Goal: Task Accomplishment & Management: Manage account settings

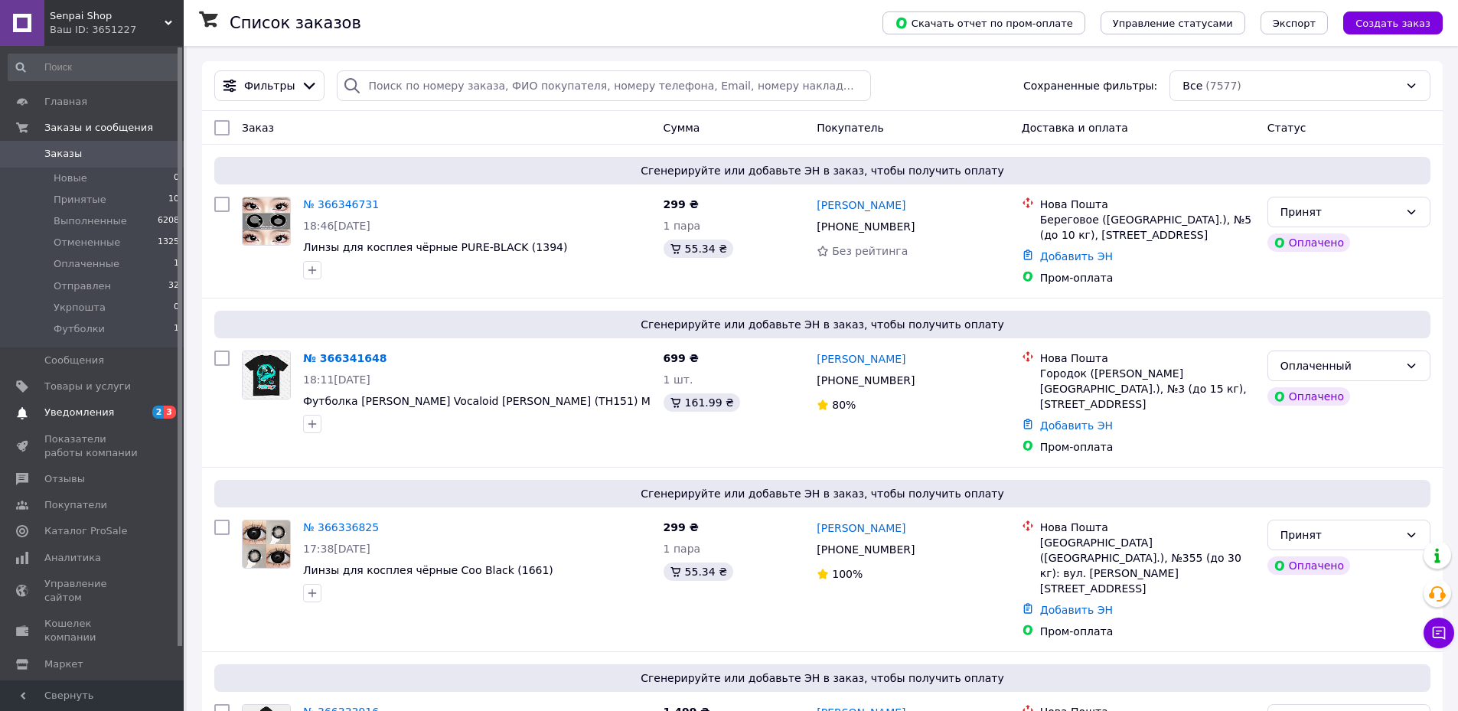
click at [80, 420] on span "Уведомления" at bounding box center [79, 413] width 70 height 14
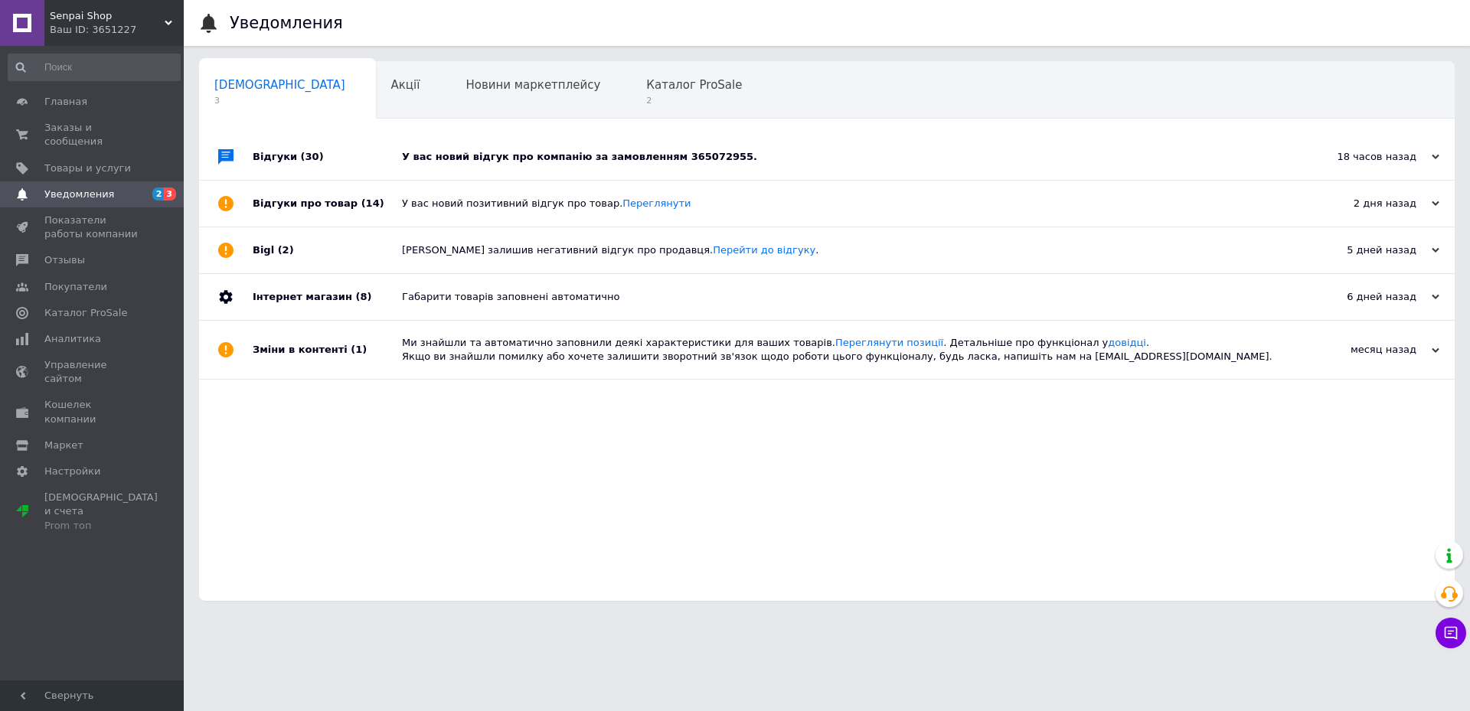
click at [768, 152] on div "У вас новий відгук про компанію за замовленням 365072955." at bounding box center [844, 157] width 884 height 14
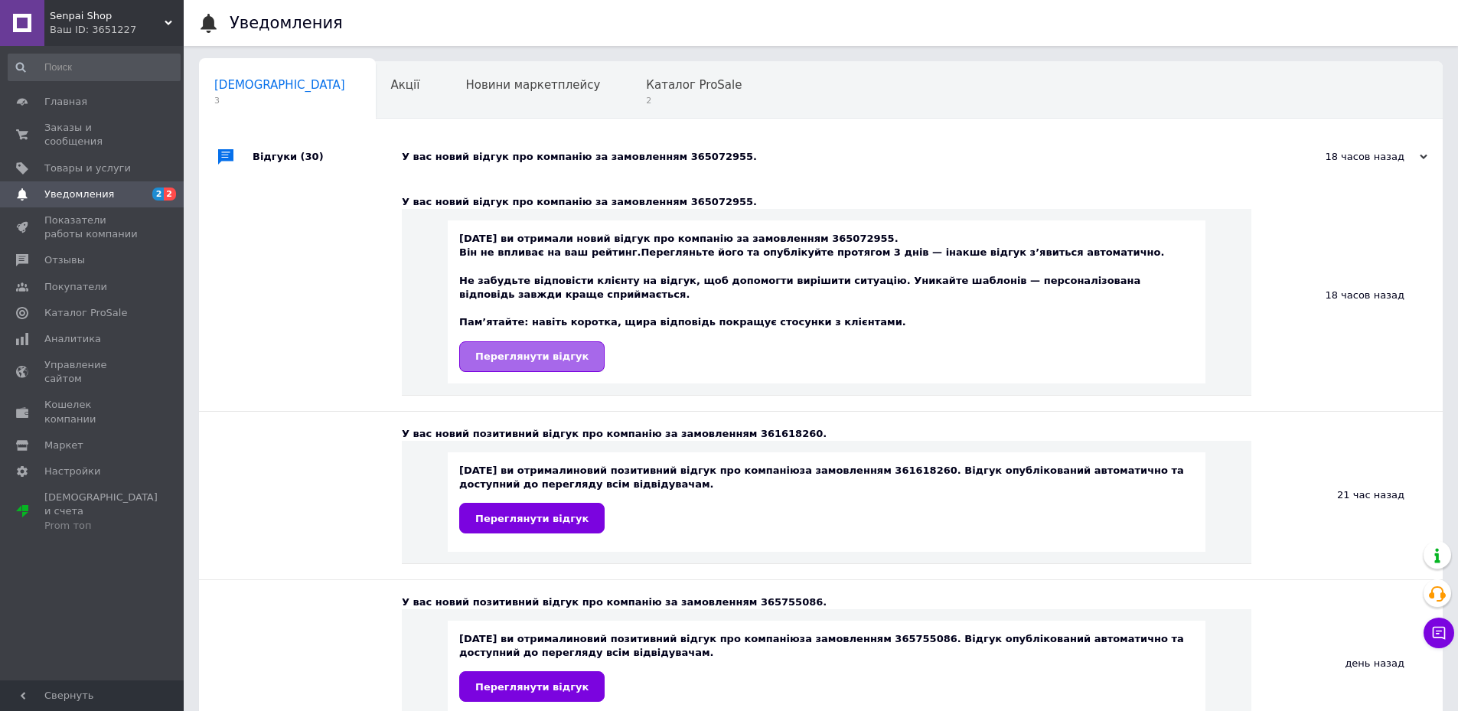
click at [543, 364] on link "Переглянути відгук" at bounding box center [531, 356] width 145 height 31
click at [80, 253] on span "Отзывы" at bounding box center [64, 260] width 41 height 14
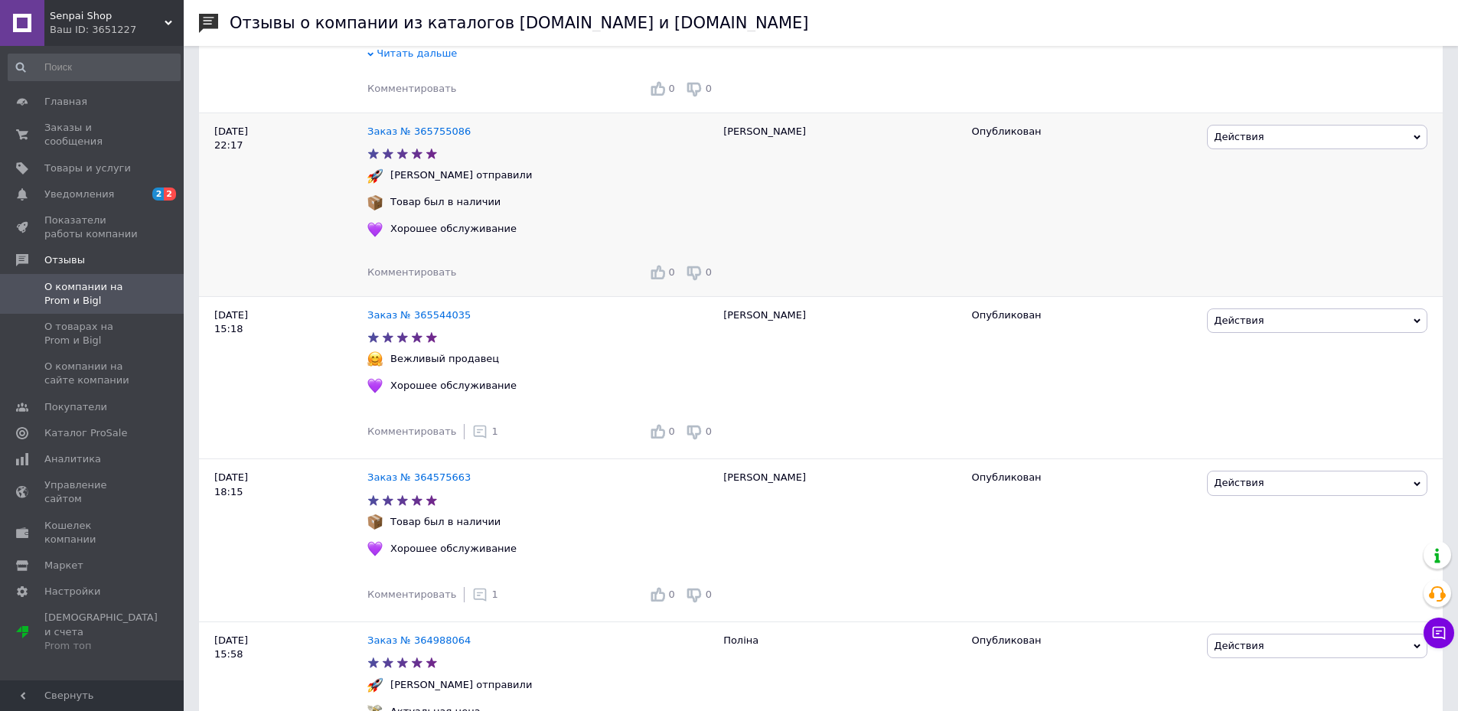
scroll to position [689, 0]
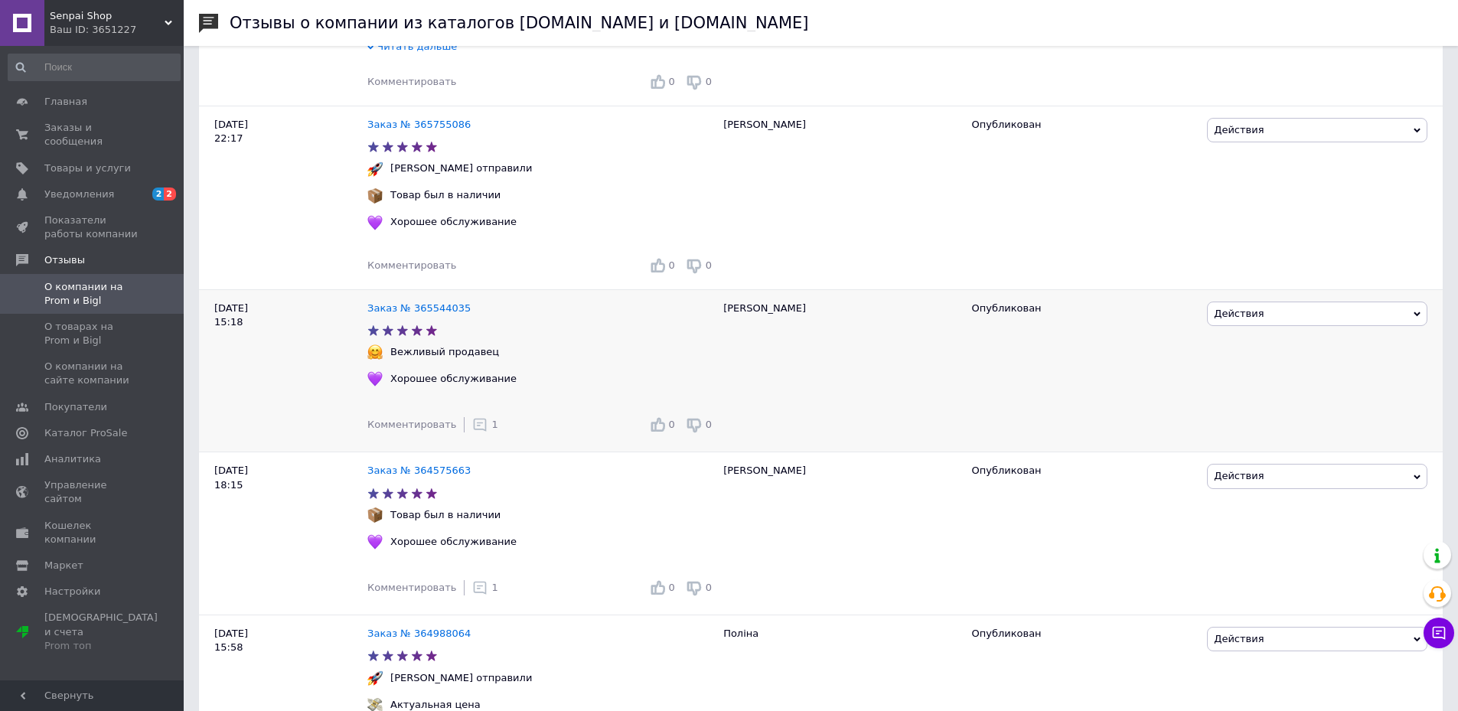
click at [472, 417] on icon at bounding box center [479, 424] width 15 height 15
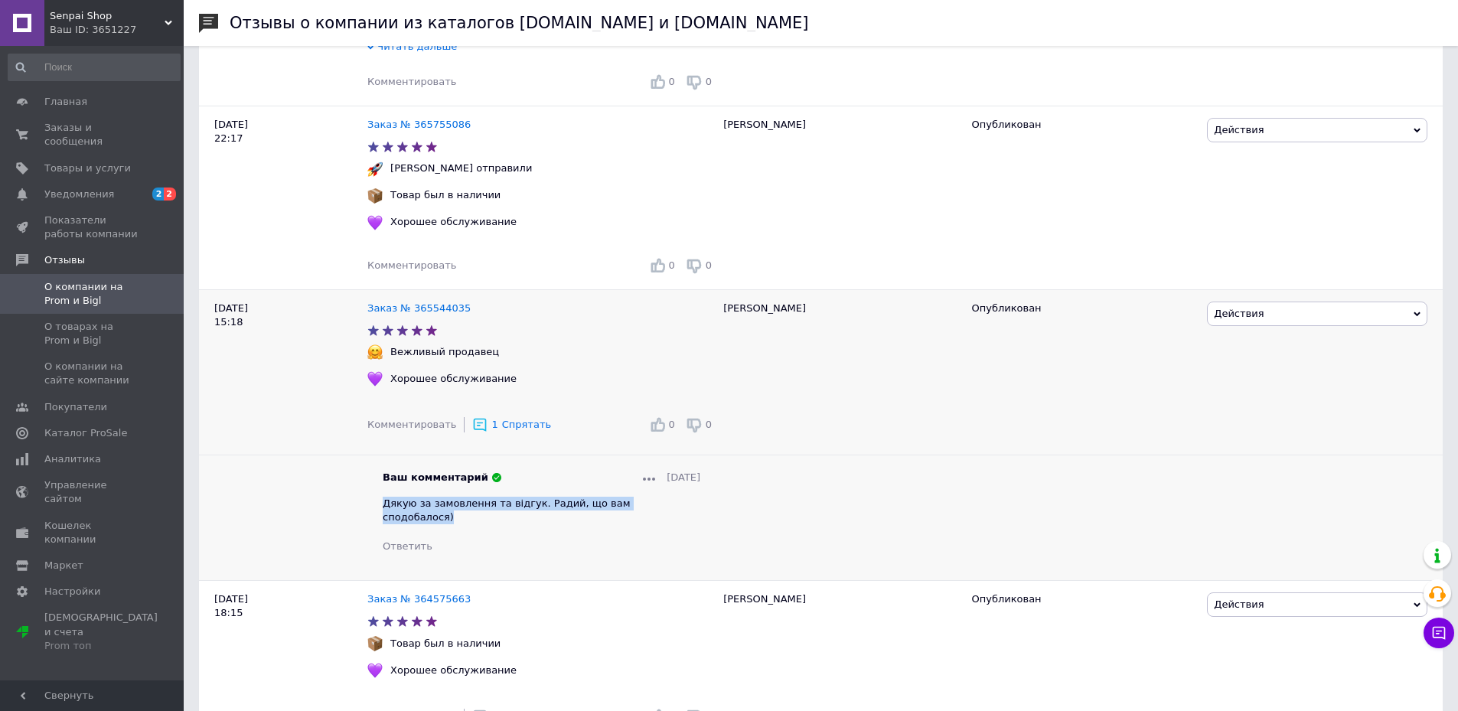
drag, startPoint x: 668, startPoint y: 481, endPoint x: 383, endPoint y: 485, distance: 285.6
click at [383, 497] on div "Дякую за замовлення та відгук. Радий, що вам сподобалося)" at bounding box center [542, 511] width 318 height 28
copy span "Дякую за замовлення та відгук. Радий, що вам сподобалося)"
click at [446, 253] on div "Комментировать 0 0" at bounding box center [541, 265] width 348 height 24
click at [433, 260] on span "Комментировать" at bounding box center [411, 265] width 89 height 11
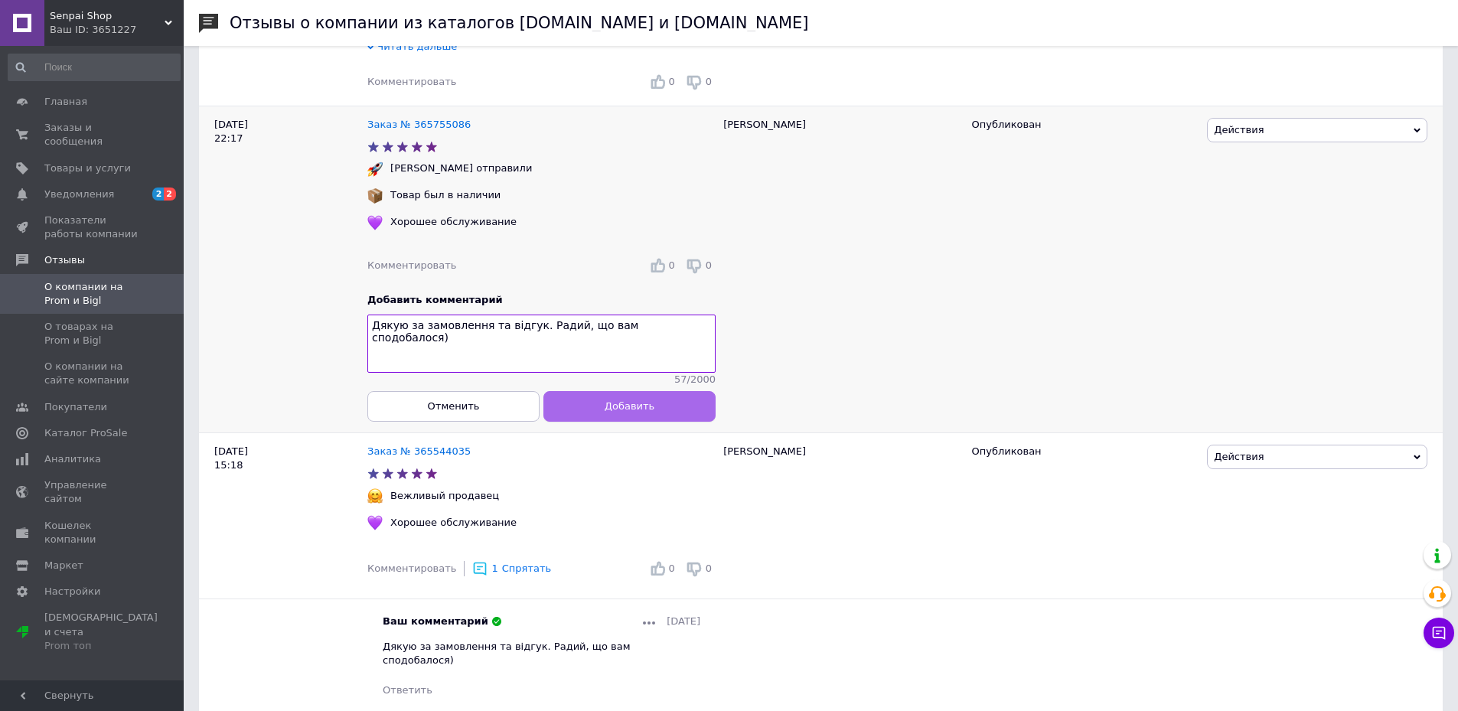
type textarea "Дякую за замовлення та відгук. Радий, що вам сподобалося)"
click at [628, 400] on span "Добавить" at bounding box center [630, 405] width 50 height 11
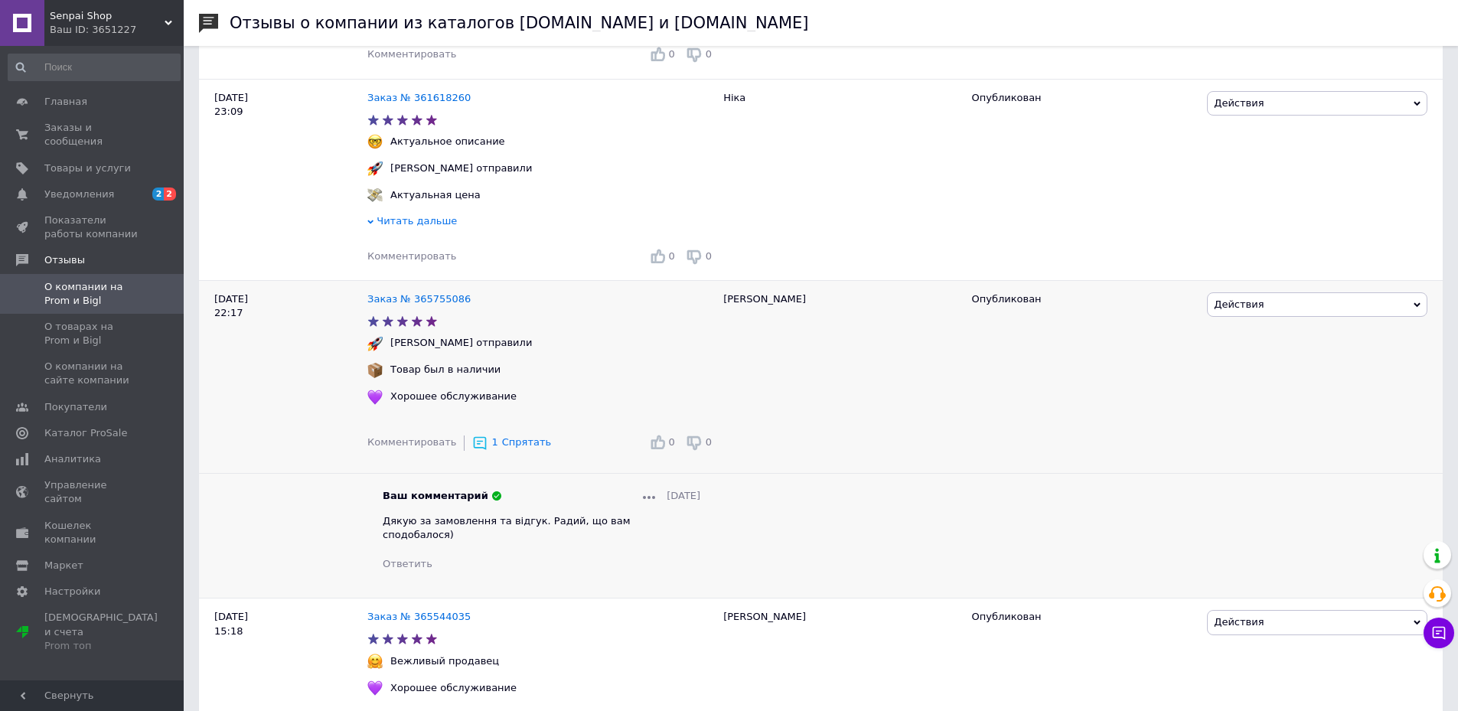
scroll to position [459, 0]
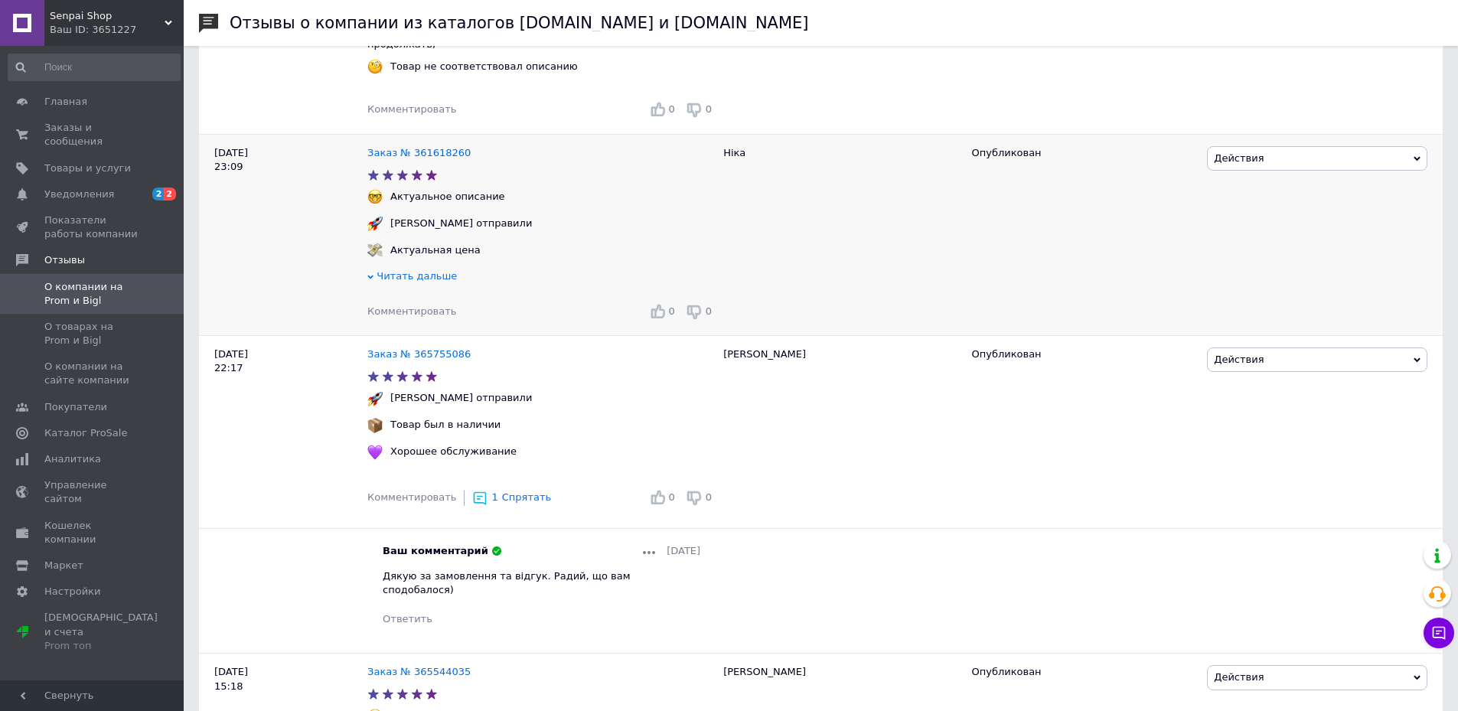
click at [414, 305] on span "Комментировать" at bounding box center [411, 310] width 89 height 11
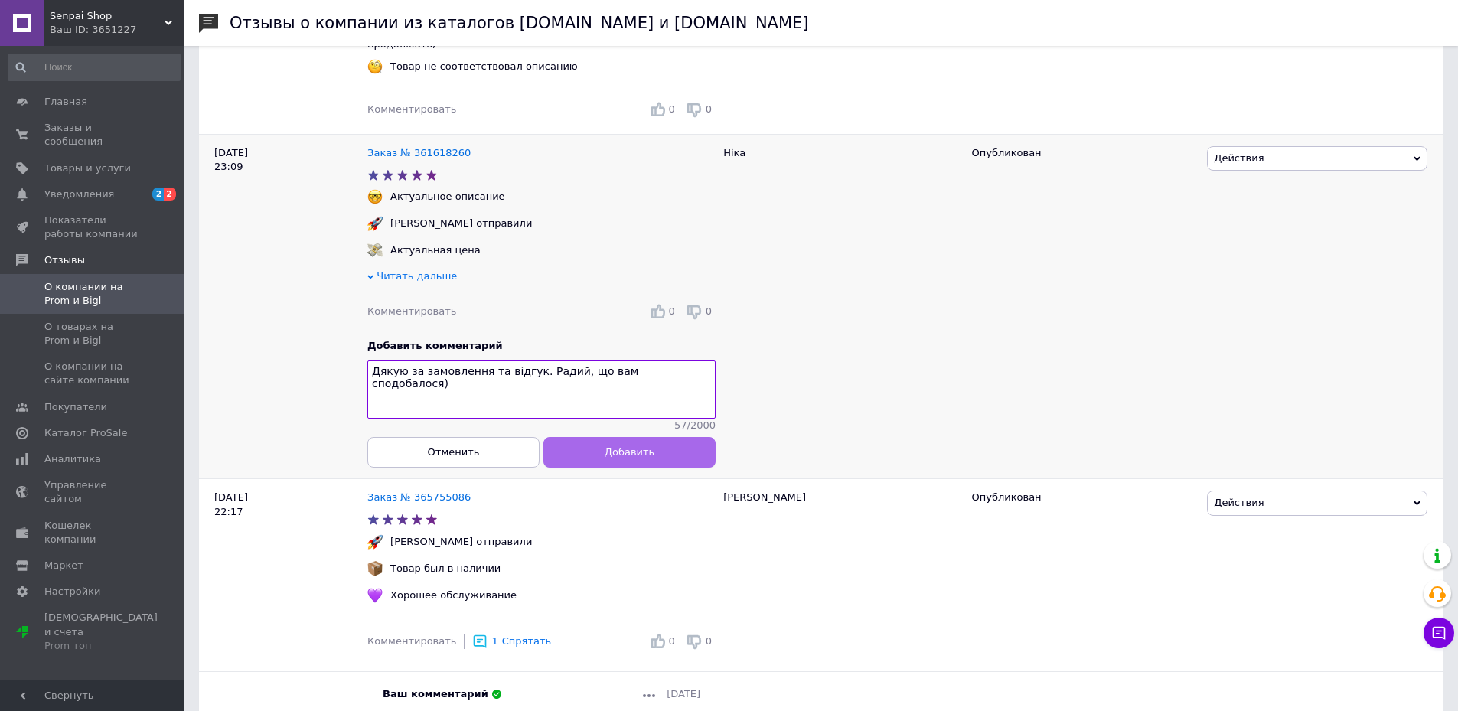
type textarea "Дякую за замовлення та відгук. Радий, що вам сподобалося)"
click at [586, 442] on button "Добавить" at bounding box center [630, 451] width 172 height 31
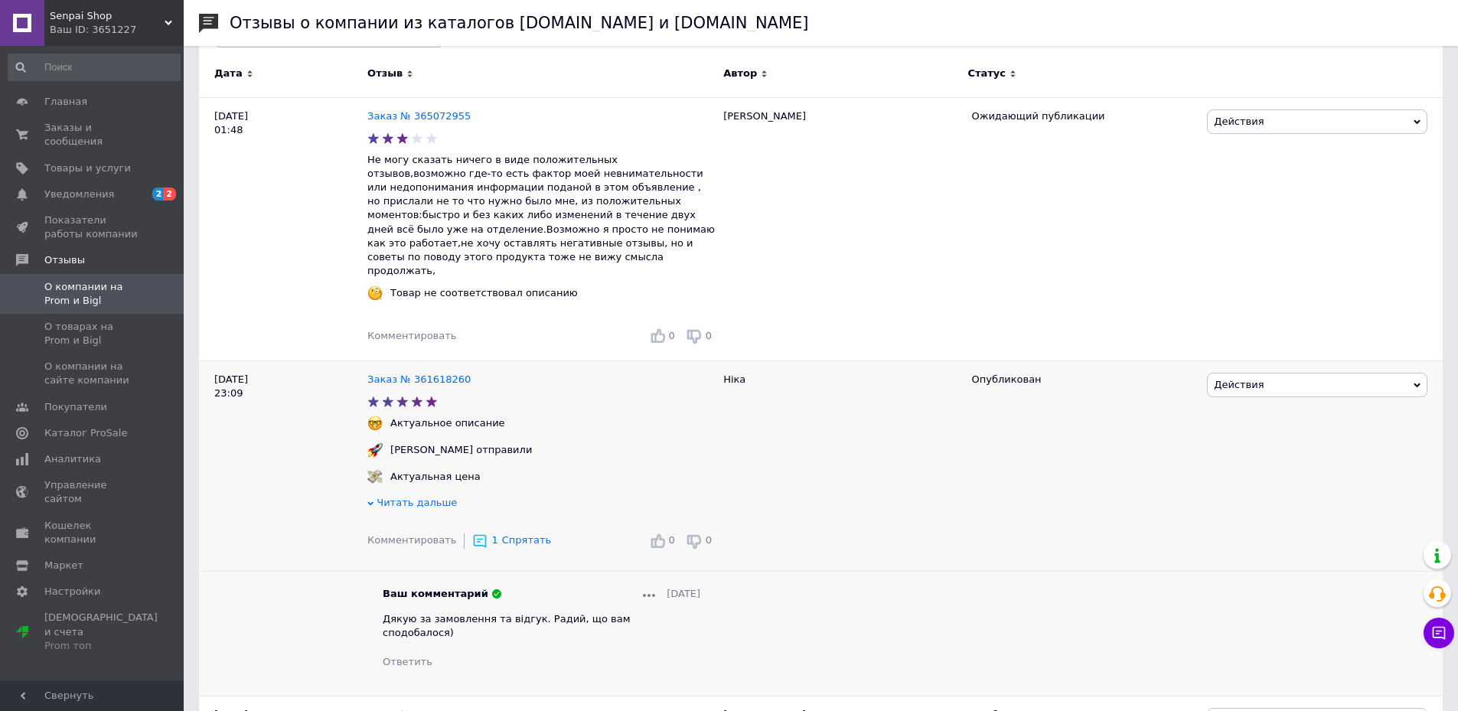
scroll to position [230, 0]
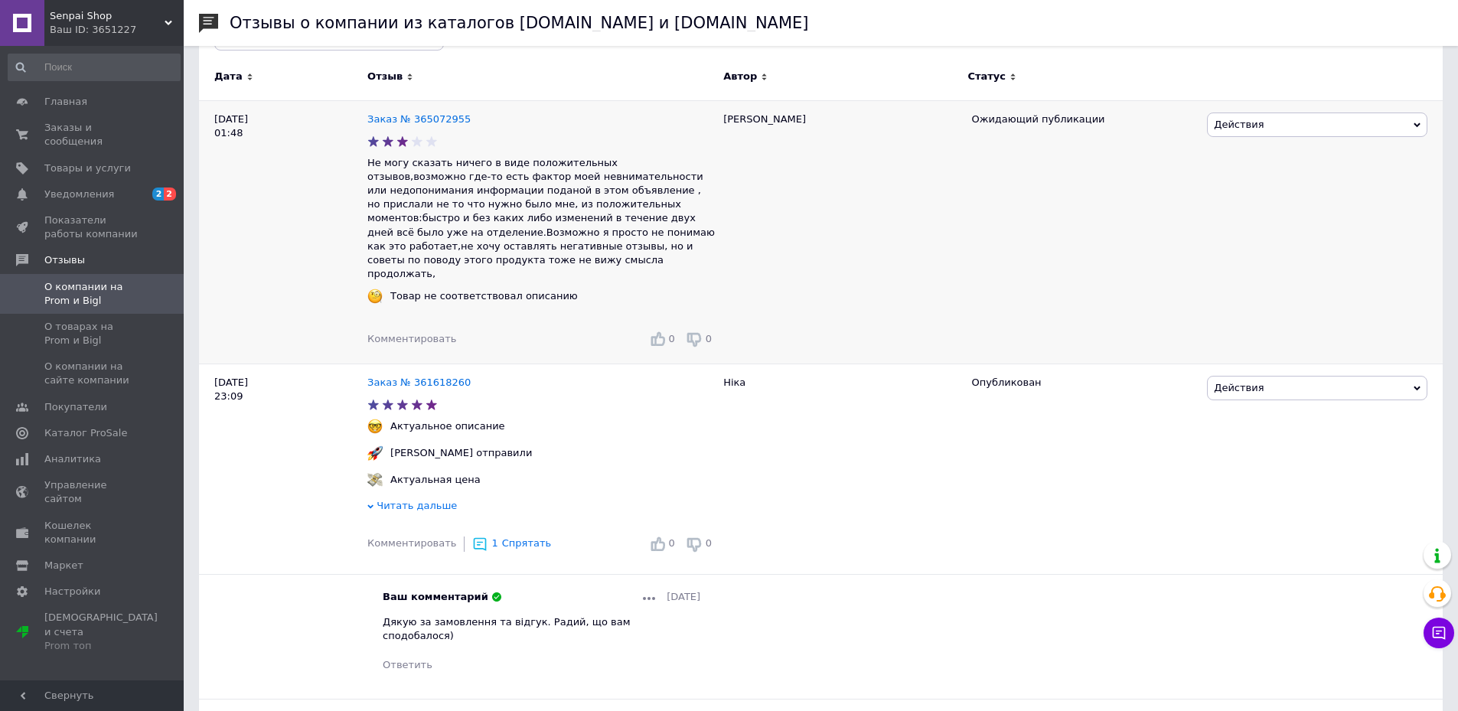
click at [418, 333] on span "Комментировать" at bounding box center [411, 338] width 89 height 11
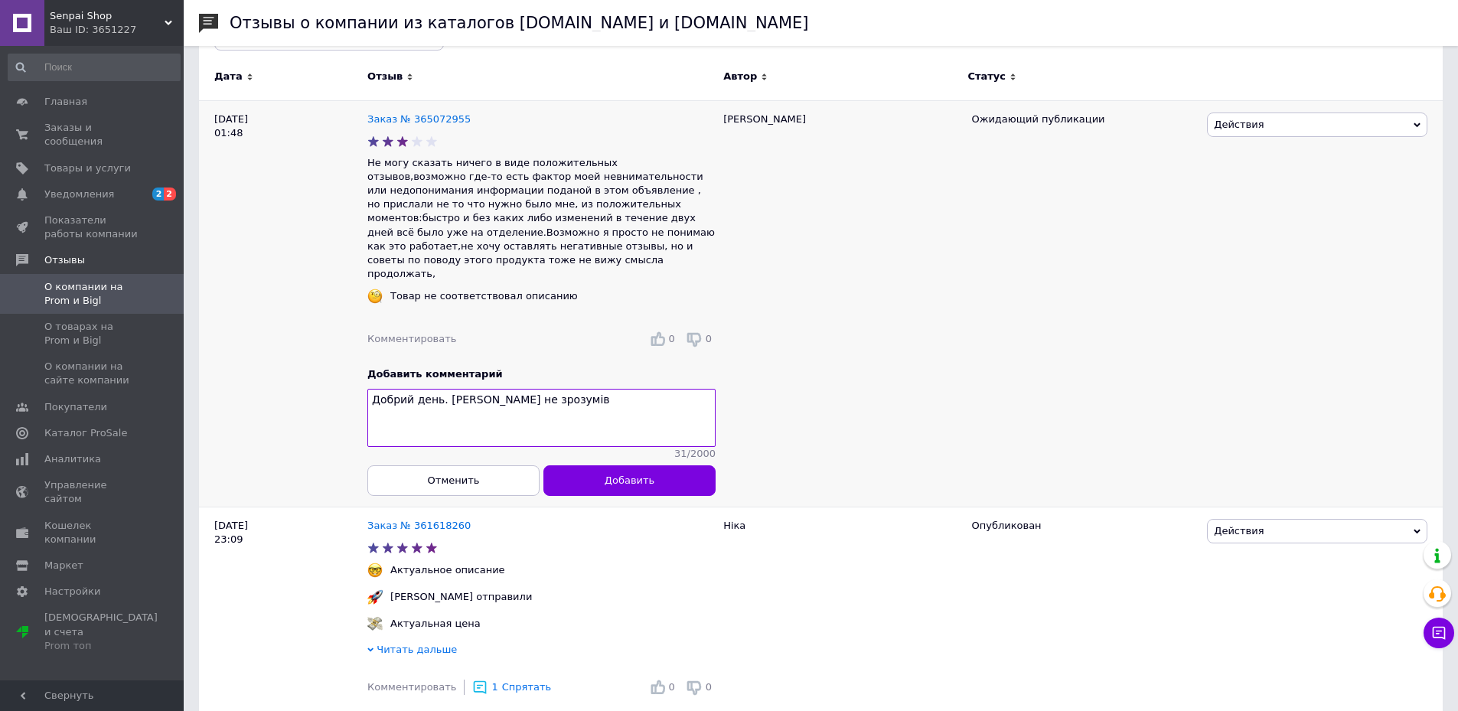
drag, startPoint x: 752, startPoint y: 240, endPoint x: 738, endPoint y: 121, distance: 120.2
click at [748, 180] on div "Костянтин" at bounding box center [840, 303] width 248 height 406
click at [738, 121] on div "Костянтин" at bounding box center [840, 303] width 248 height 406
click at [556, 389] on textarea "Добрий день. Трішки не зрозумів" at bounding box center [541, 418] width 348 height 58
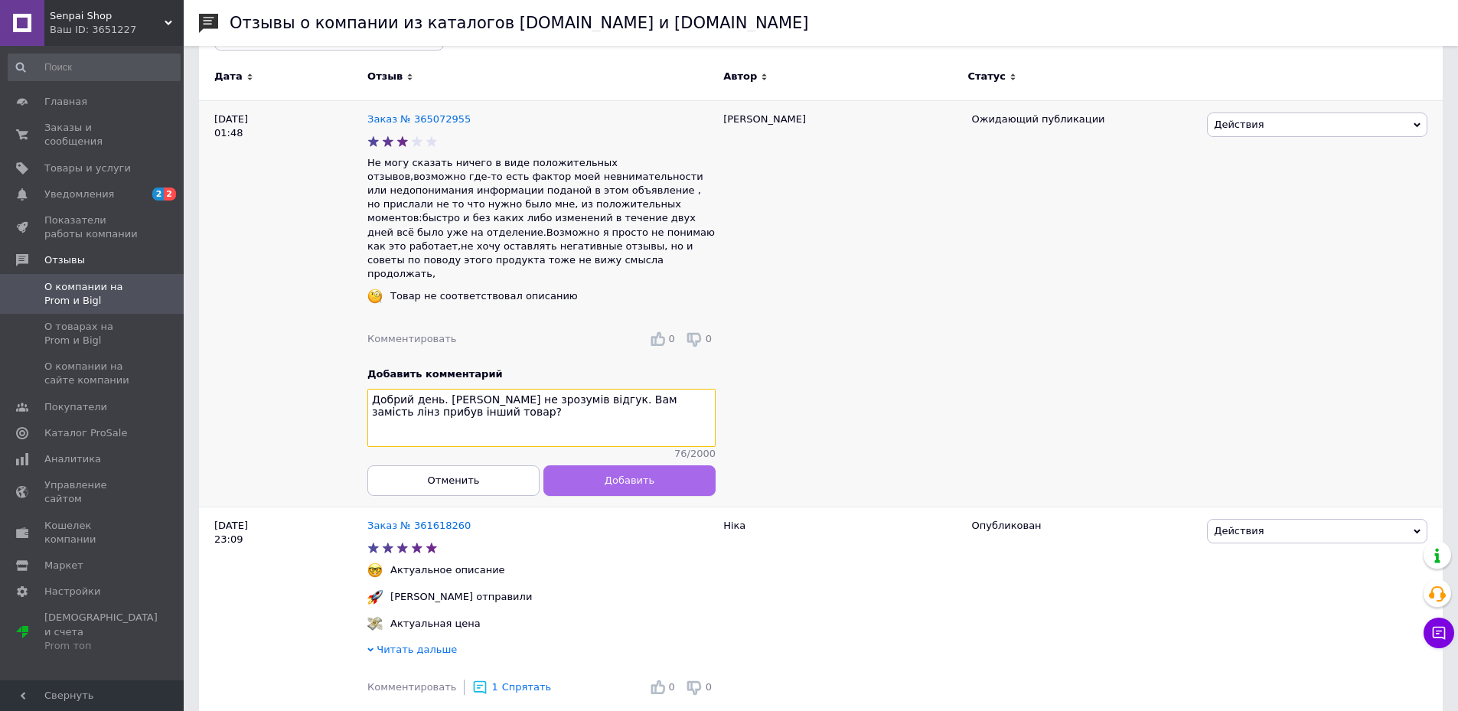
type textarea "Добрий день. Трішки не зрозумів відгук. Вам замість лінз прибув інший товар?"
click at [651, 469] on button "Добавить" at bounding box center [630, 480] width 172 height 31
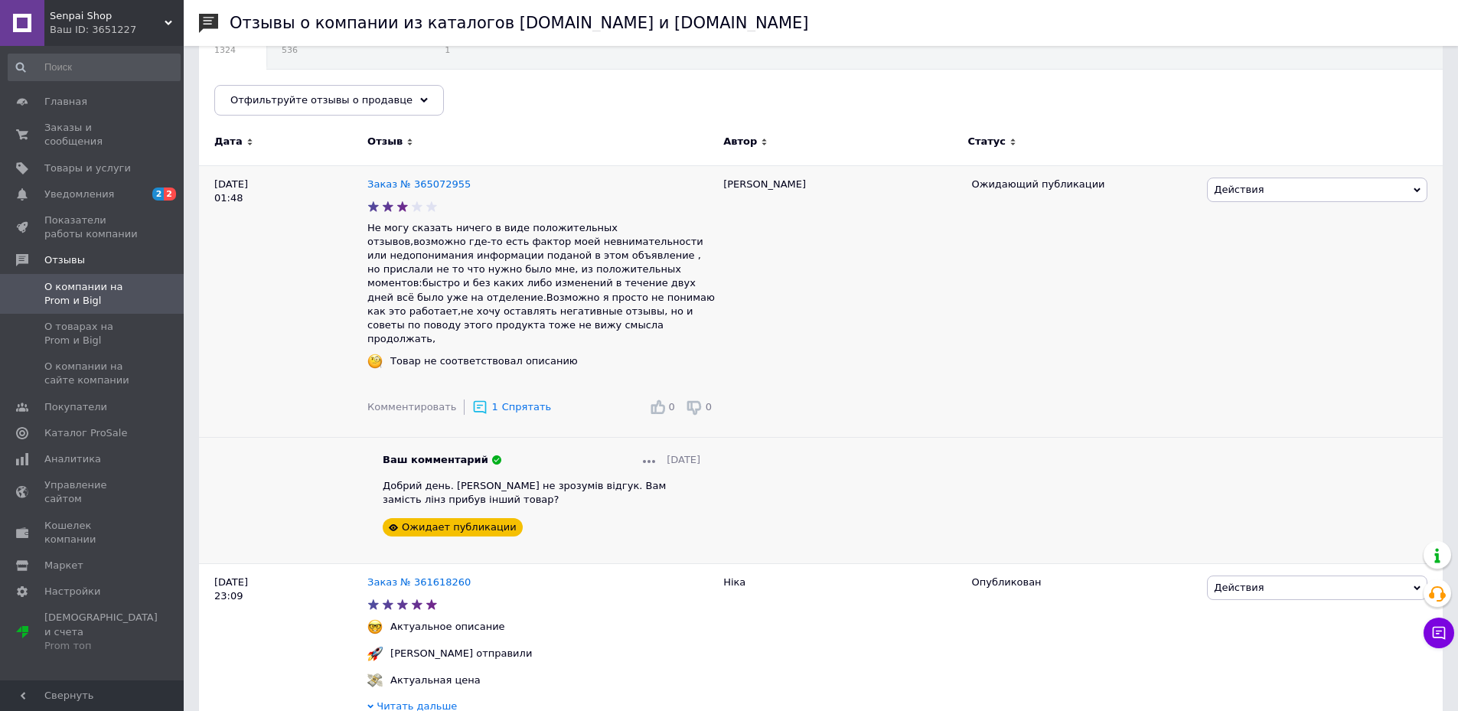
scroll to position [77, 0]
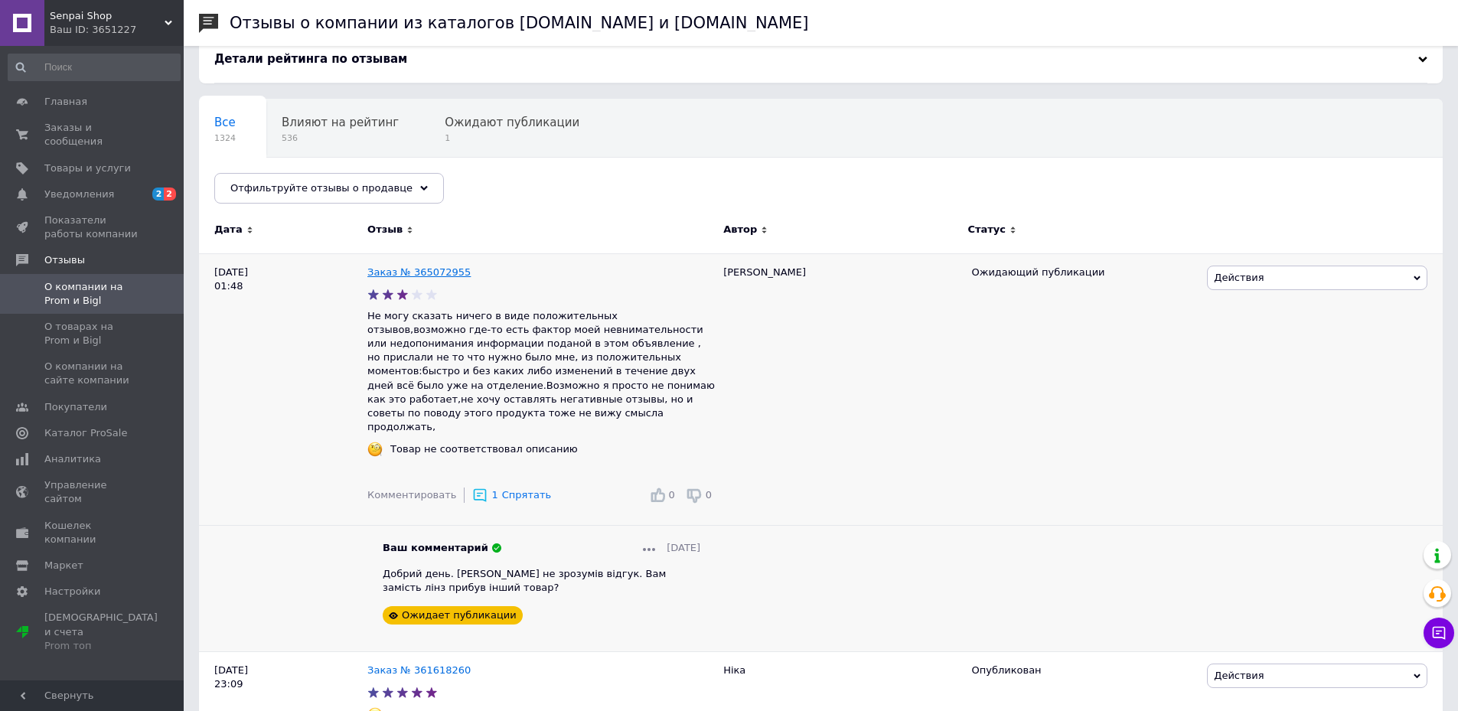
click at [421, 269] on link "Заказ № 365072955" at bounding box center [418, 271] width 103 height 11
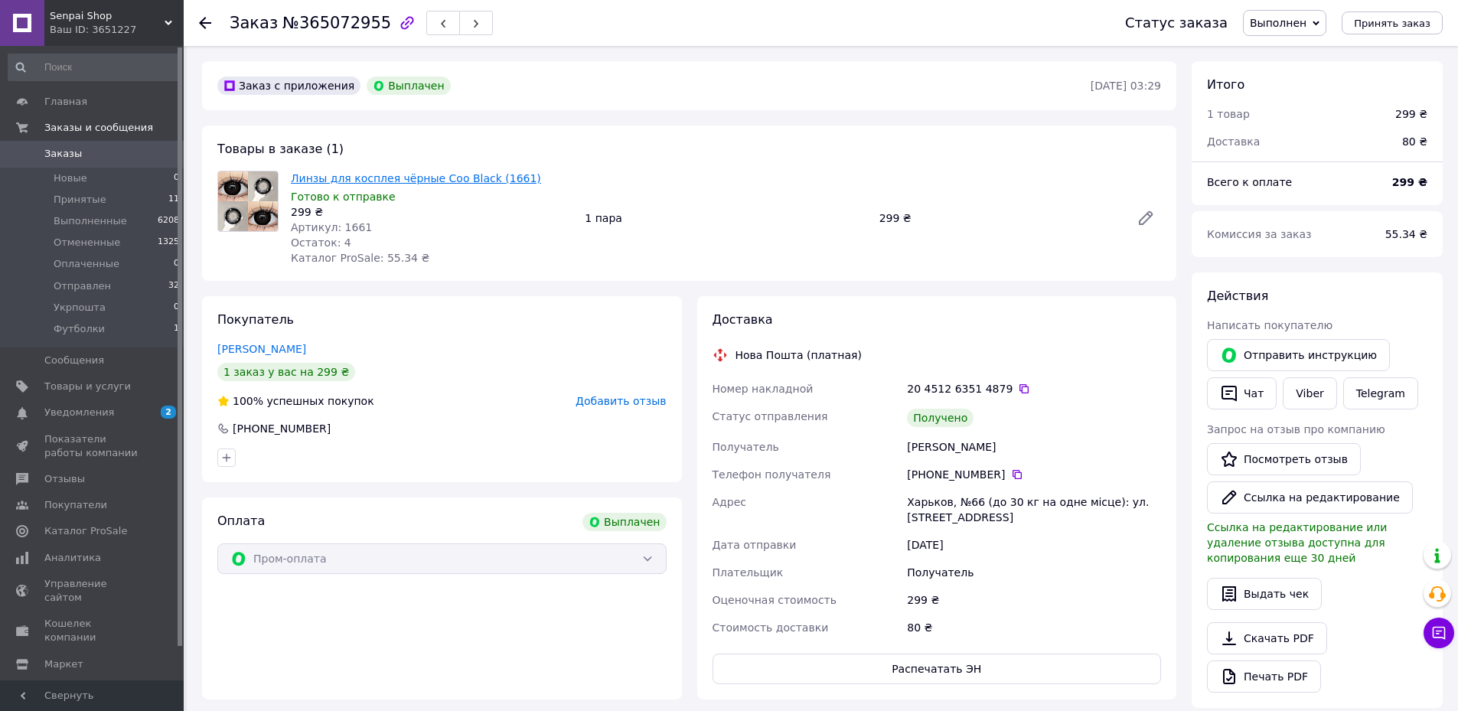
click at [356, 177] on link "Линзы для косплея чёрные Coo Black (1661)" at bounding box center [416, 178] width 250 height 12
click at [95, 416] on span "Уведомления" at bounding box center [79, 413] width 70 height 14
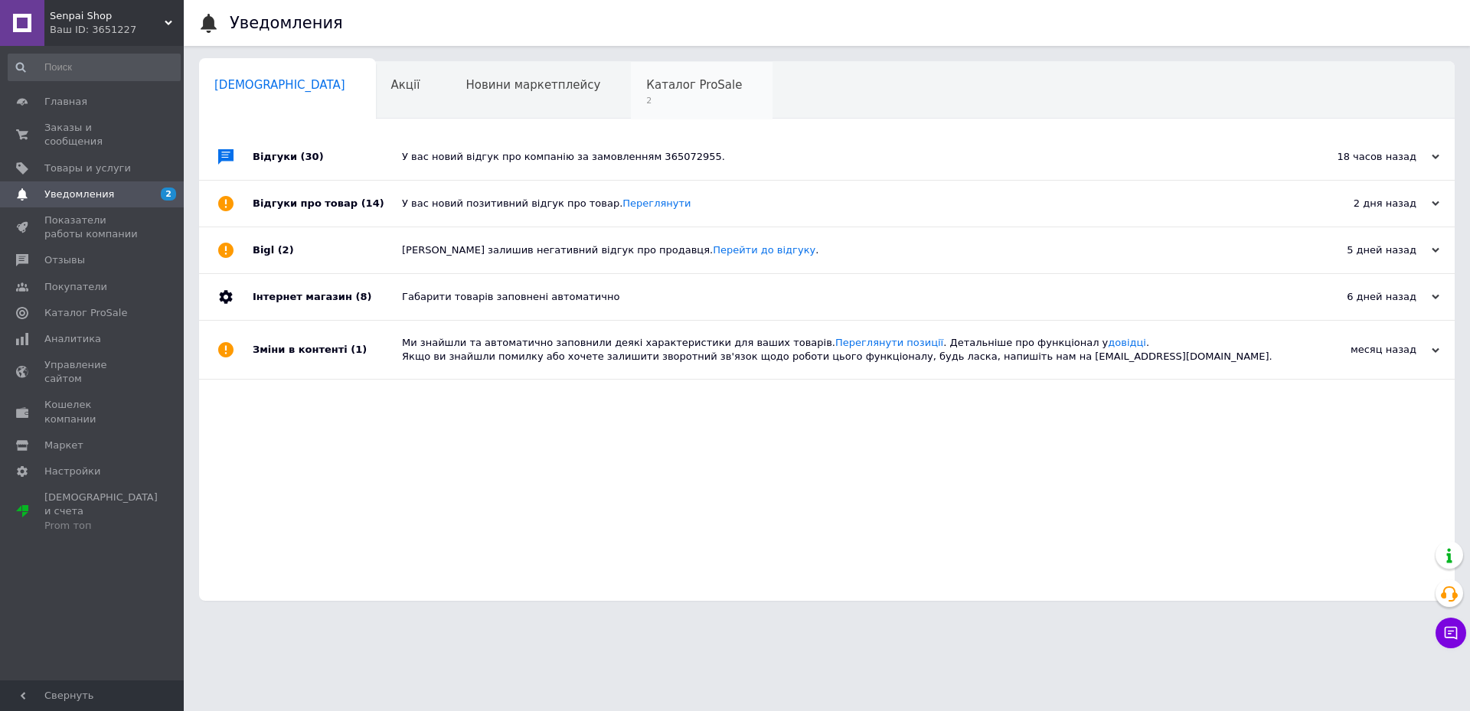
click at [631, 77] on div "Каталог ProSale 2" at bounding box center [702, 91] width 142 height 58
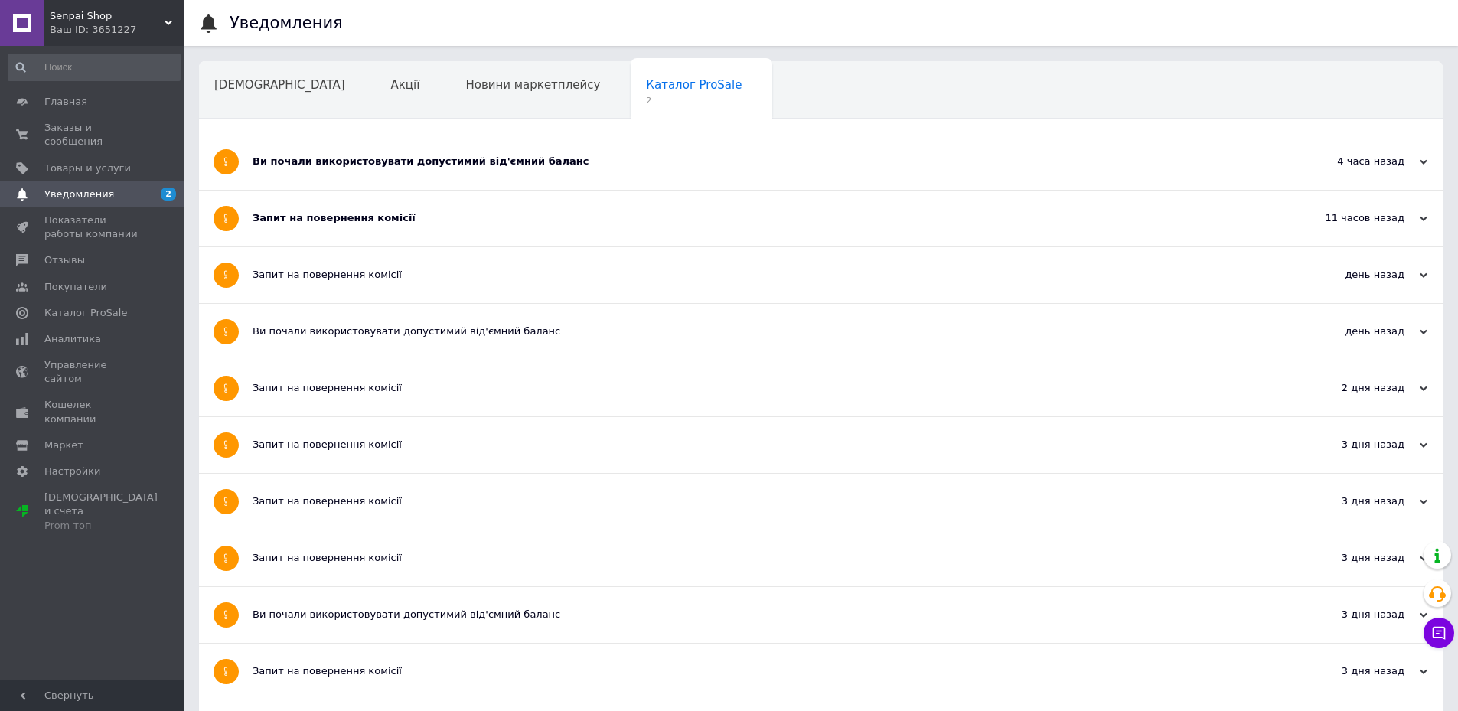
click at [514, 217] on div "Запит на повернення комісії" at bounding box center [764, 218] width 1022 height 14
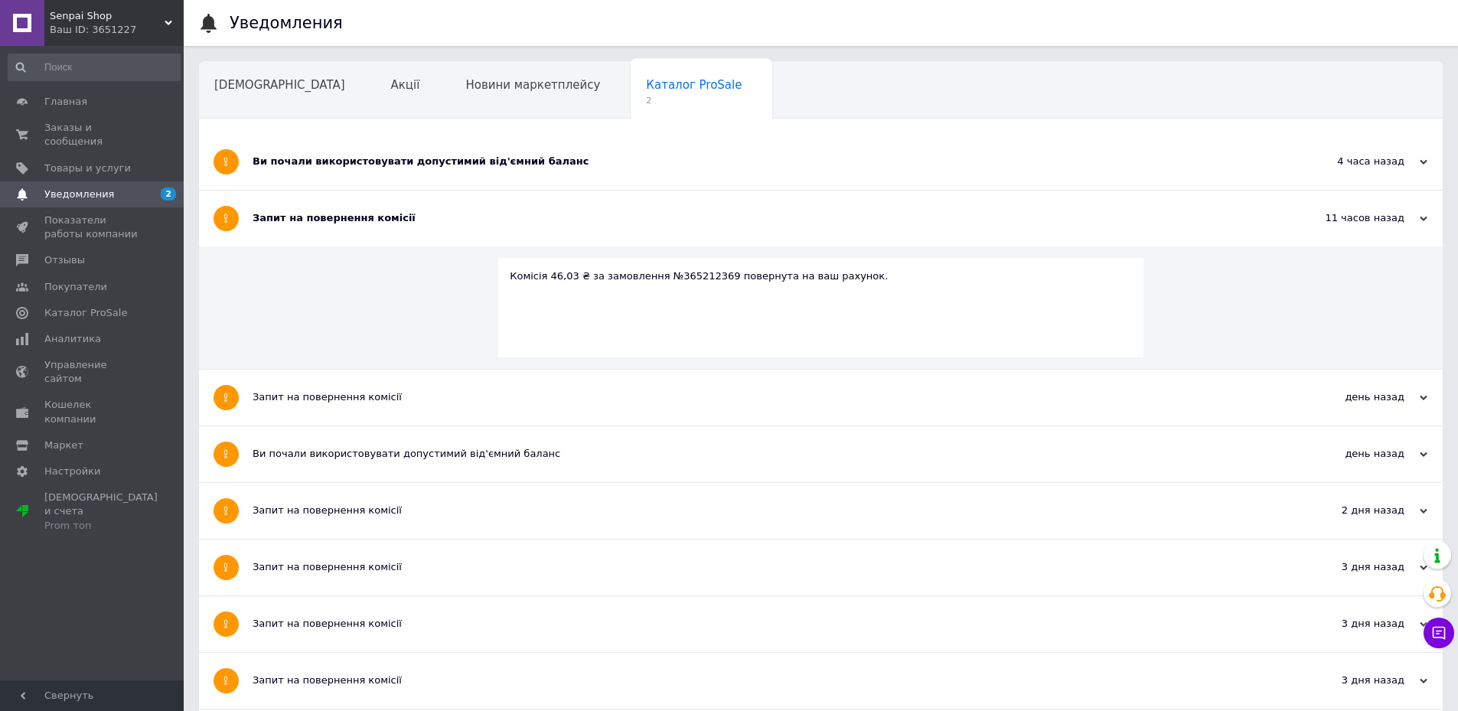
click at [614, 152] on div "Ви почали використовувати допустимий від'ємний баланс" at bounding box center [764, 162] width 1022 height 56
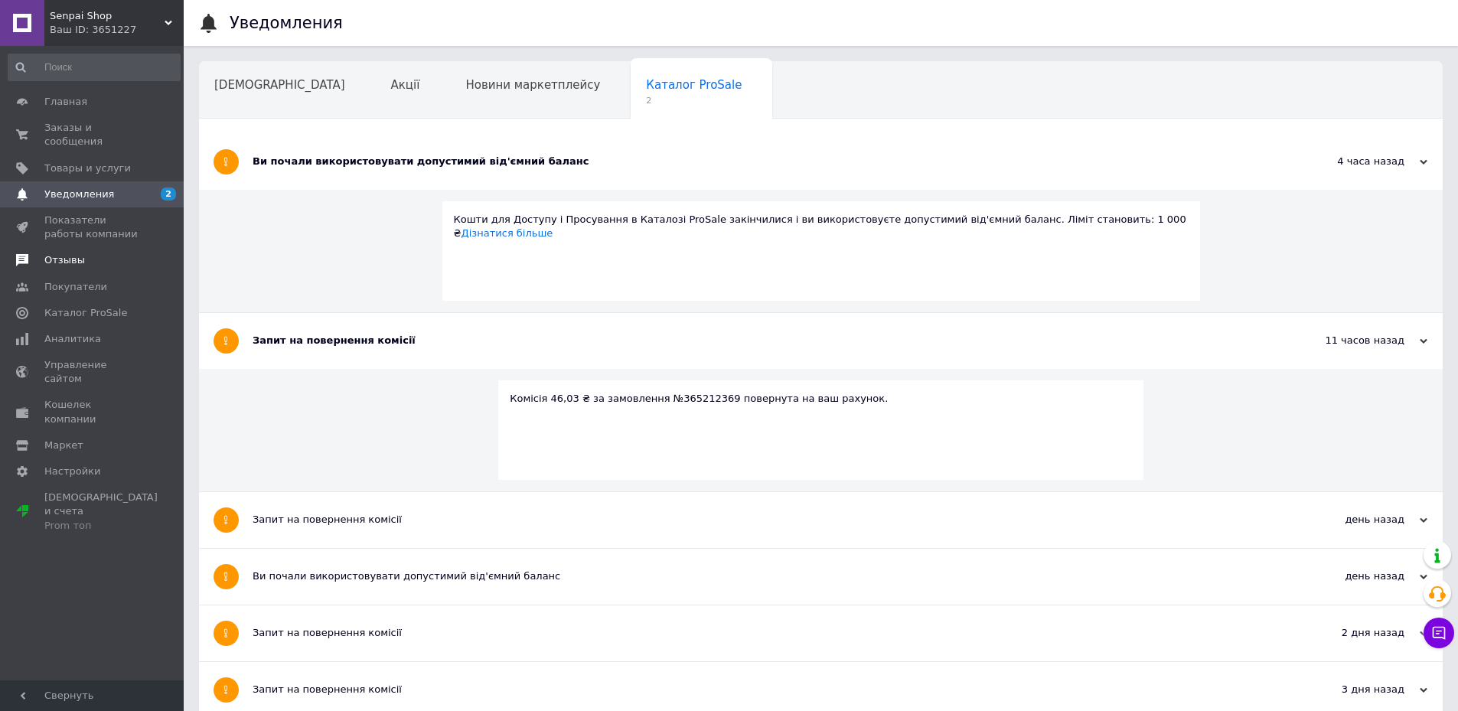
click at [79, 253] on span "Отзывы" at bounding box center [64, 260] width 41 height 14
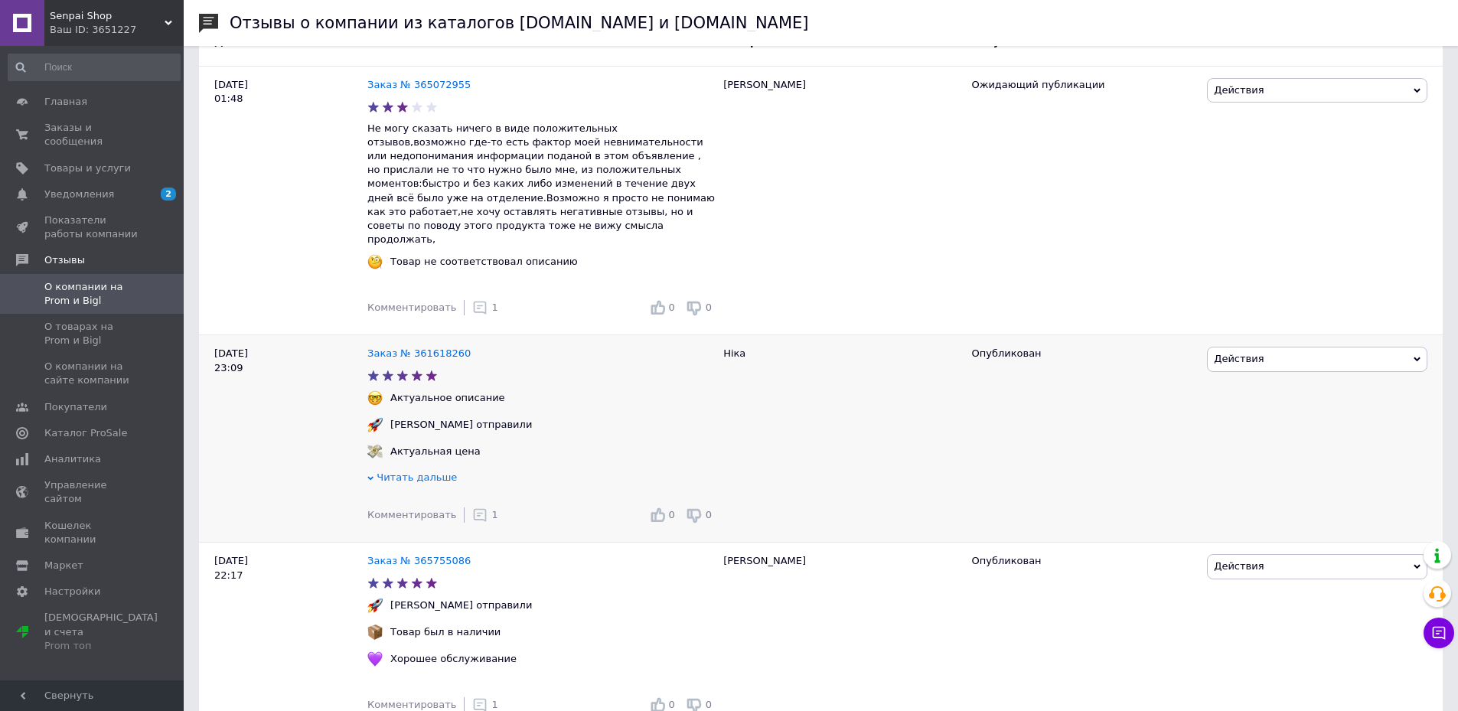
scroll to position [306, 0]
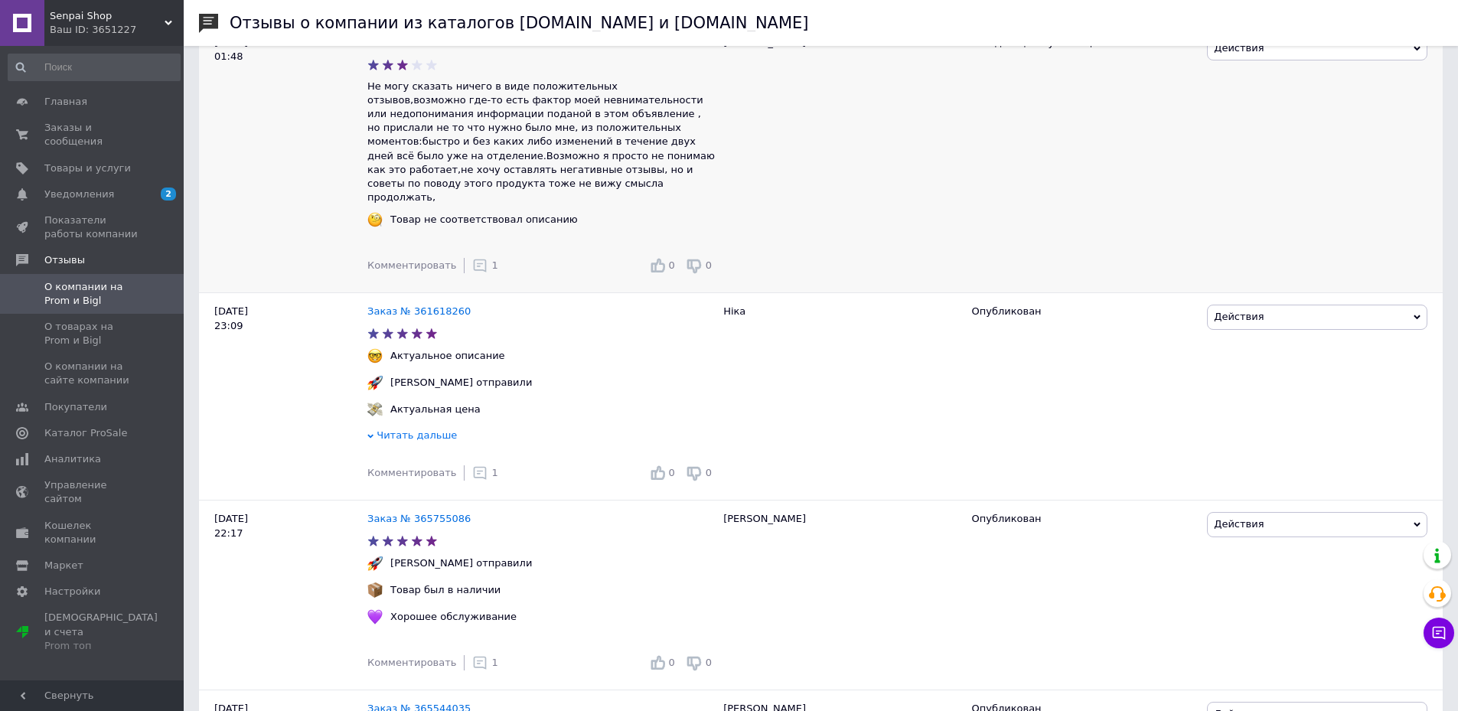
click at [470, 250] on div "Комментировать 1" at bounding box center [432, 265] width 131 height 31
click at [472, 258] on icon at bounding box center [479, 265] width 15 height 15
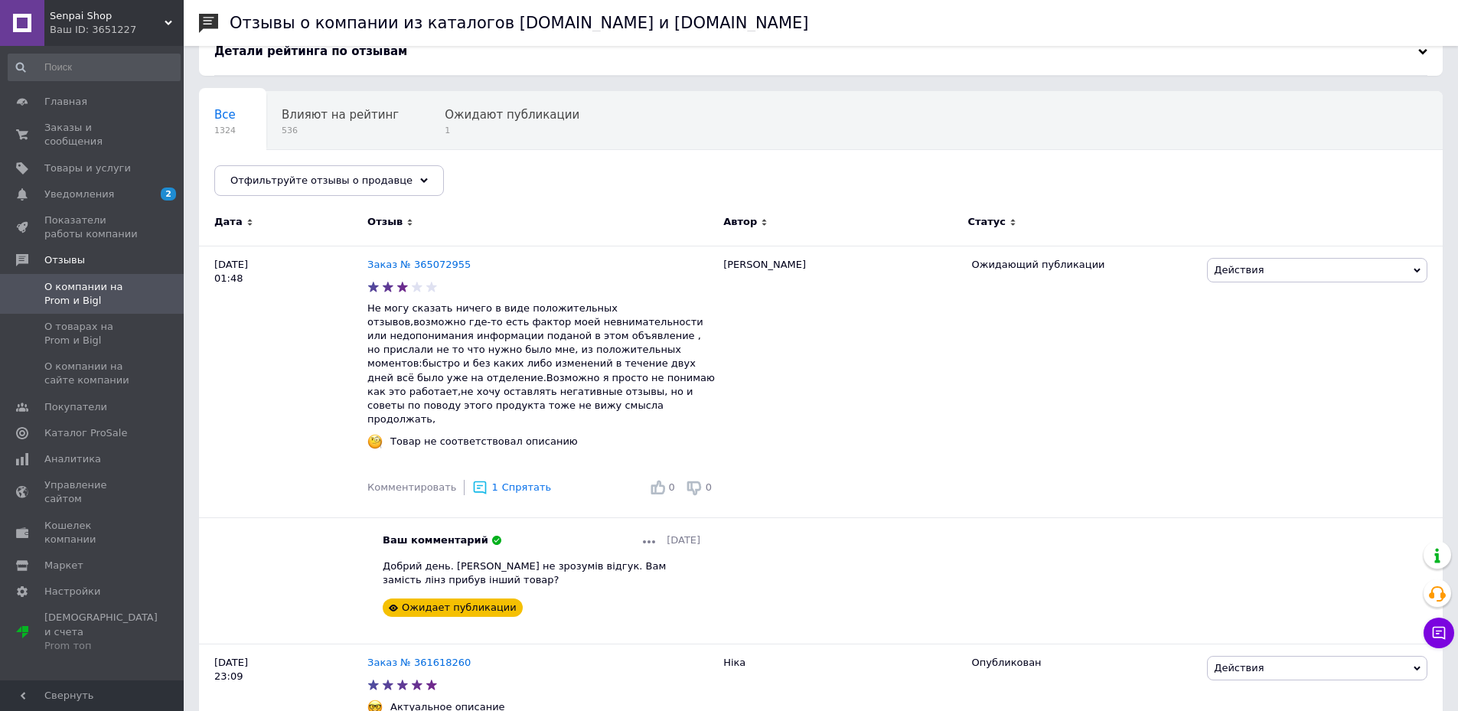
scroll to position [77, 0]
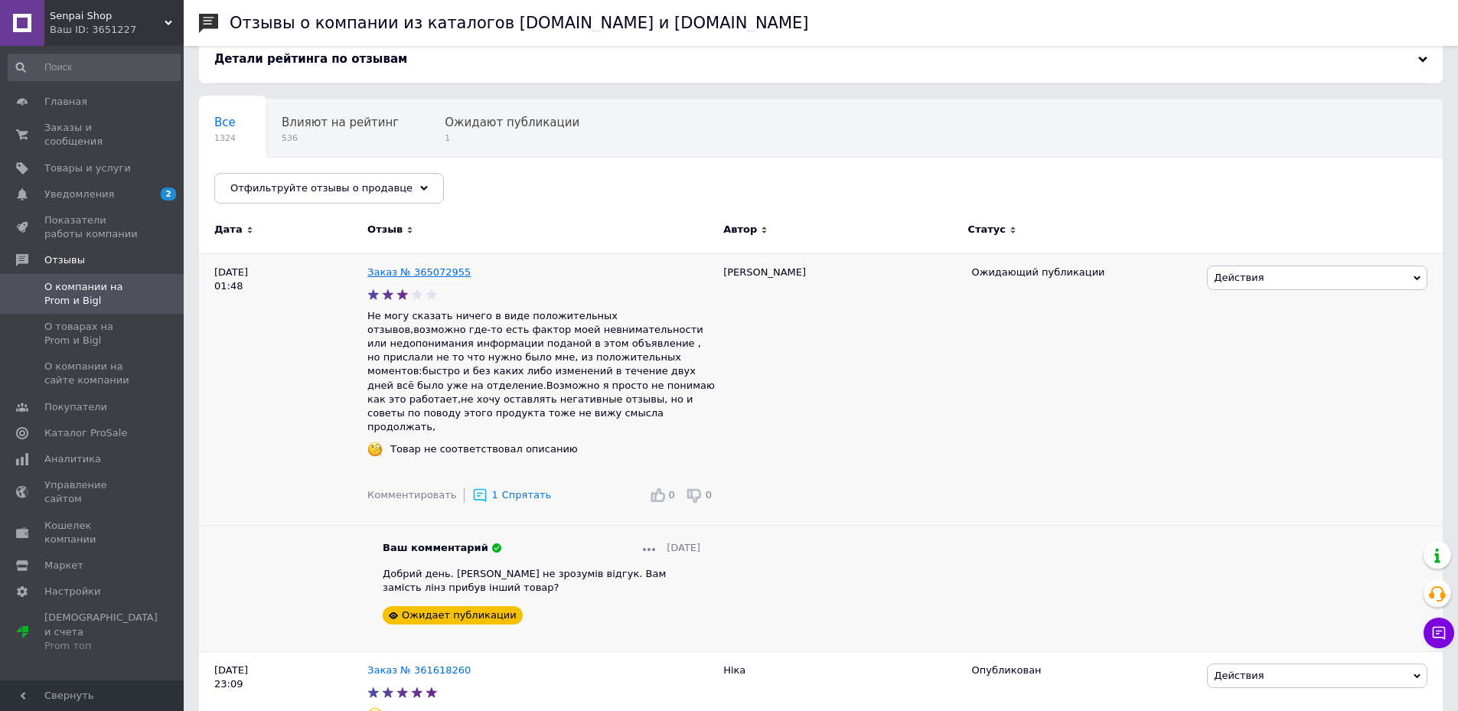
click at [413, 272] on link "Заказ № 365072955" at bounding box center [418, 271] width 103 height 11
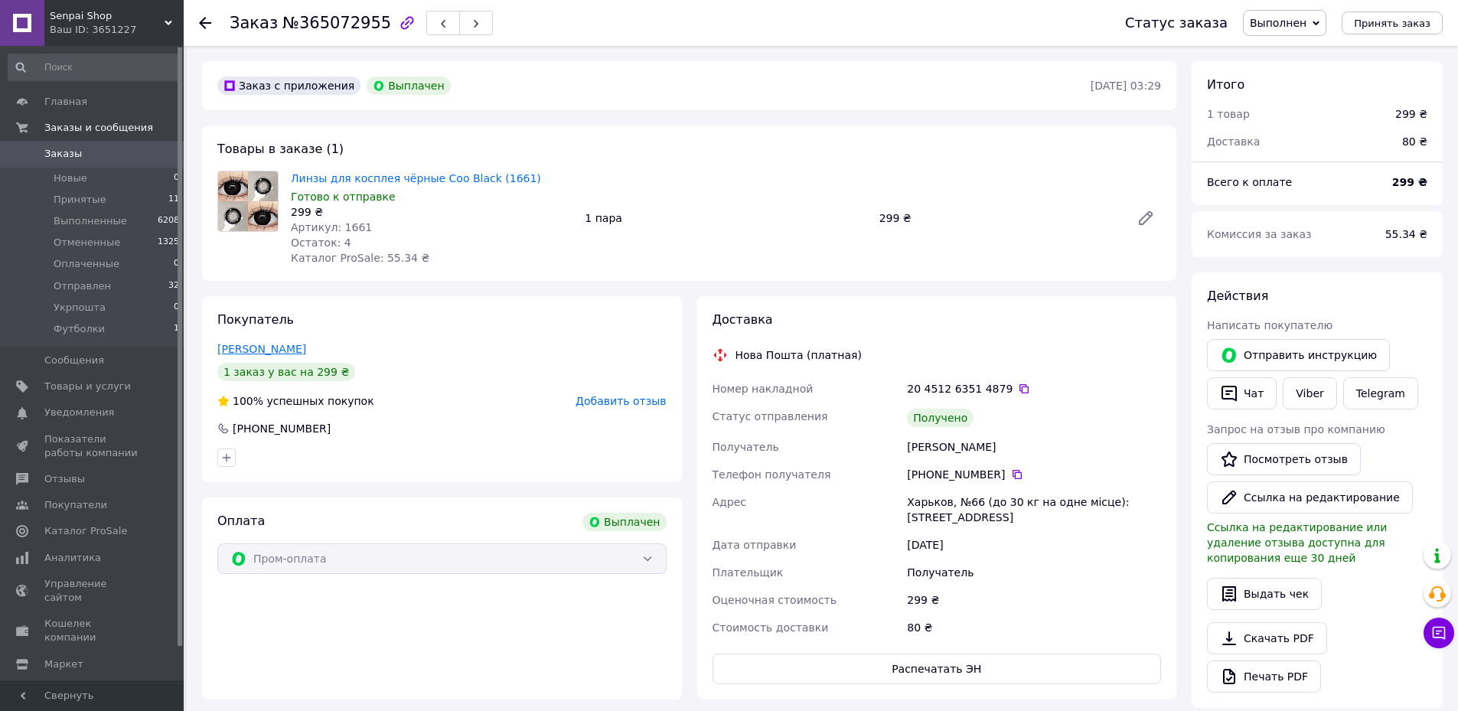
click at [230, 345] on link "[PERSON_NAME]" at bounding box center [261, 349] width 89 height 12
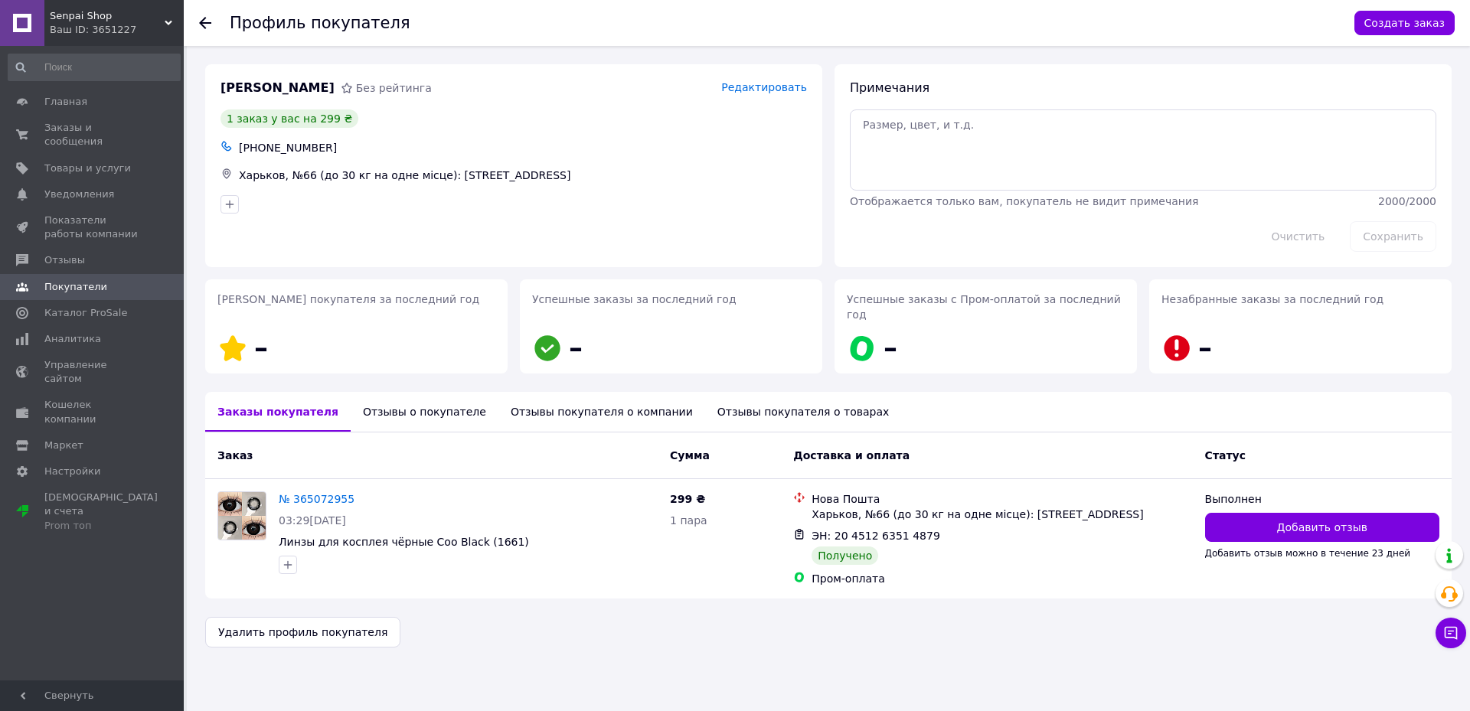
click at [413, 402] on div "Отзывы о покупателе" at bounding box center [425, 412] width 148 height 40
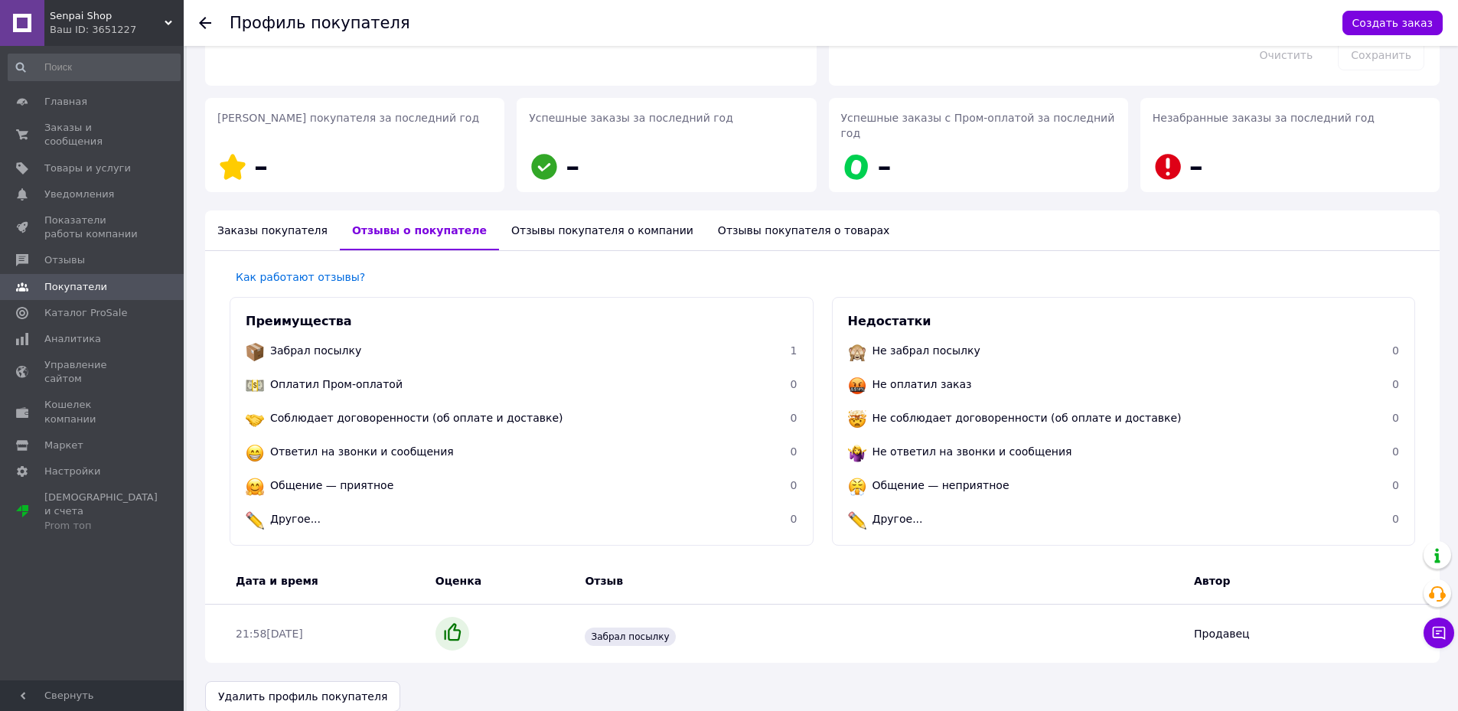
scroll to position [185, 0]
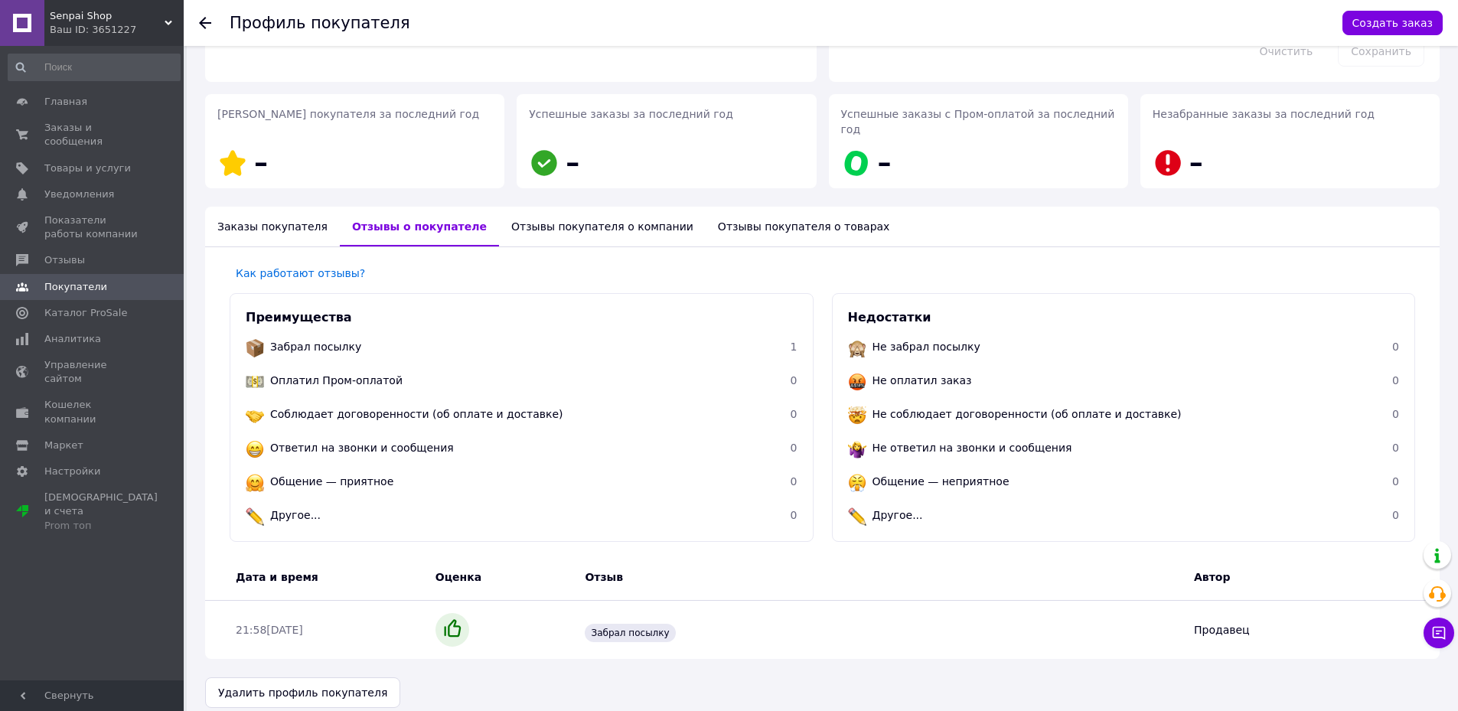
click at [553, 211] on div "Отзывы покупателя о компании" at bounding box center [602, 227] width 207 height 40
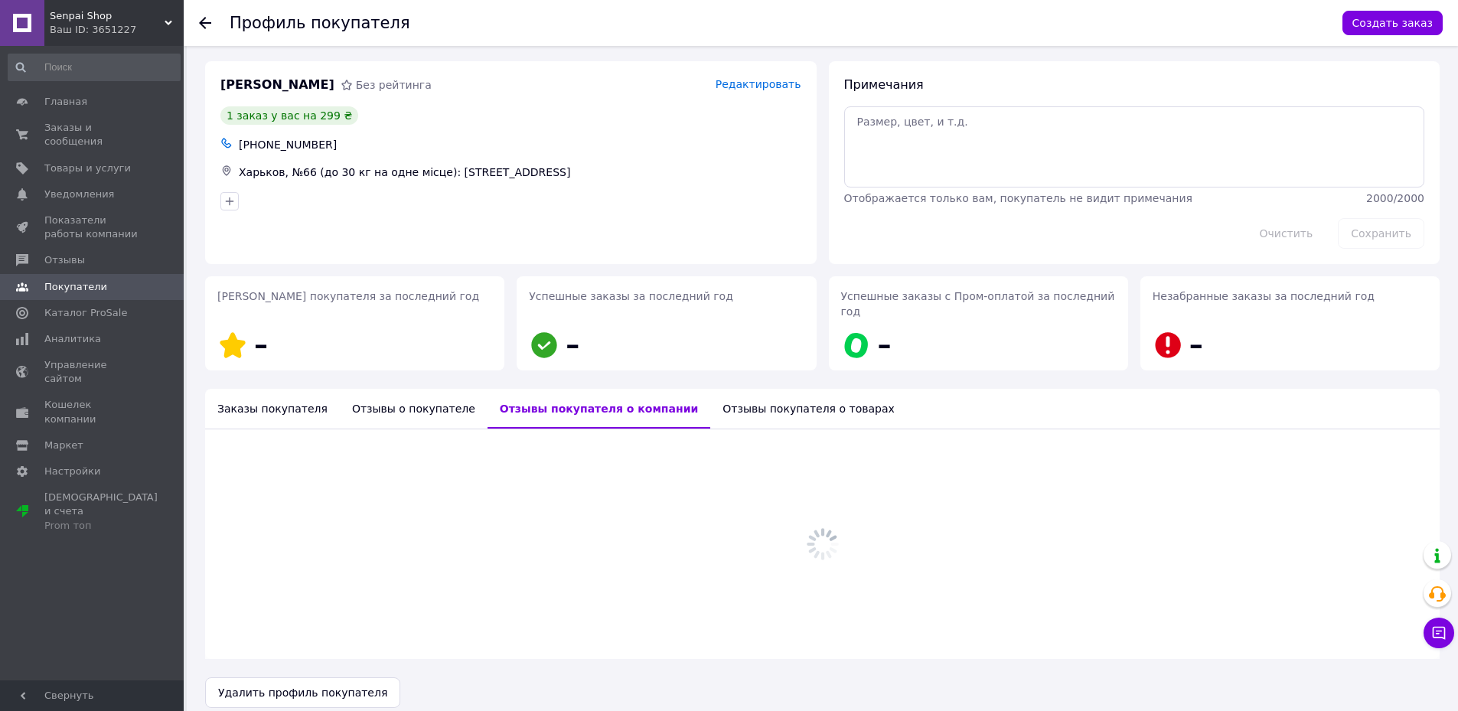
scroll to position [0, 0]
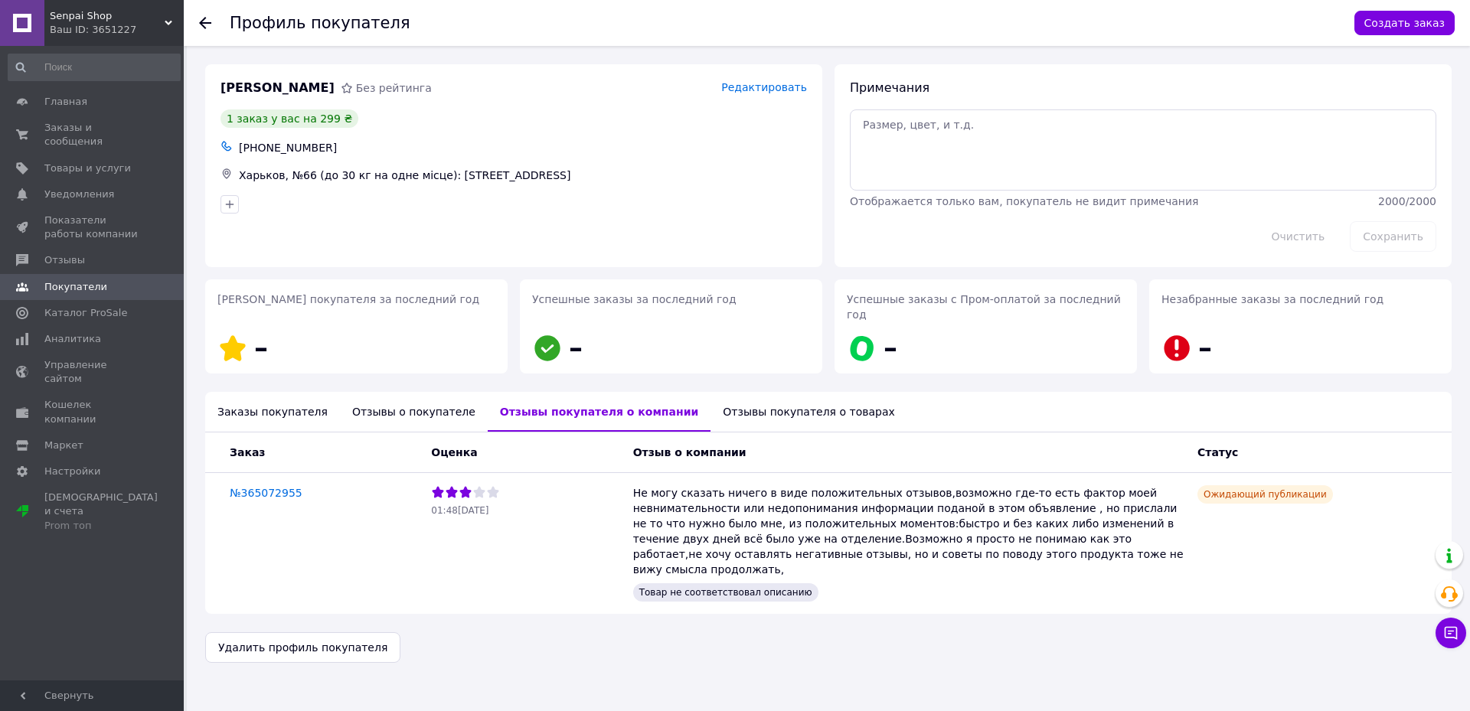
click at [710, 393] on div "Отзывы покупателя о товарах" at bounding box center [808, 412] width 197 height 40
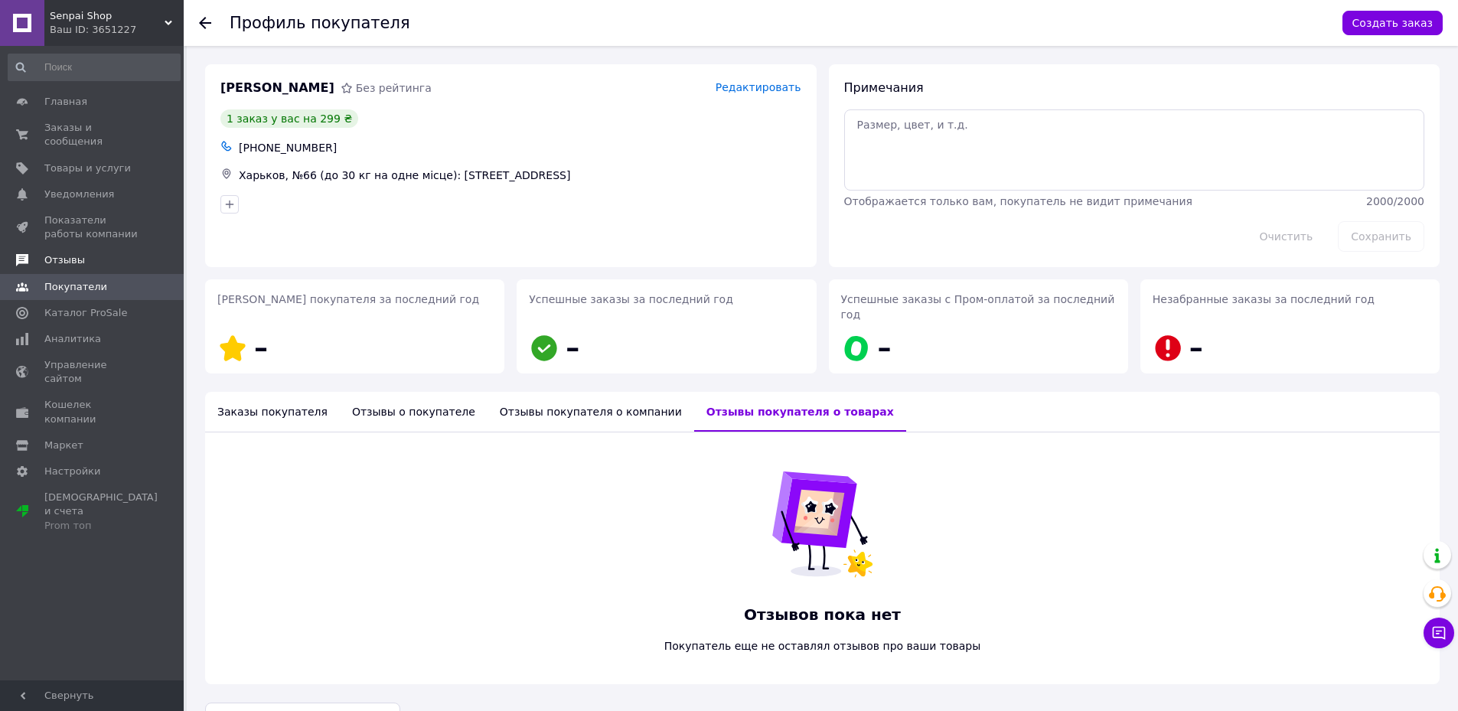
click at [93, 247] on link "Отзывы" at bounding box center [94, 260] width 188 height 26
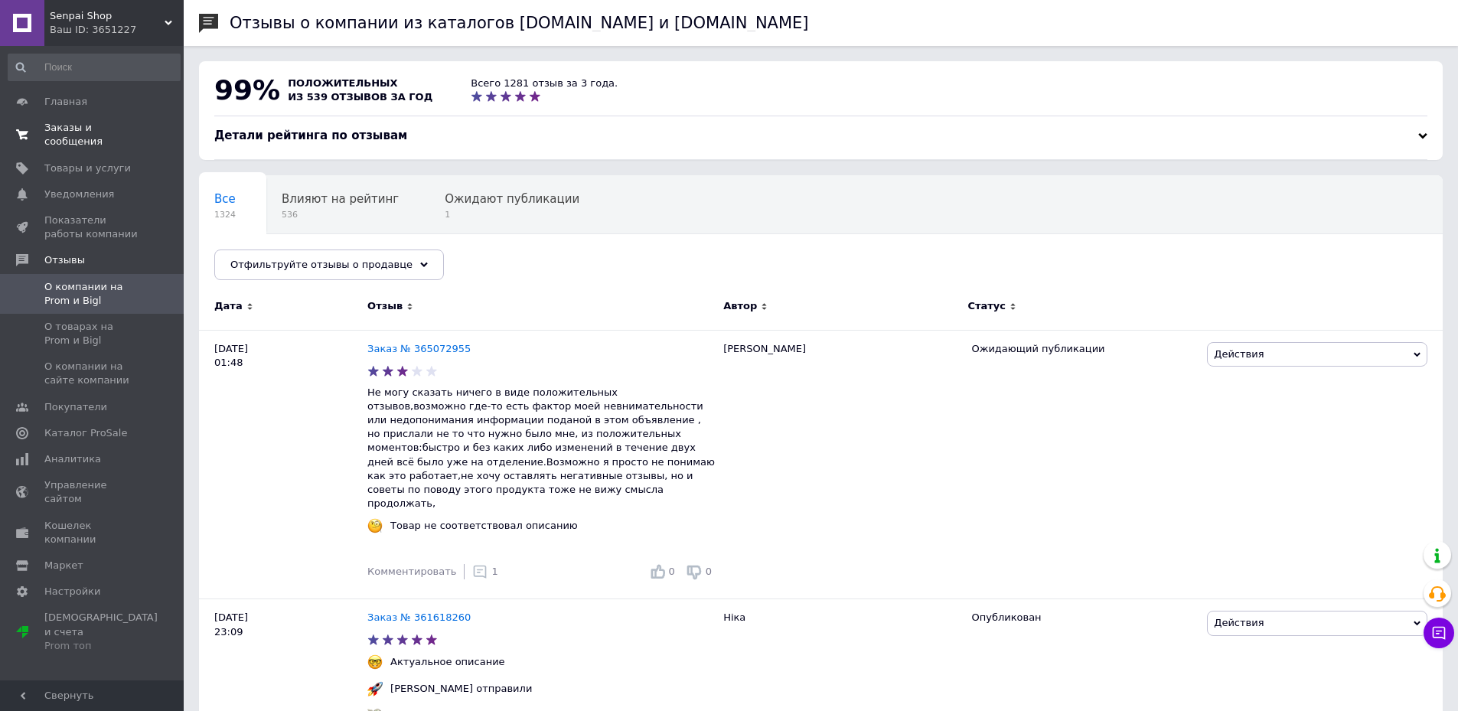
click at [99, 119] on link "Заказы и сообщения 0 0" at bounding box center [94, 135] width 188 height 40
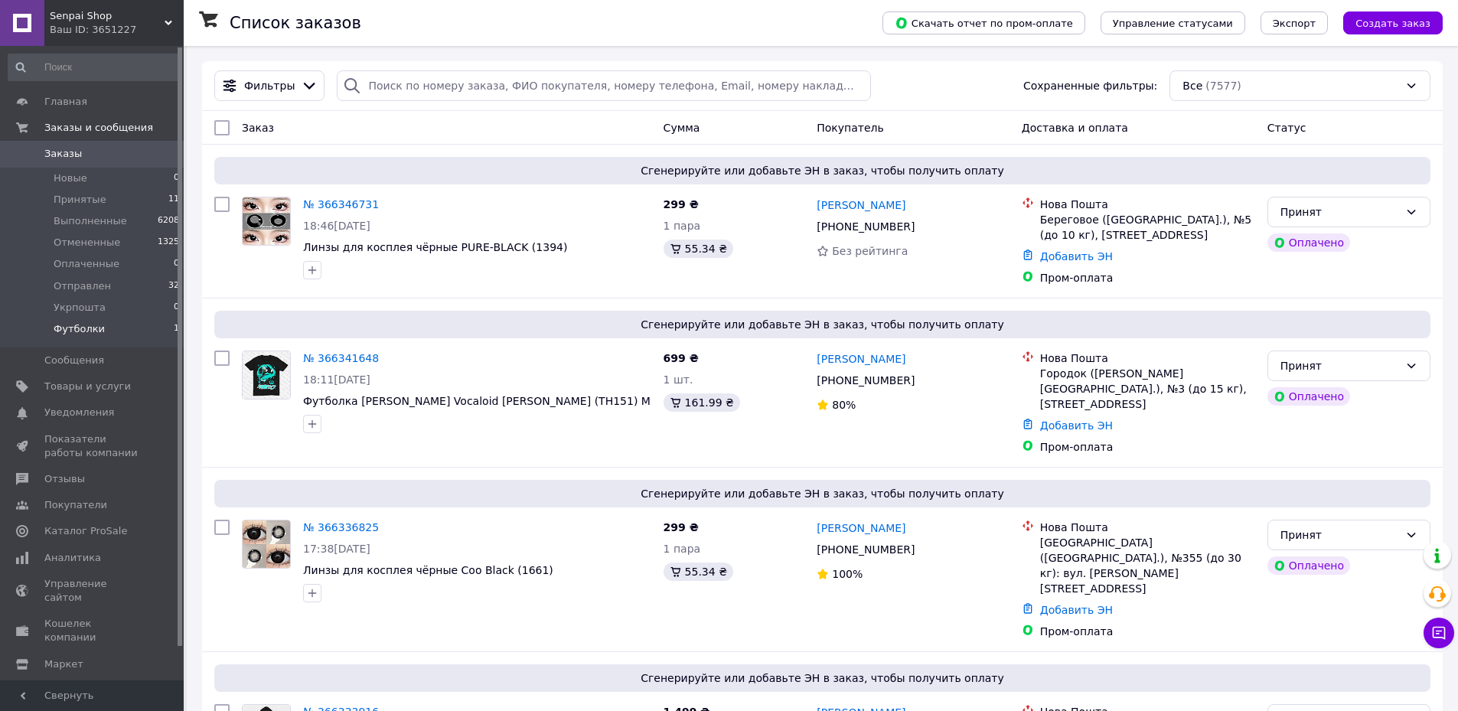
click at [100, 329] on li "Футболки 1" at bounding box center [94, 332] width 188 height 29
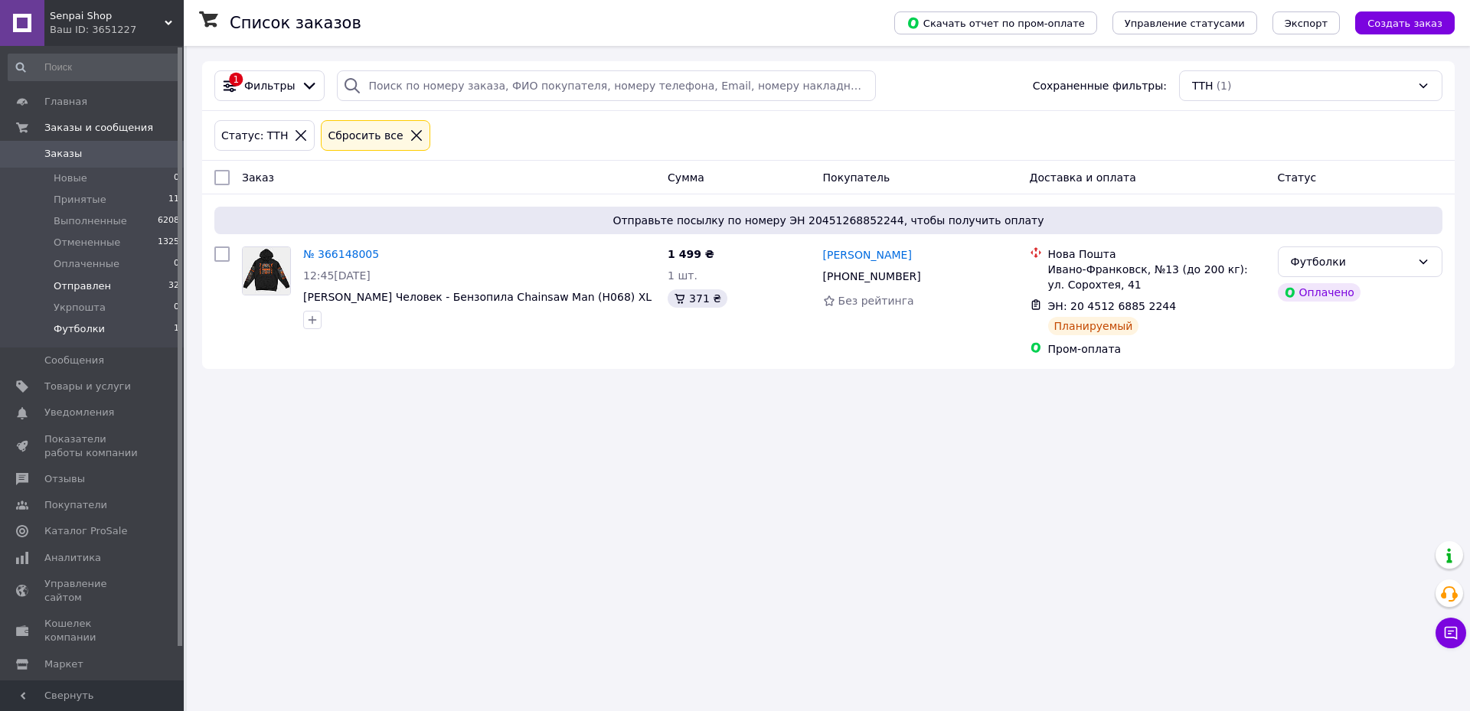
click at [86, 288] on span "Отправлен" at bounding box center [82, 286] width 57 height 14
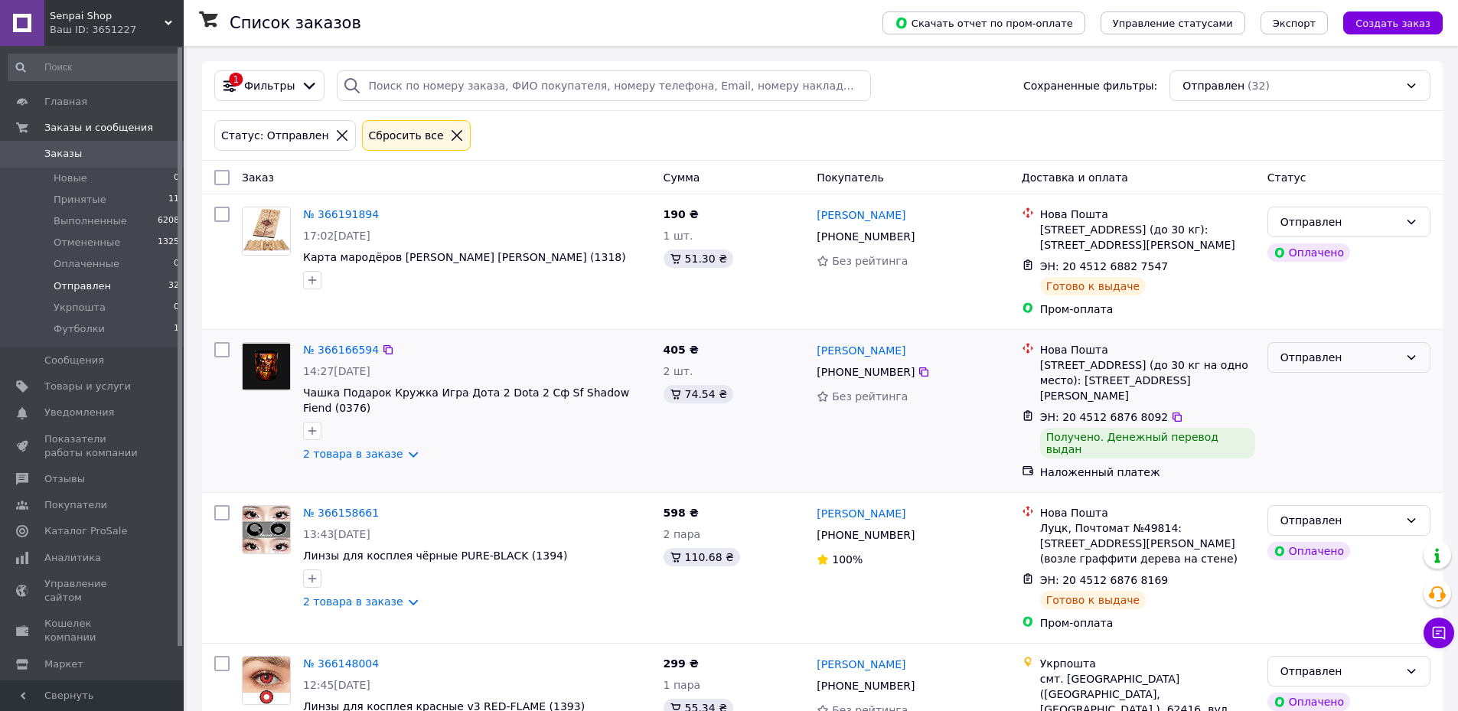
click at [1300, 356] on div "Отправлен" at bounding box center [1340, 357] width 119 height 17
click at [1311, 413] on li "Выполнен" at bounding box center [1349, 419] width 162 height 28
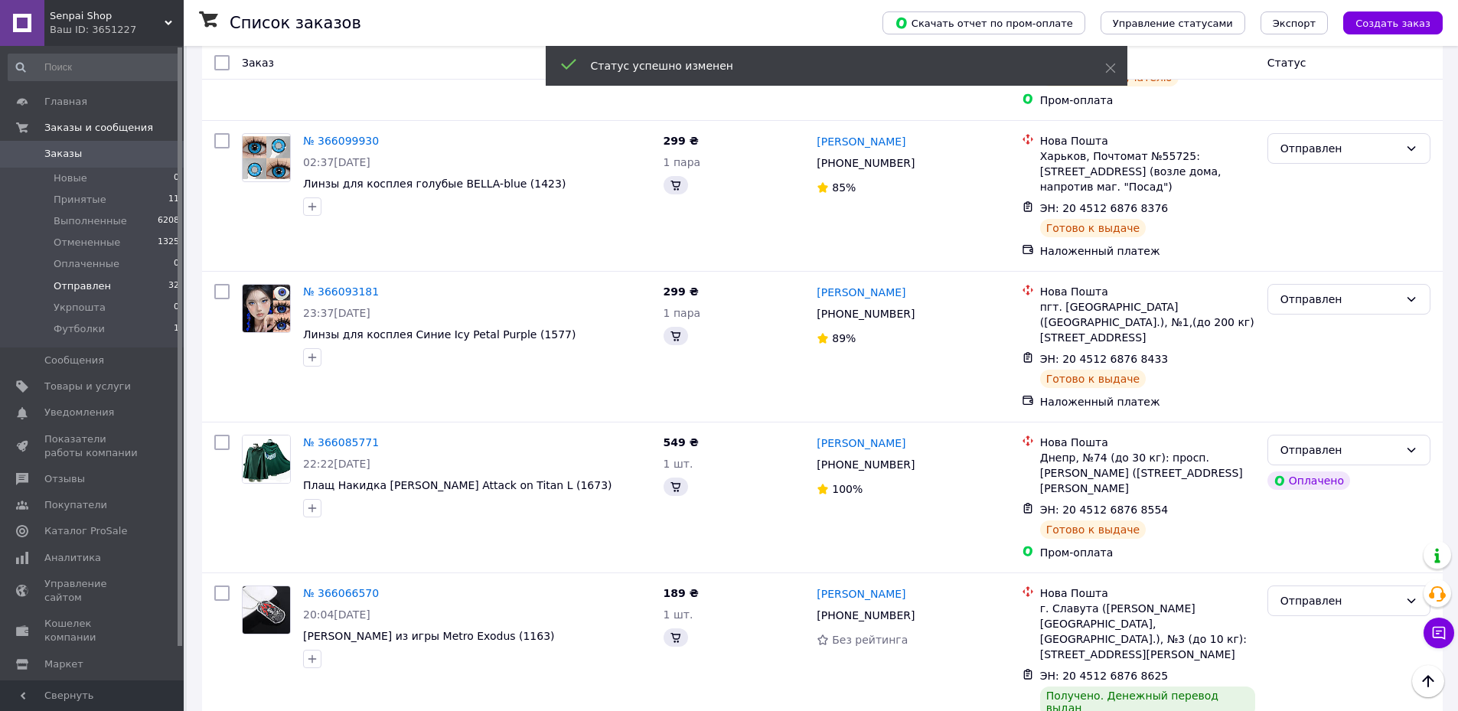
scroll to position [842, 0]
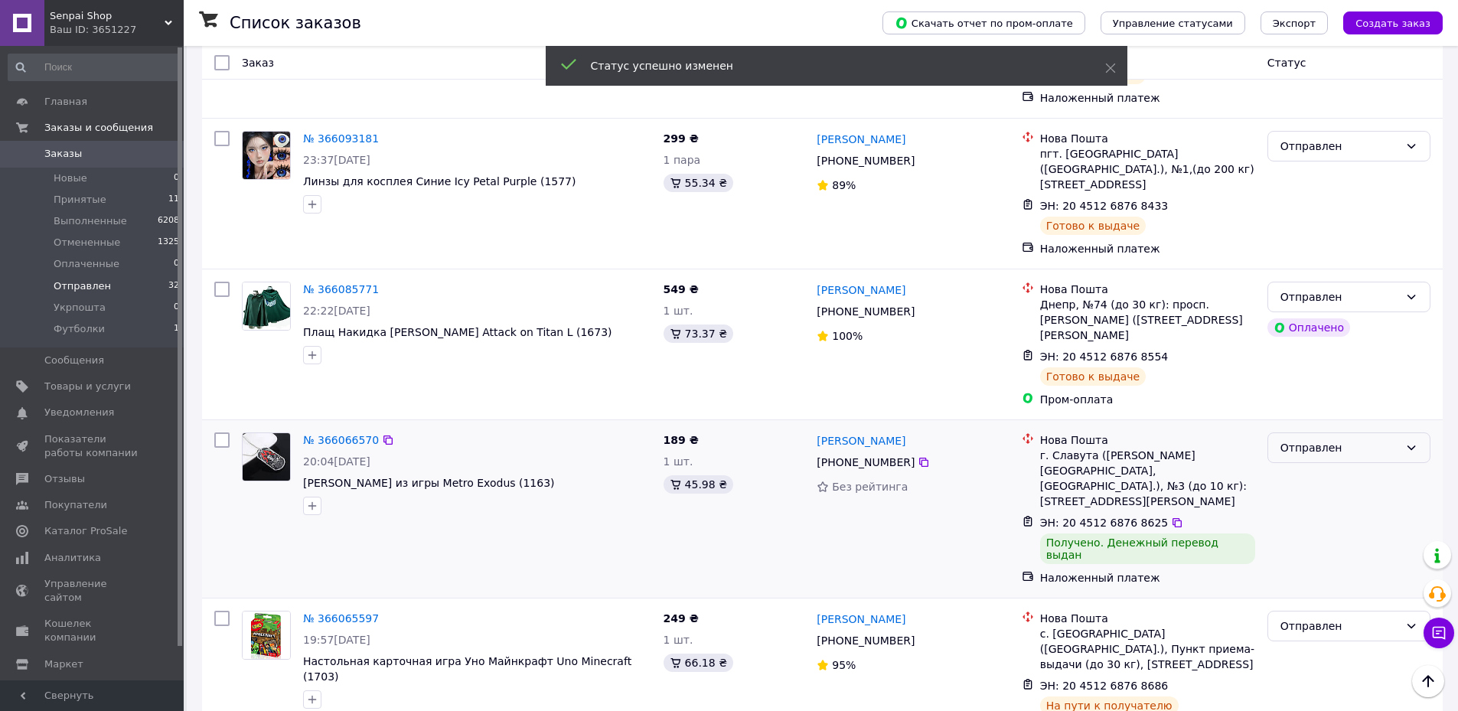
click at [1305, 439] on div "Отправлен" at bounding box center [1340, 447] width 119 height 17
click at [1309, 420] on li "Выполнен" at bounding box center [1349, 420] width 162 height 28
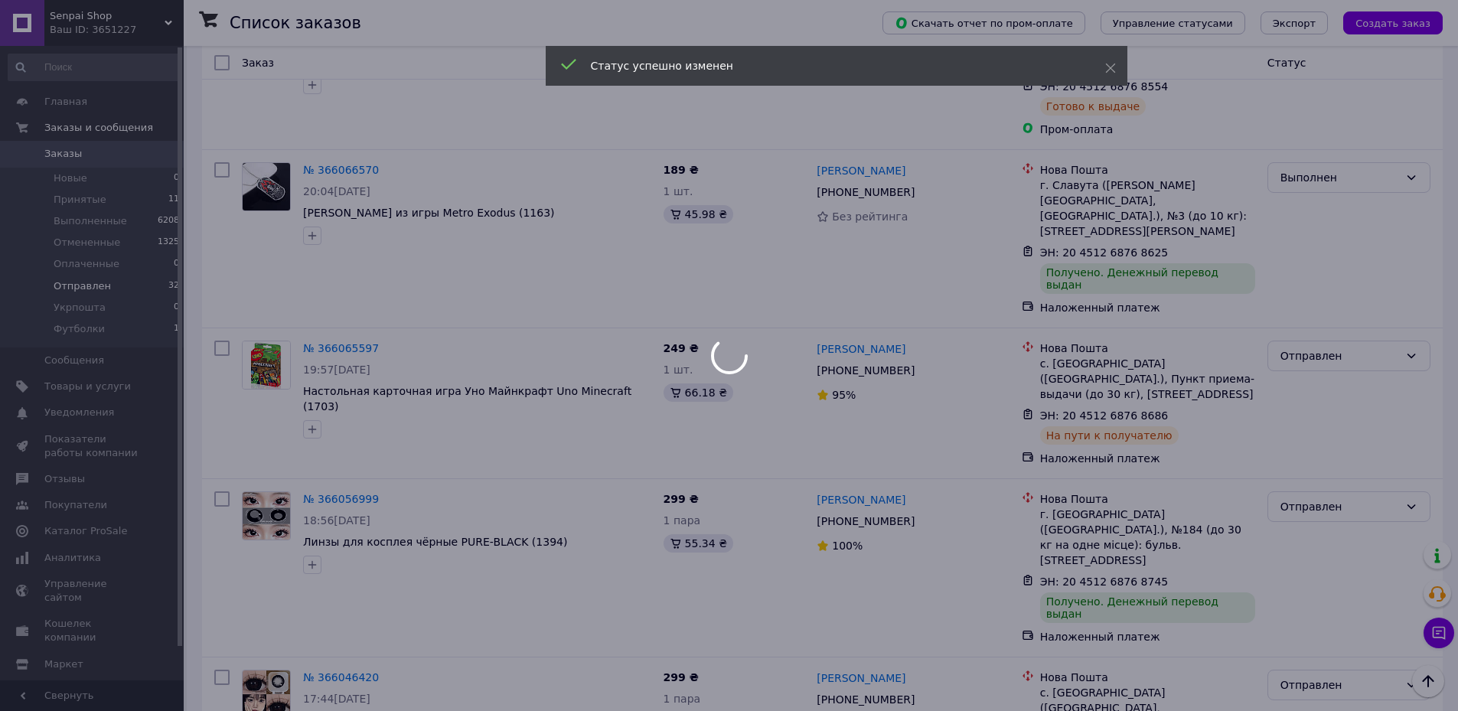
scroll to position [1225, 0]
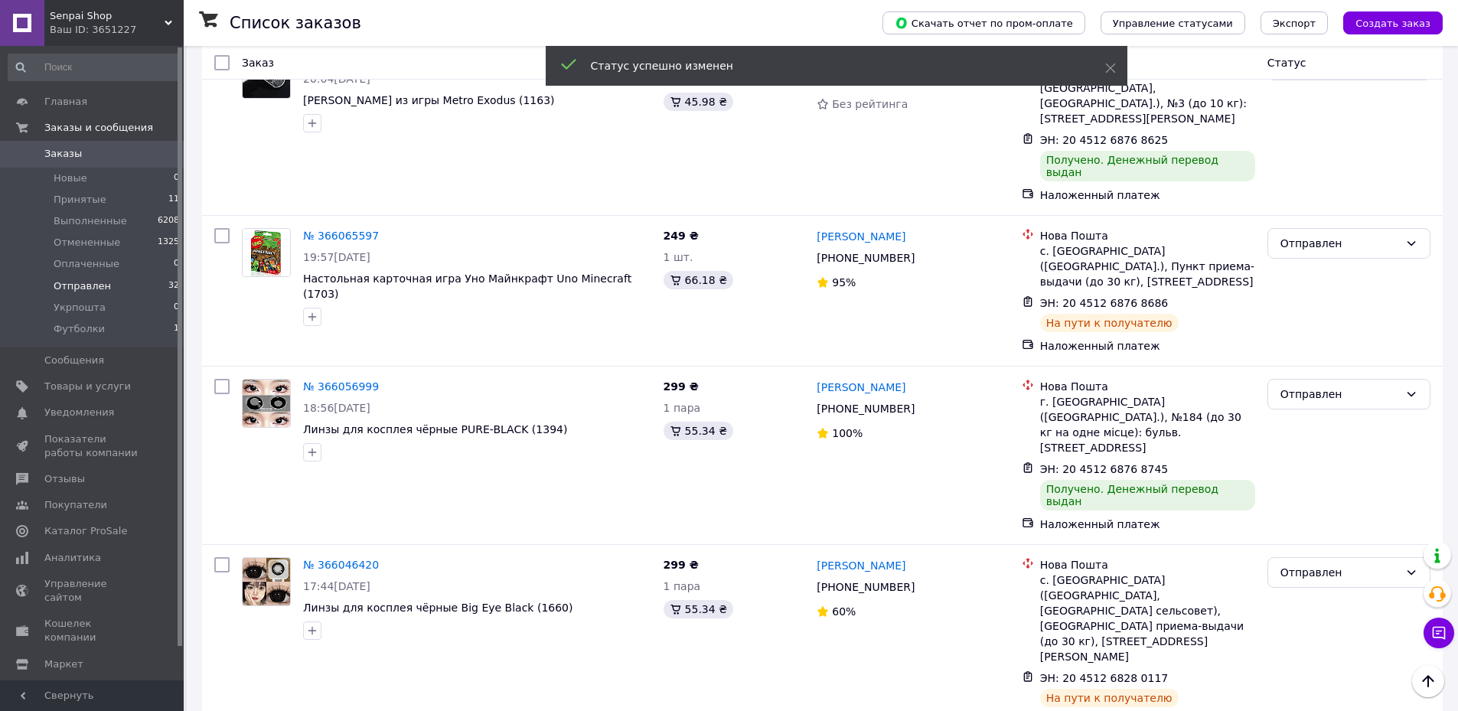
click at [1314, 379] on div "Отправлен" at bounding box center [1349, 394] width 163 height 31
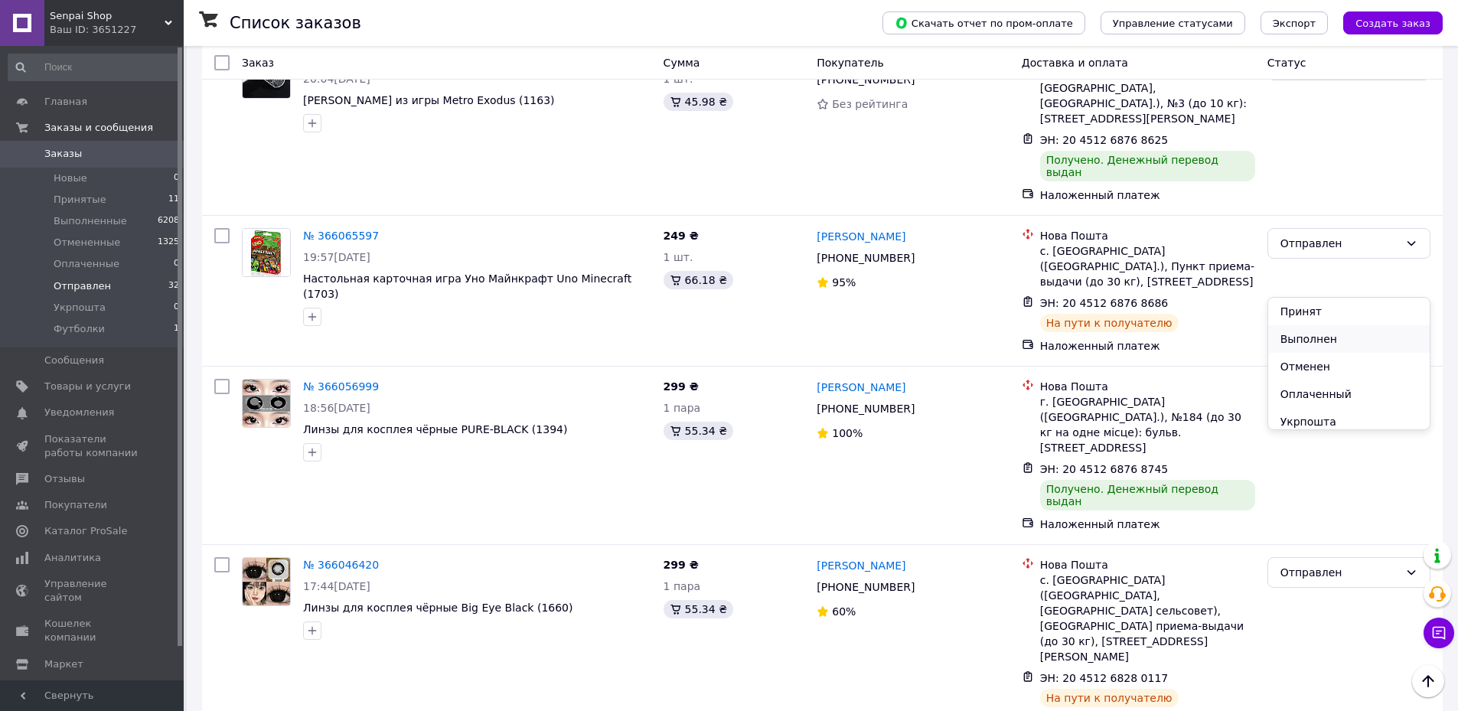
click at [1319, 344] on li "Выполнен" at bounding box center [1349, 339] width 162 height 28
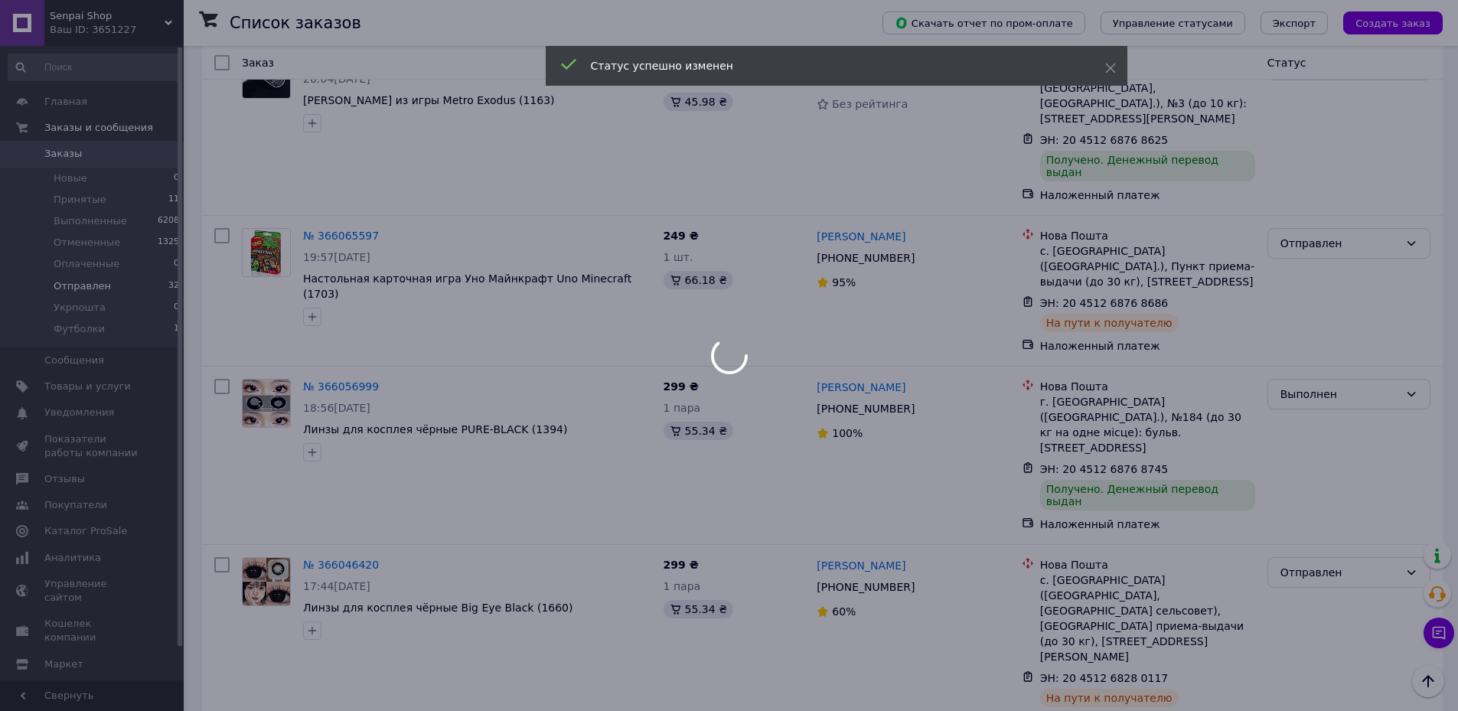
scroll to position [1378, 0]
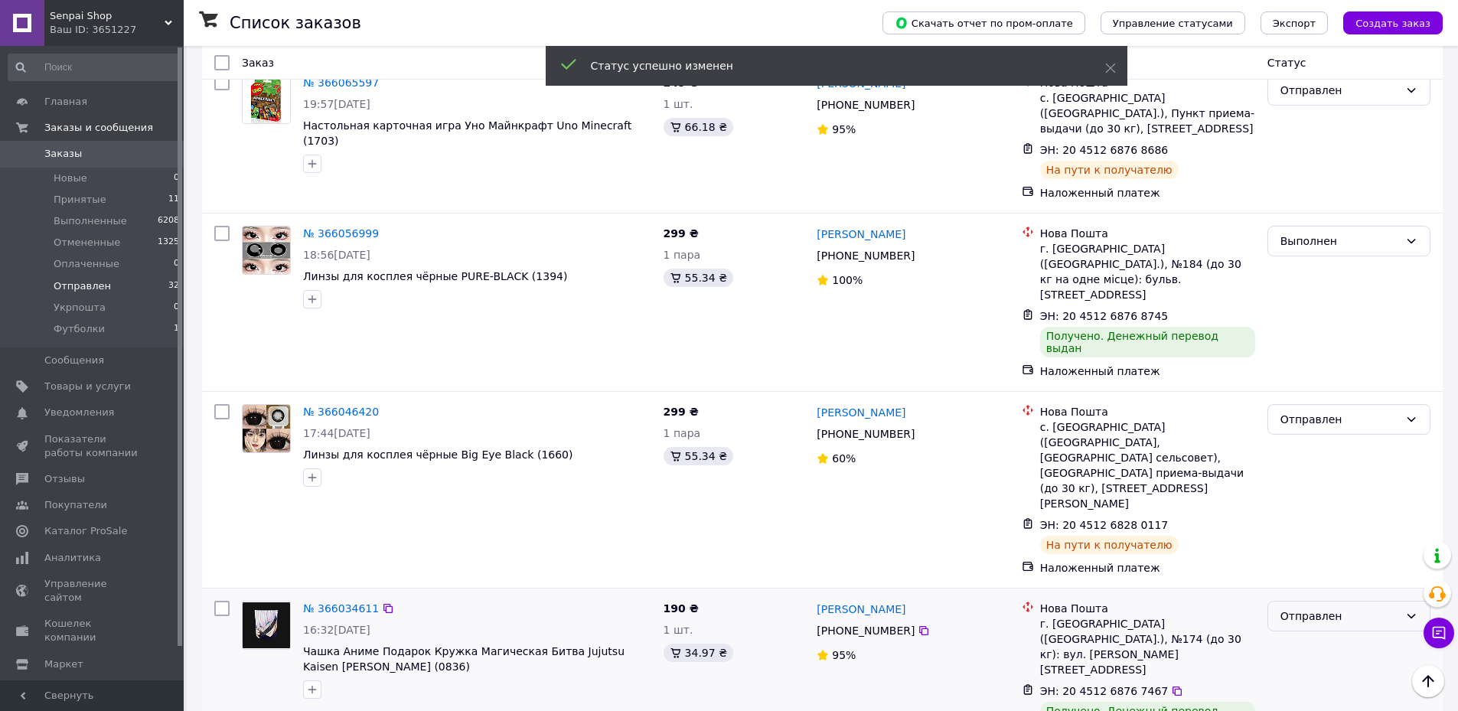
click at [1307, 608] on div "Отправлен" at bounding box center [1340, 616] width 119 height 17
click at [1306, 487] on li "Выполнен" at bounding box center [1349, 488] width 162 height 28
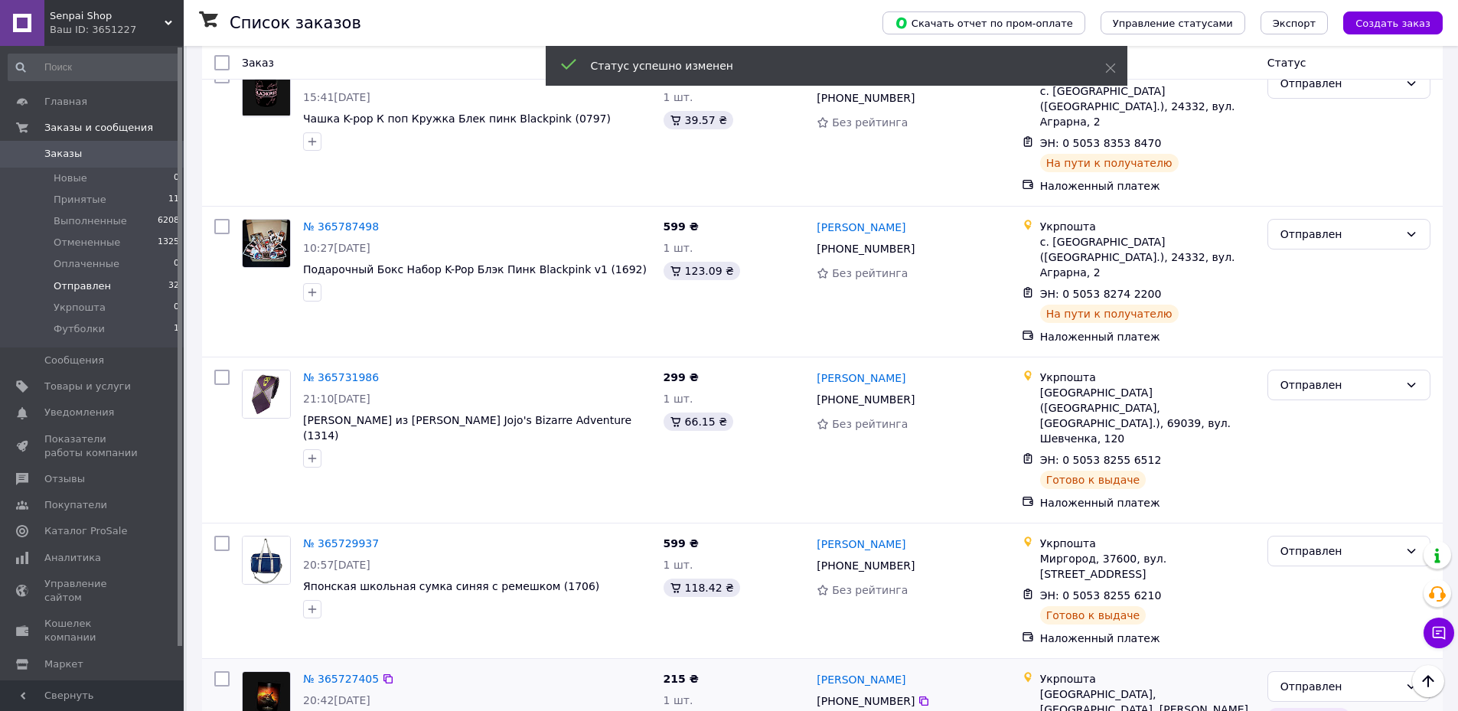
scroll to position [2832, 0]
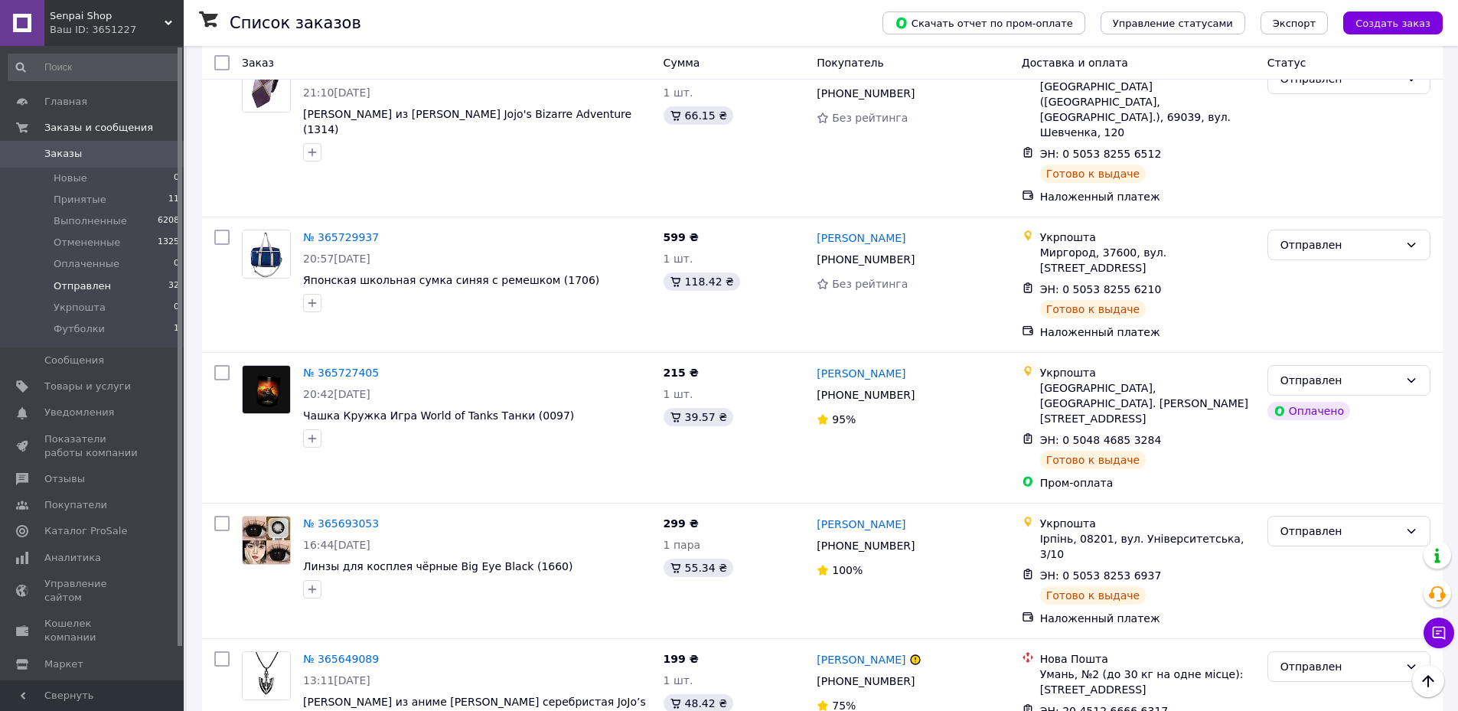
click at [1293, 488] on li "Выполнен" at bounding box center [1349, 493] width 162 height 28
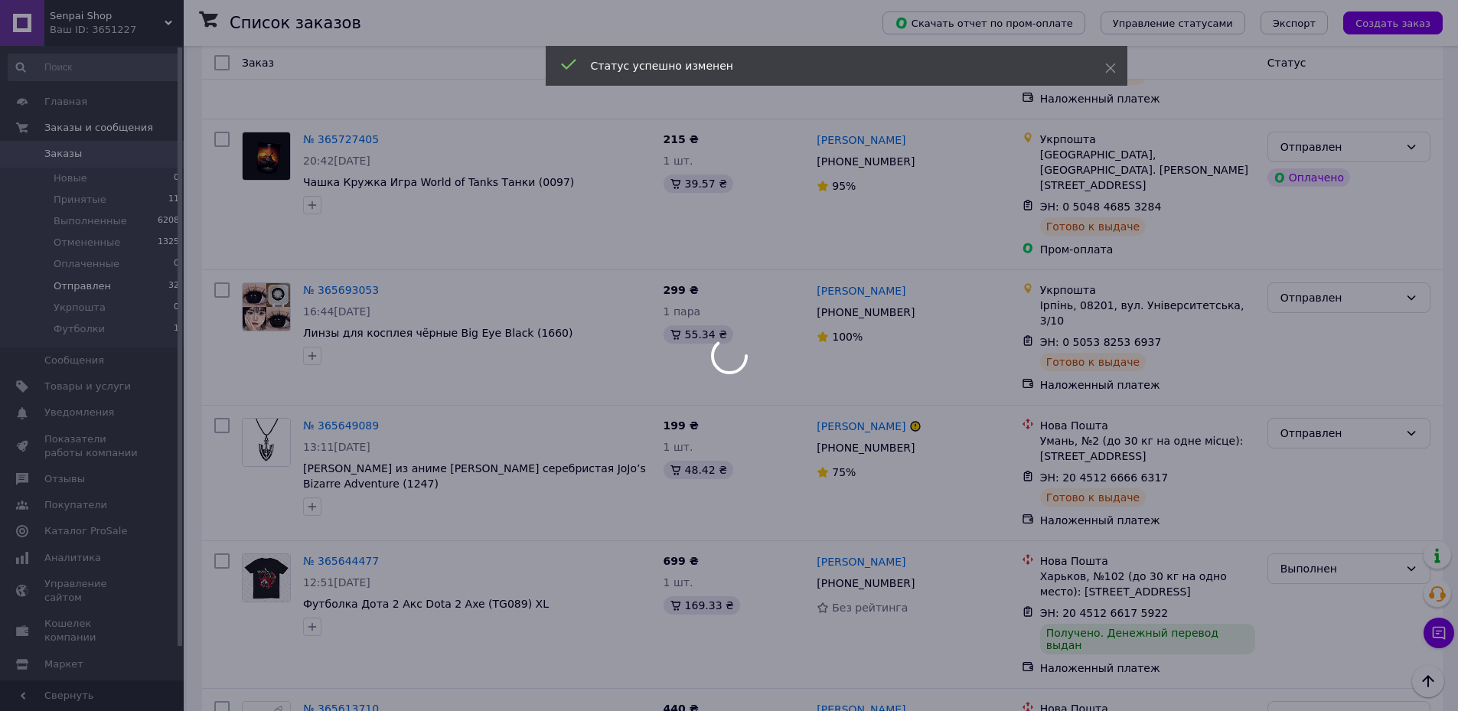
scroll to position [3215, 0]
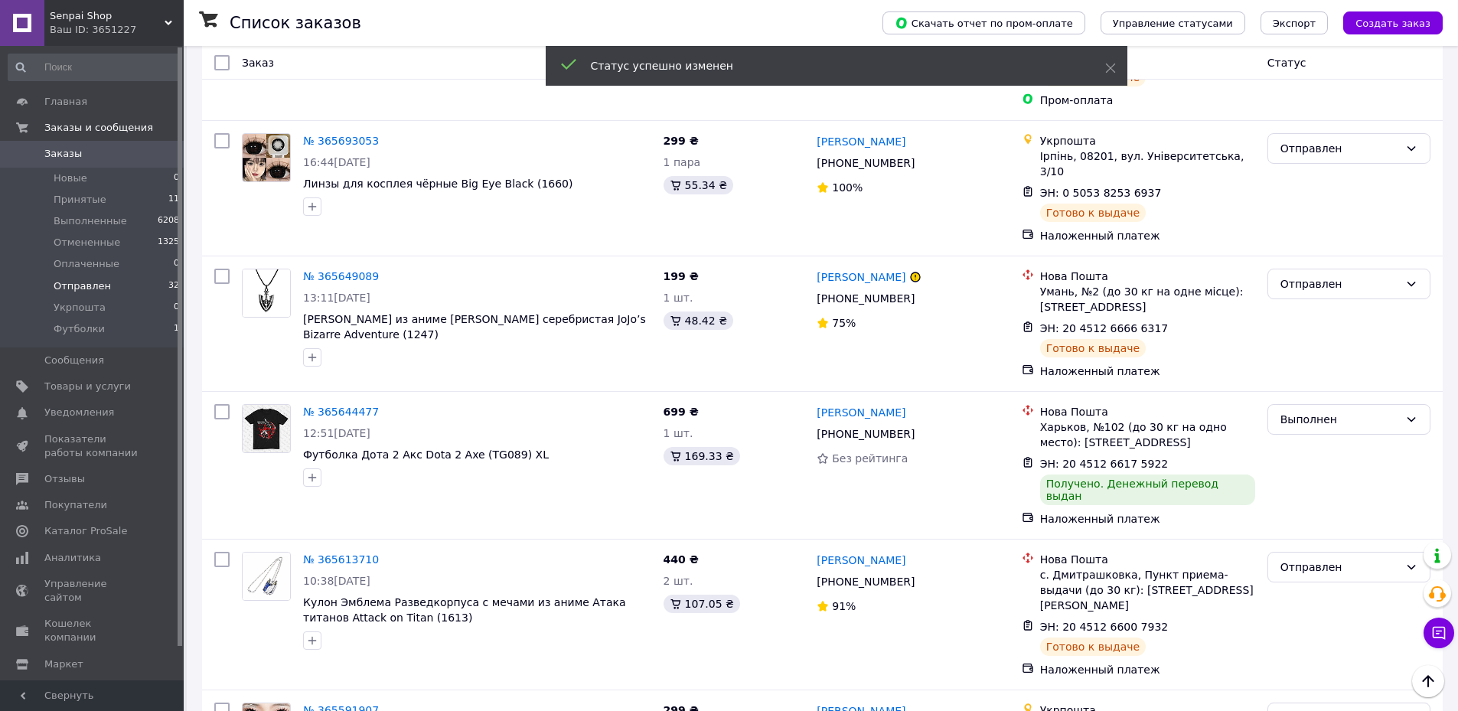
click at [1314, 527] on li "Выполнен" at bounding box center [1349, 532] width 162 height 28
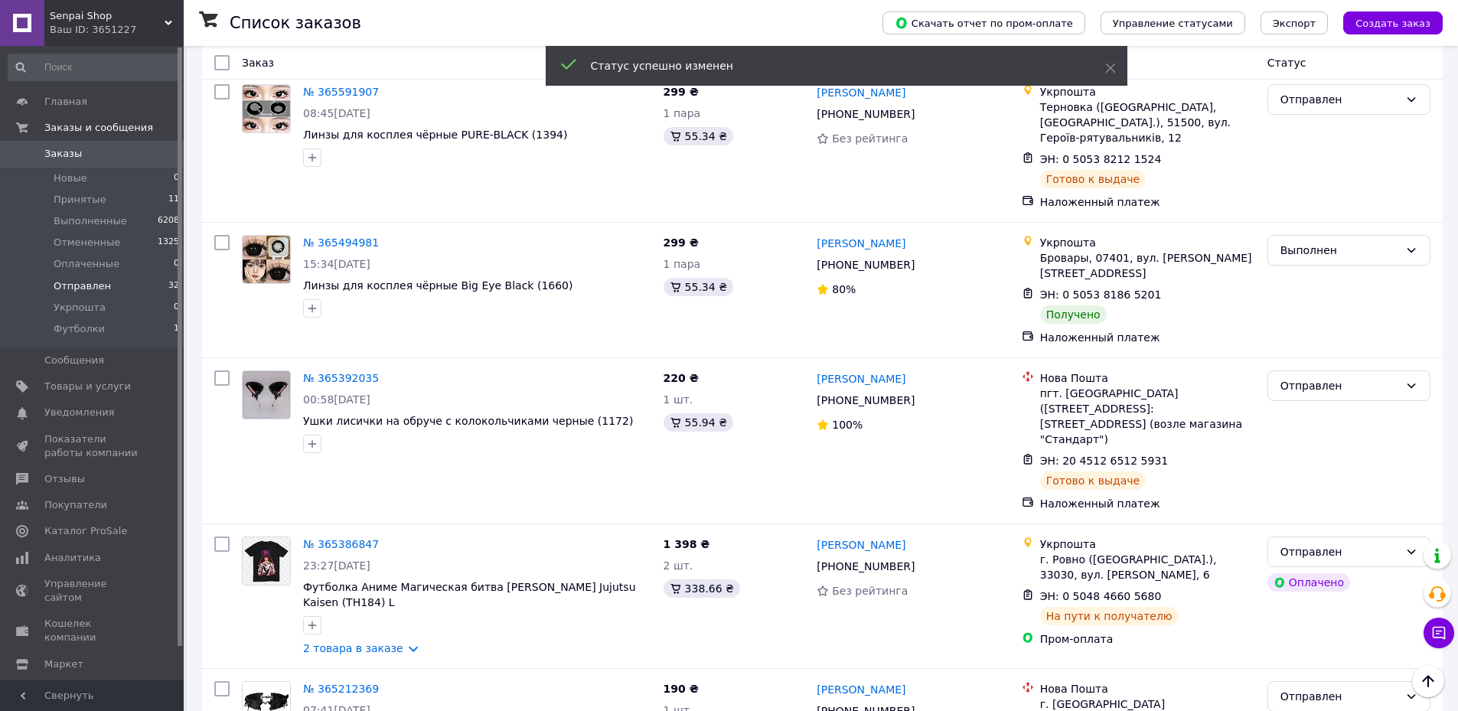
scroll to position [3390, 0]
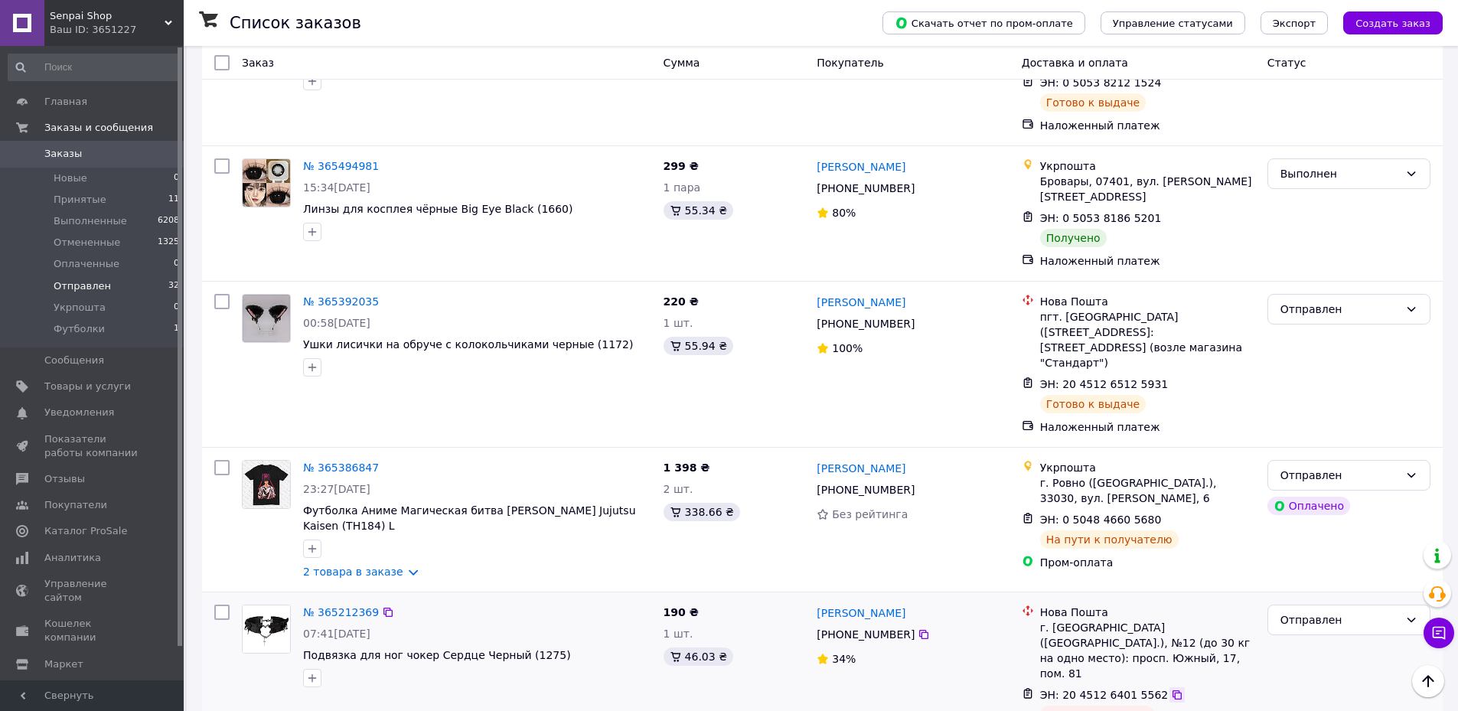
click at [1171, 689] on icon at bounding box center [1177, 695] width 12 height 12
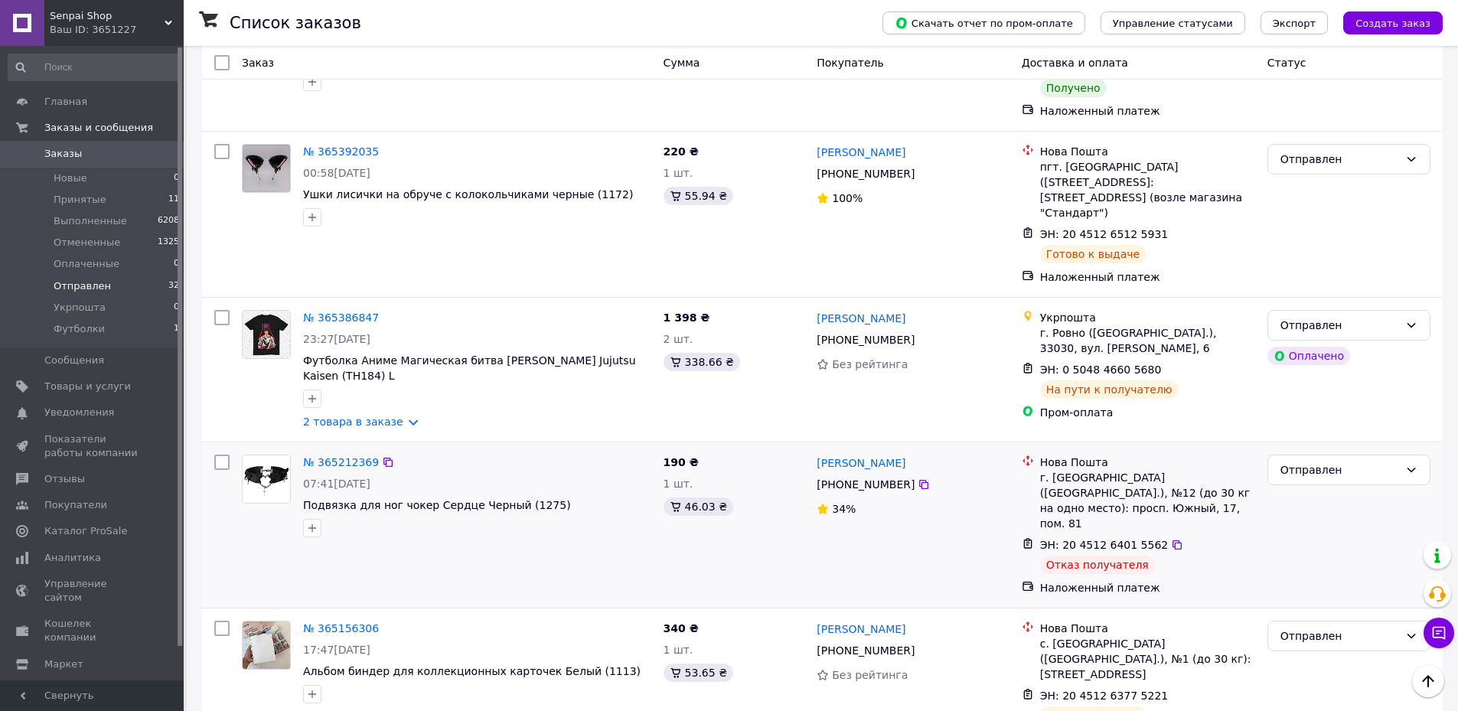
scroll to position [3544, 0]
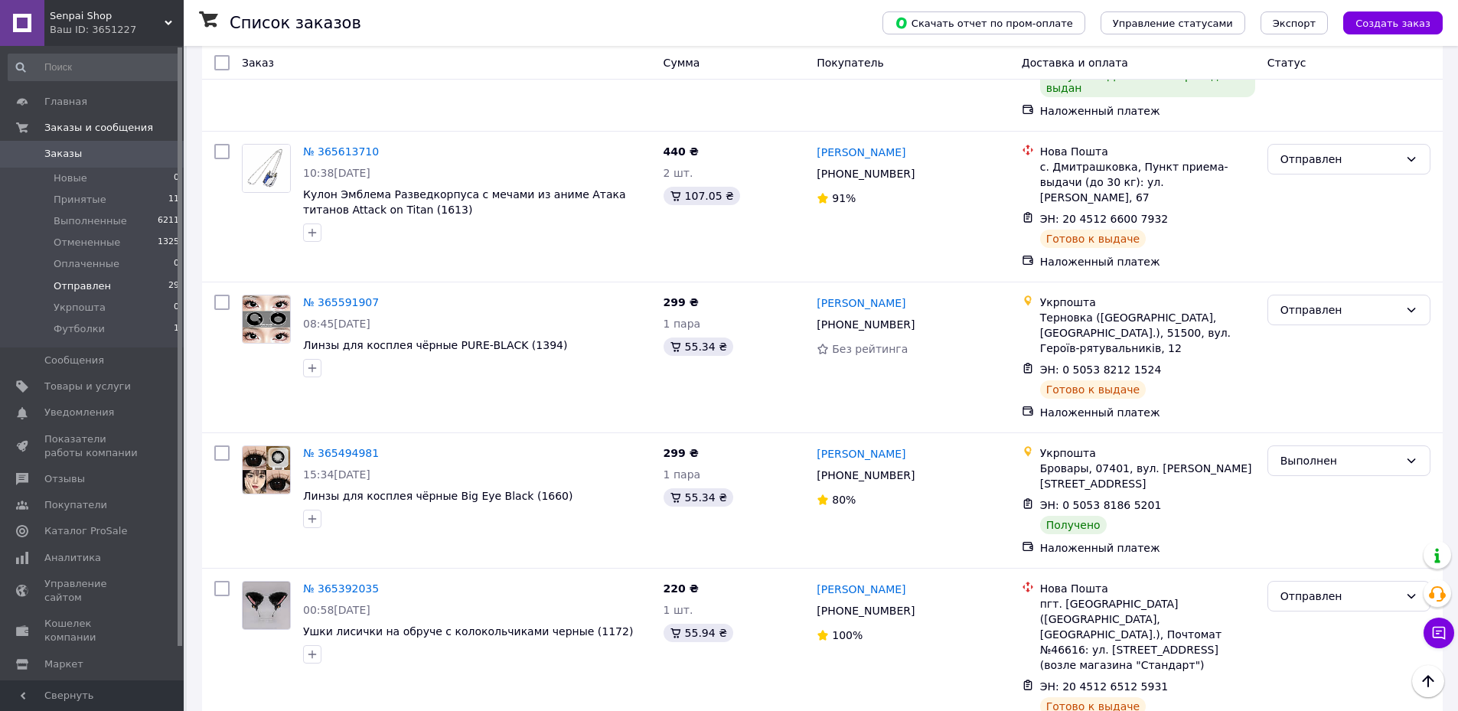
scroll to position [3215, 0]
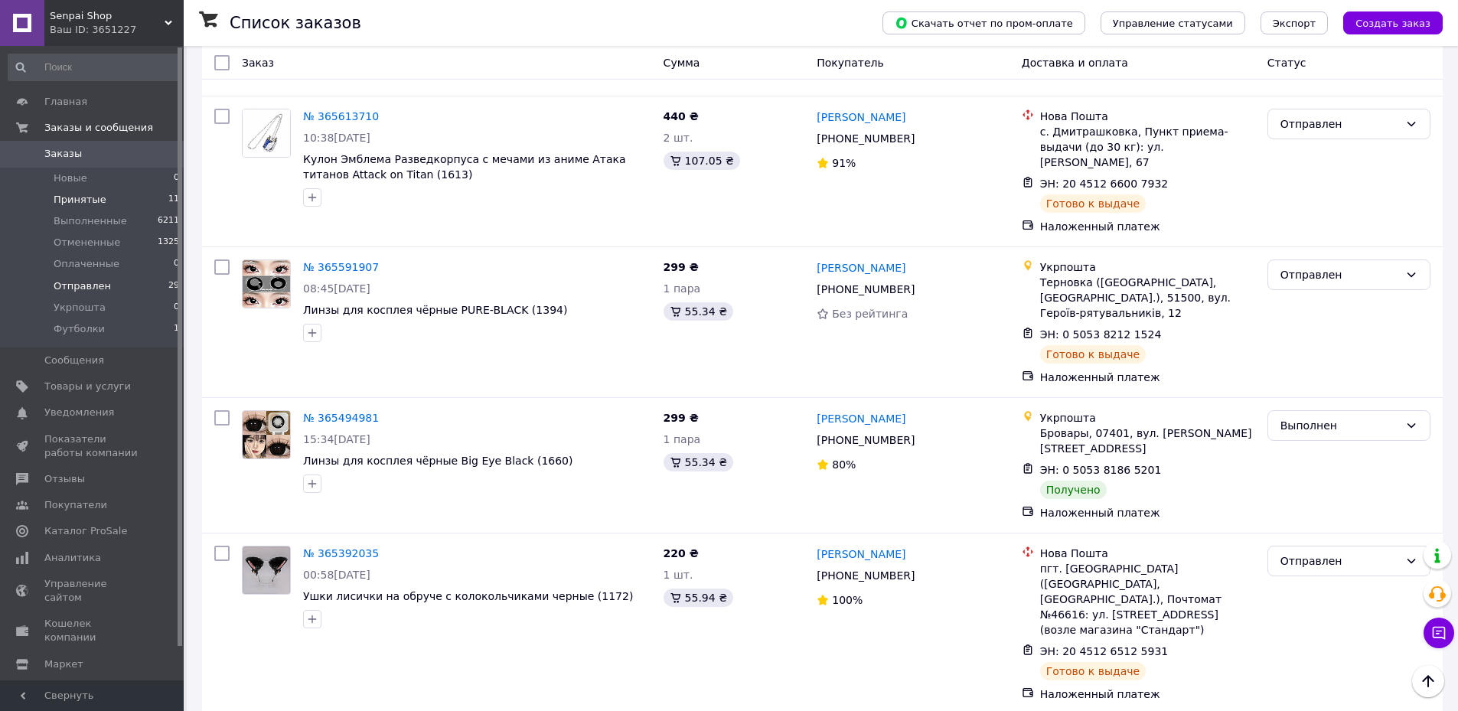
click at [76, 193] on span "Принятые" at bounding box center [80, 200] width 53 height 14
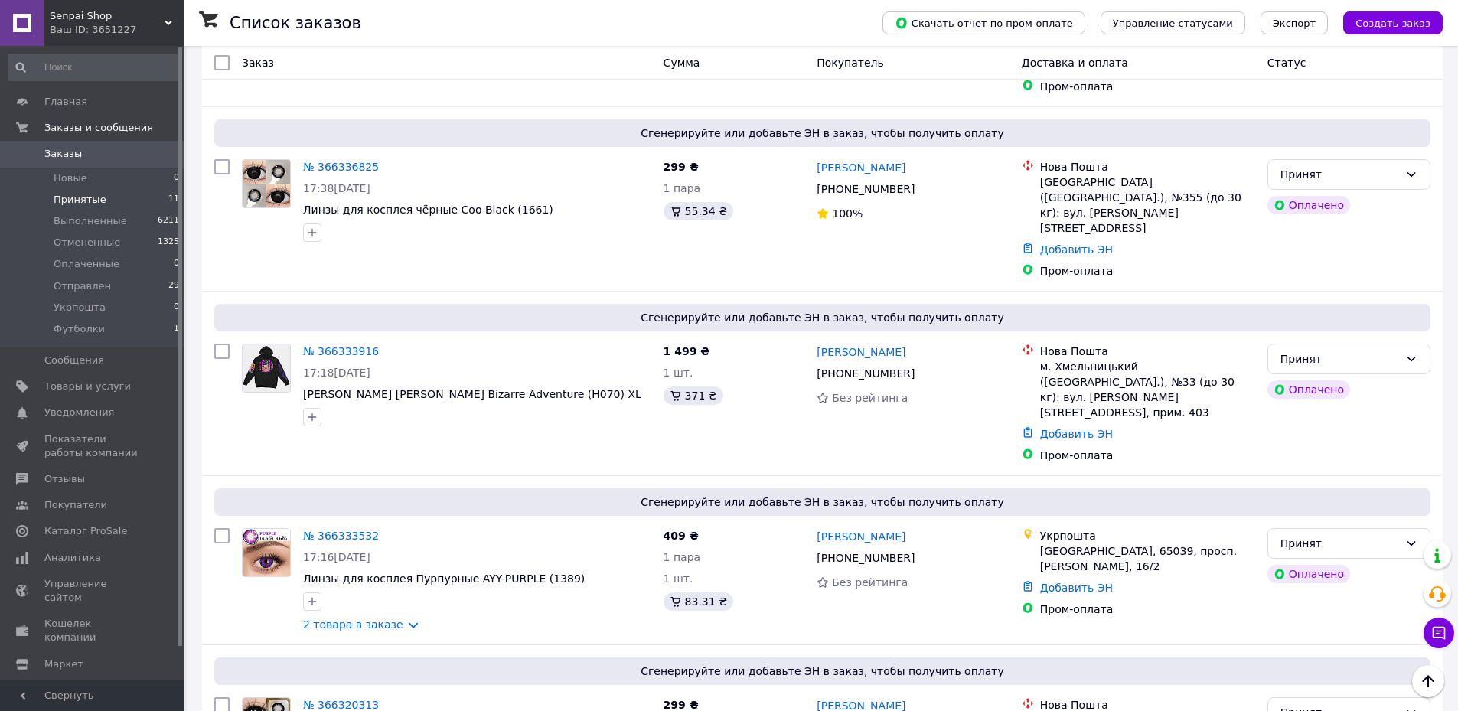
scroll to position [377, 0]
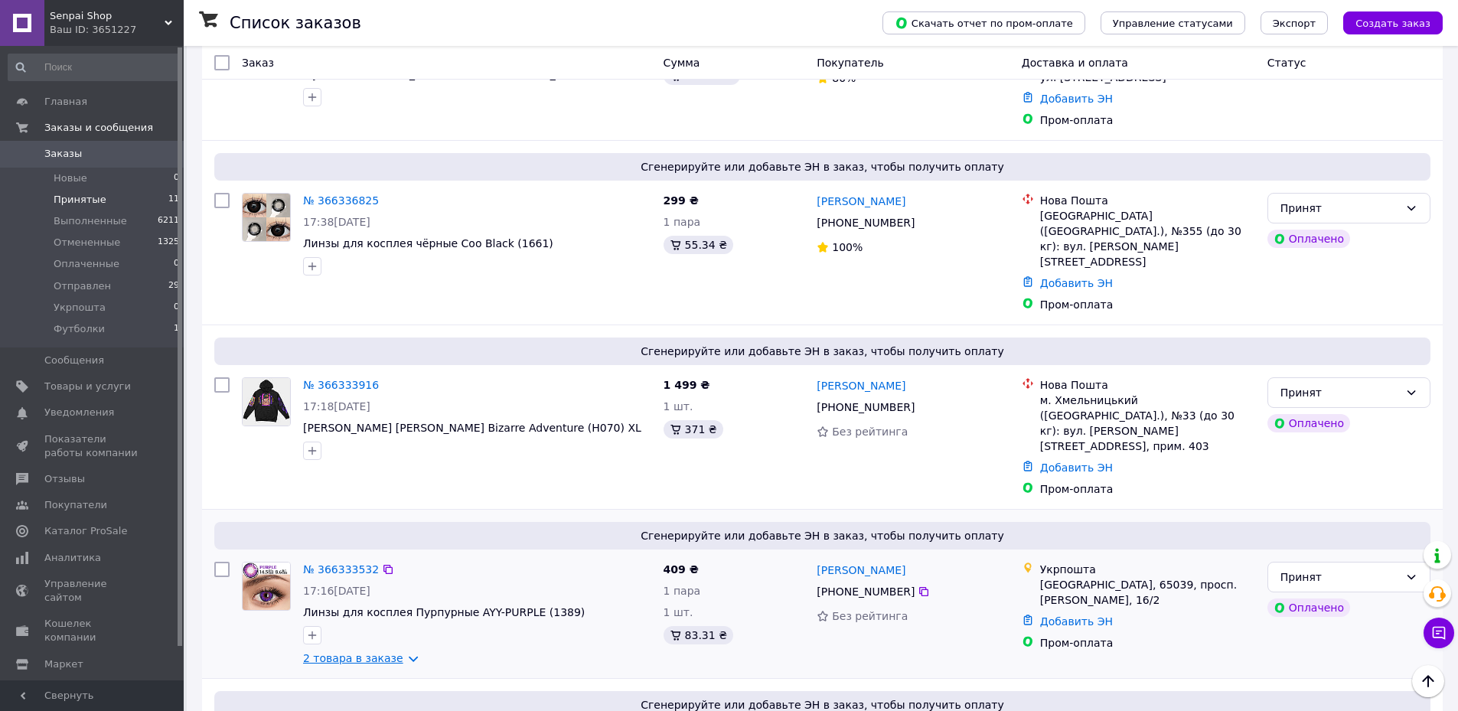
click at [350, 652] on link "2 товара в заказе" at bounding box center [353, 658] width 100 height 12
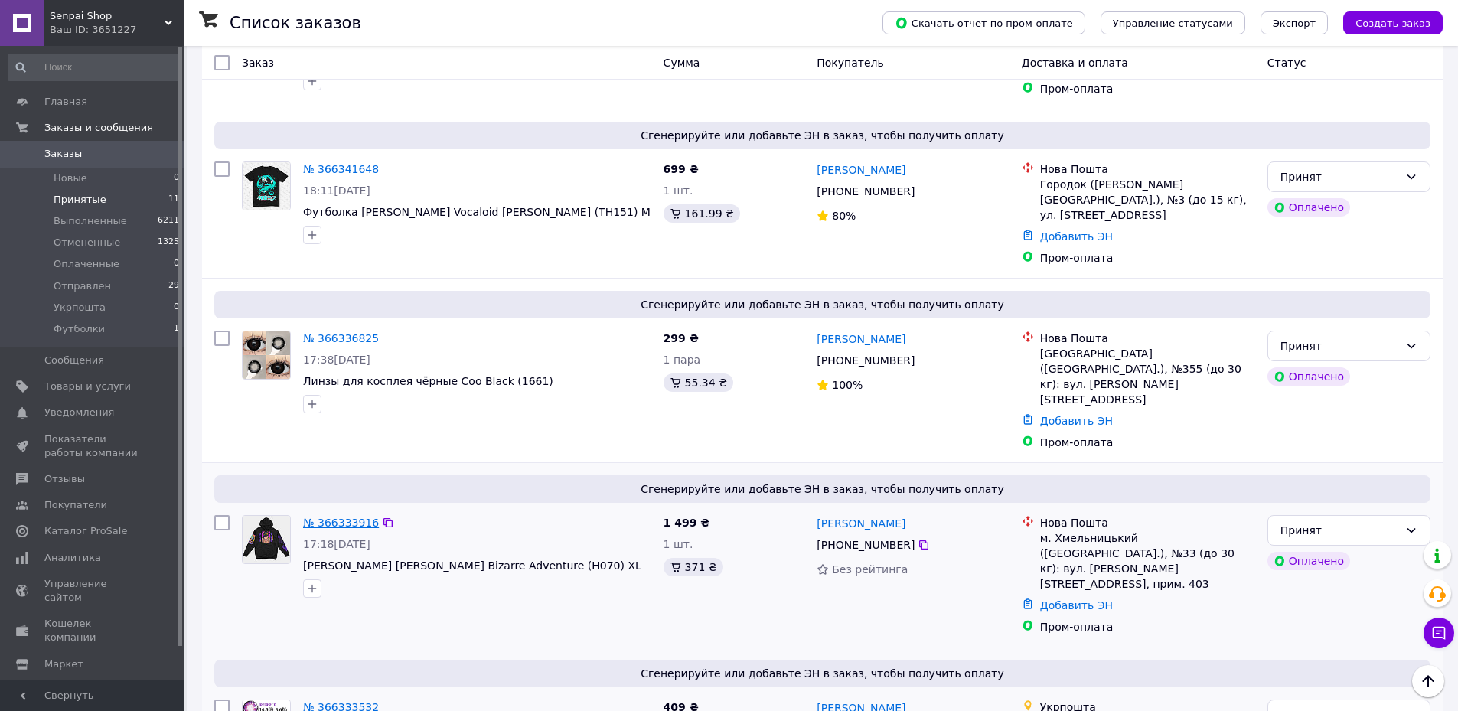
scroll to position [269, 0]
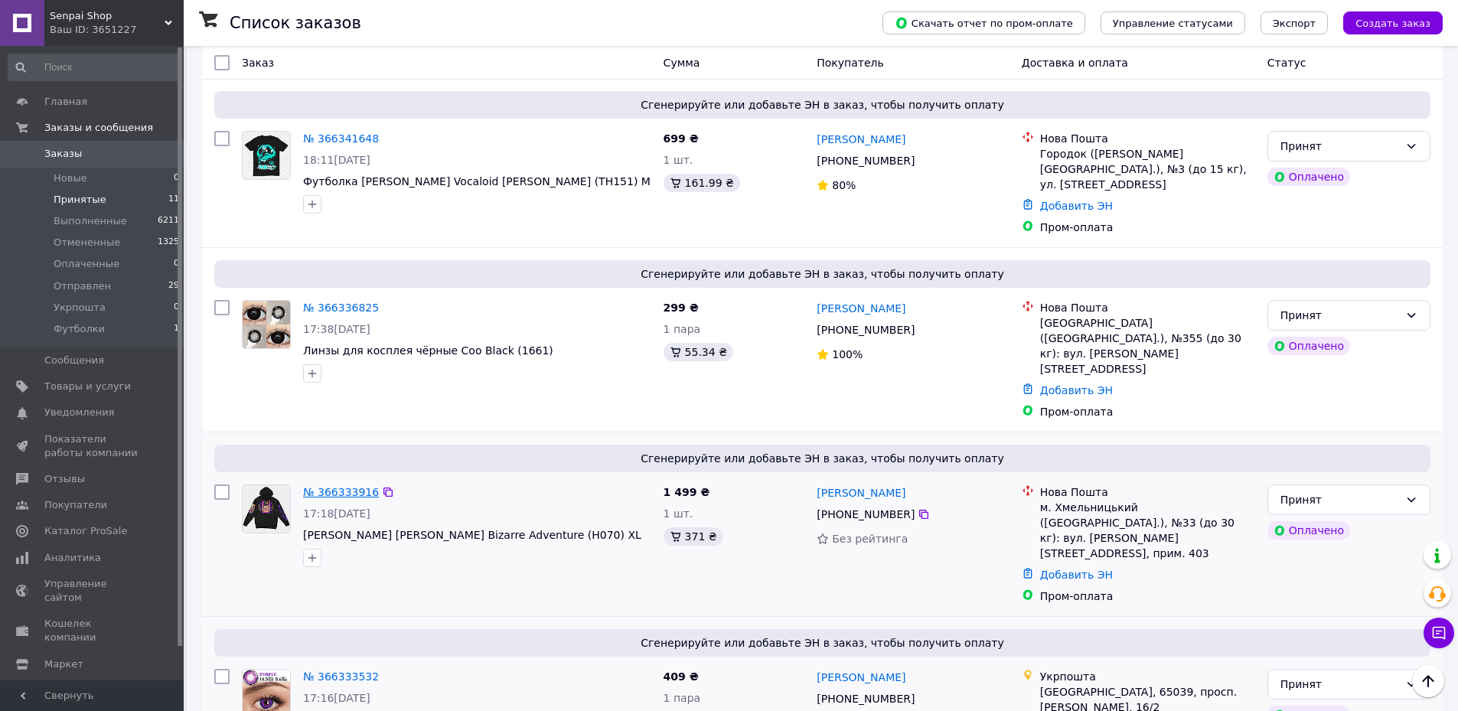
click at [332, 486] on link "№ 366333916" at bounding box center [341, 492] width 76 height 12
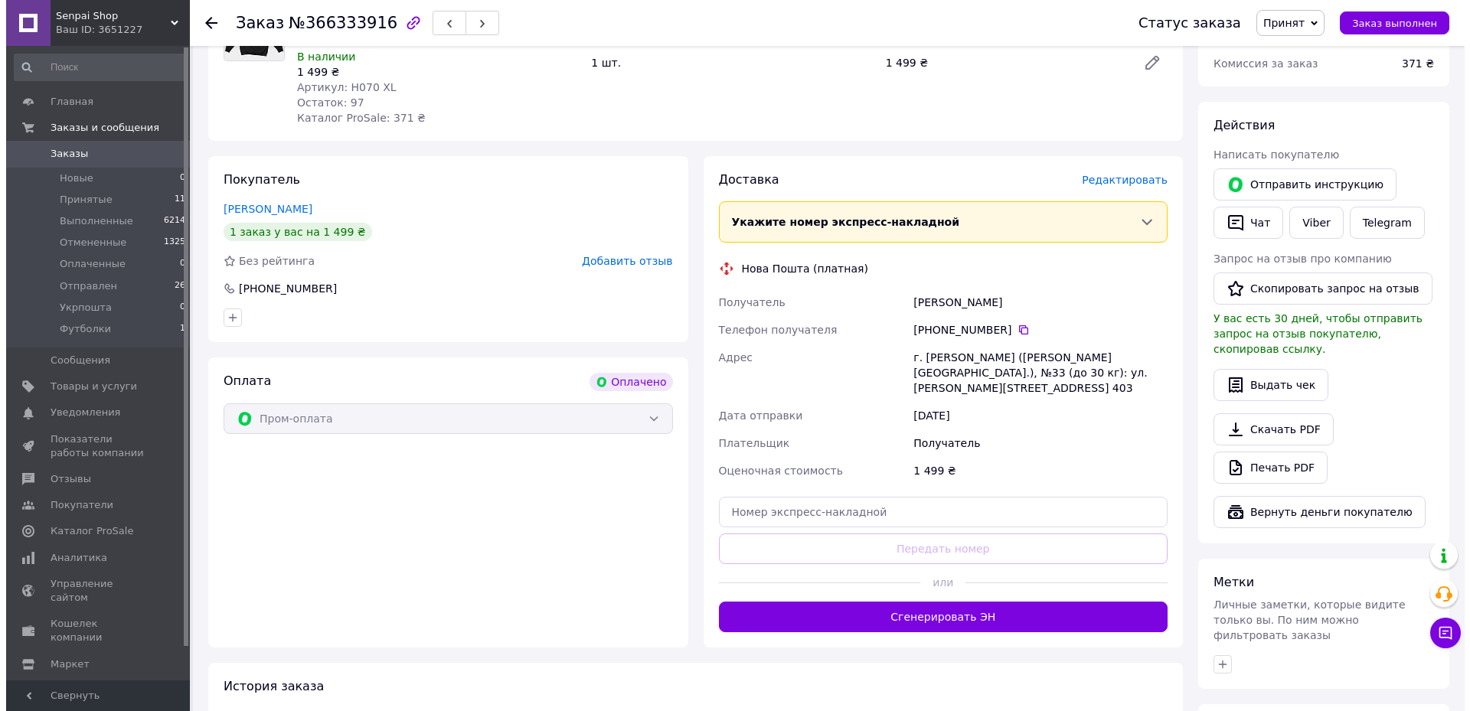
scroll to position [230, 0]
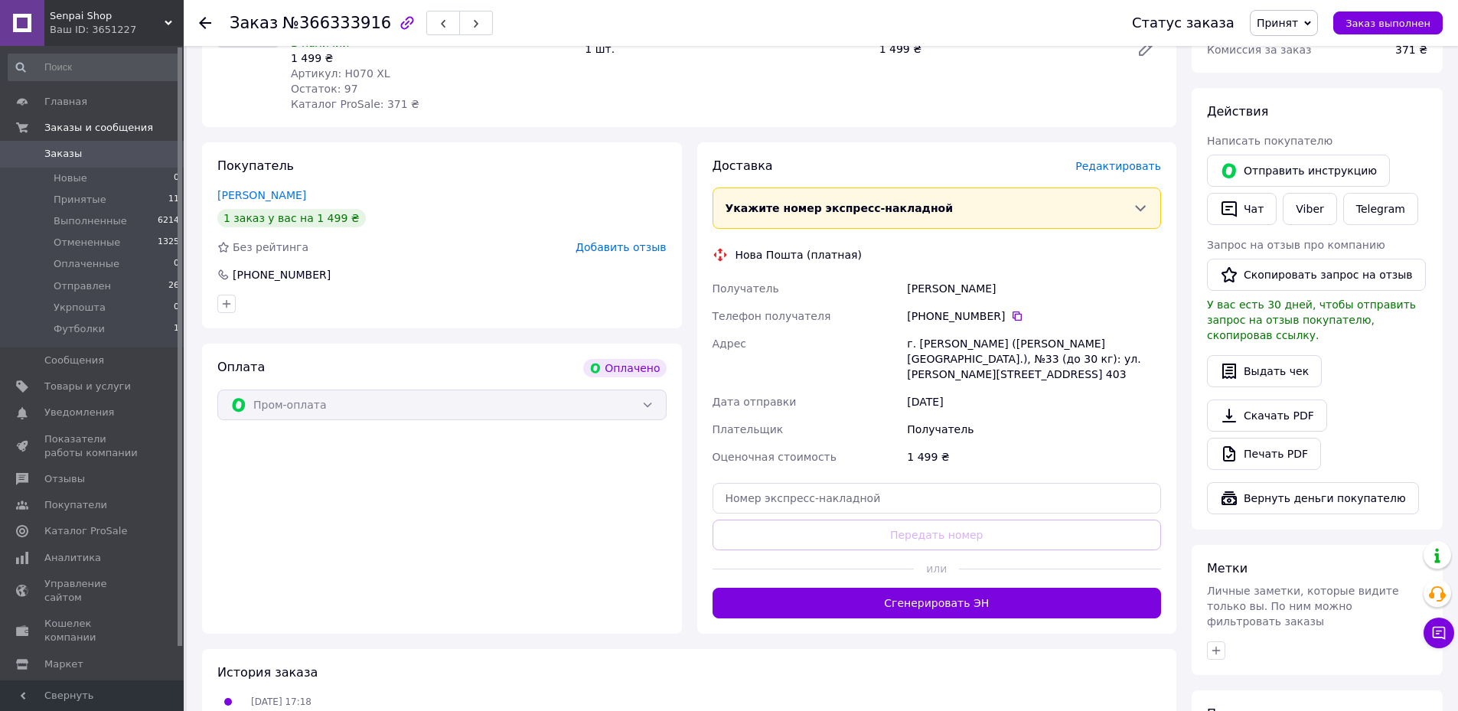
click at [1109, 160] on span "Редактировать" at bounding box center [1119, 166] width 86 height 12
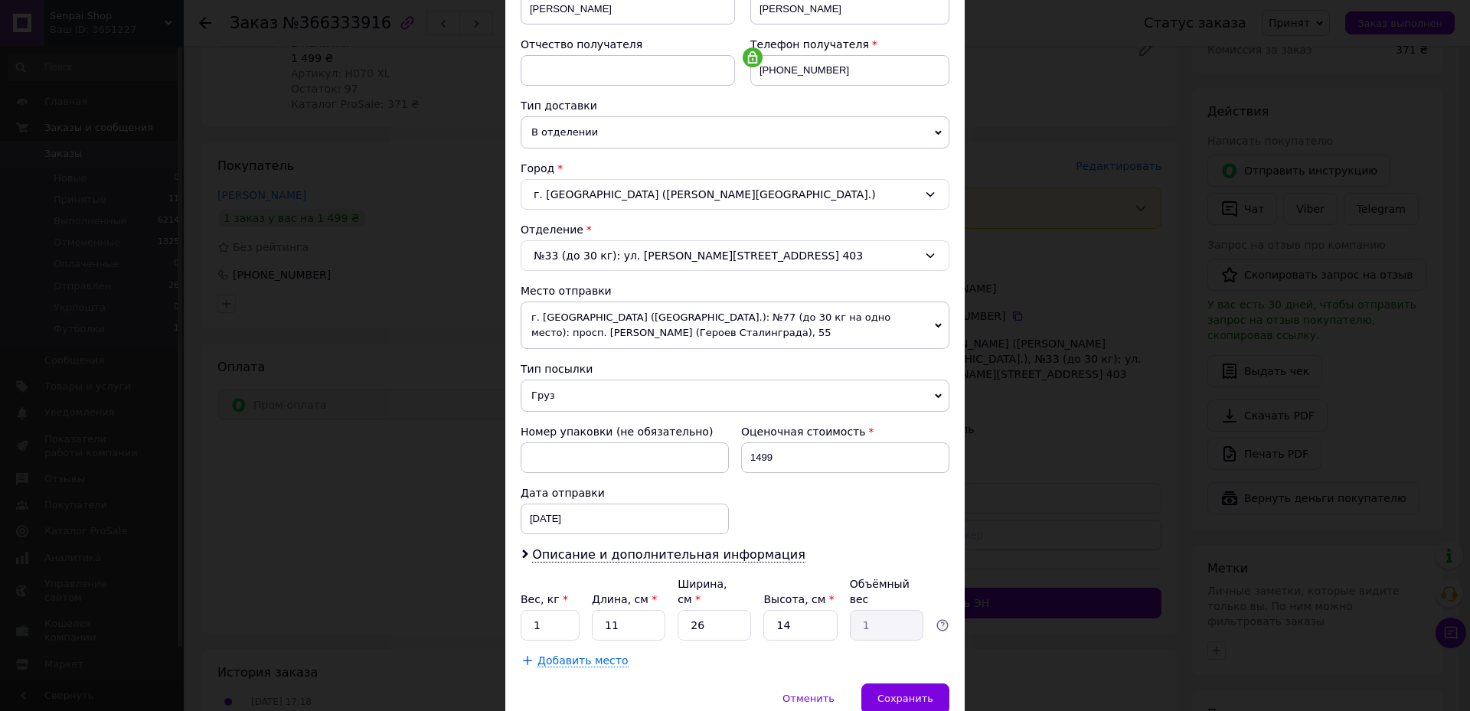
scroll to position [306, 0]
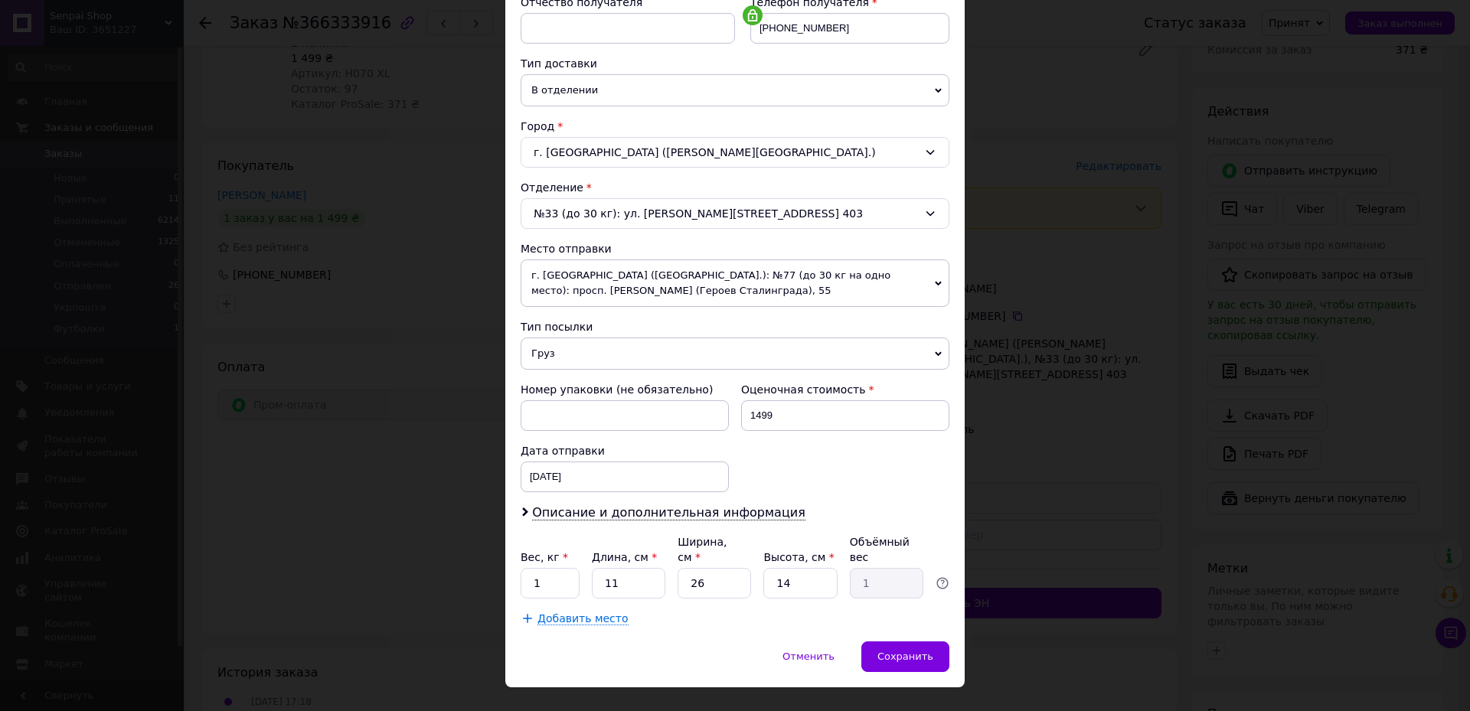
click at [622, 281] on span "г. [GEOGRAPHIC_DATA] ([GEOGRAPHIC_DATA].): №77 (до 30 кг на одно место): просп.…" at bounding box center [735, 283] width 429 height 47
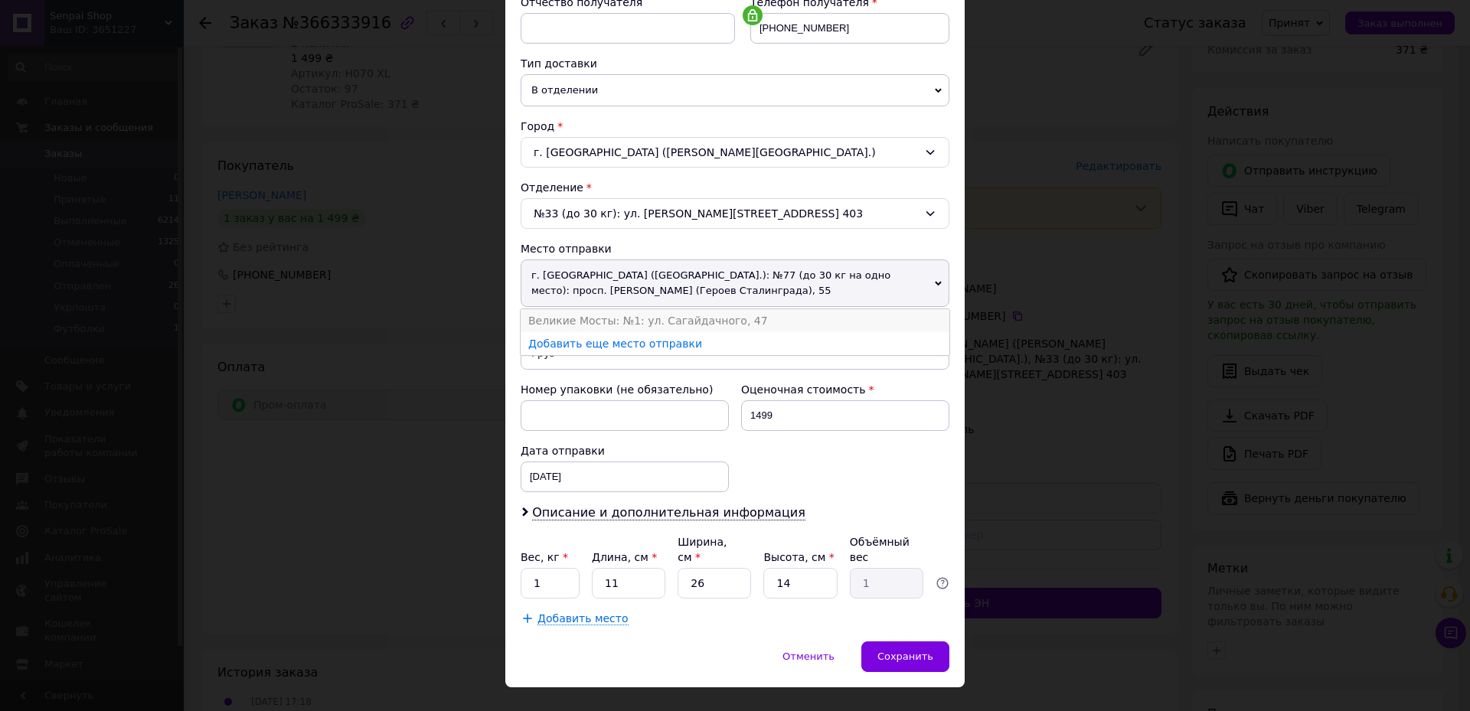
click at [628, 326] on li "Великие Мосты: №1: ул. Сагайдачного, 47" at bounding box center [735, 320] width 429 height 23
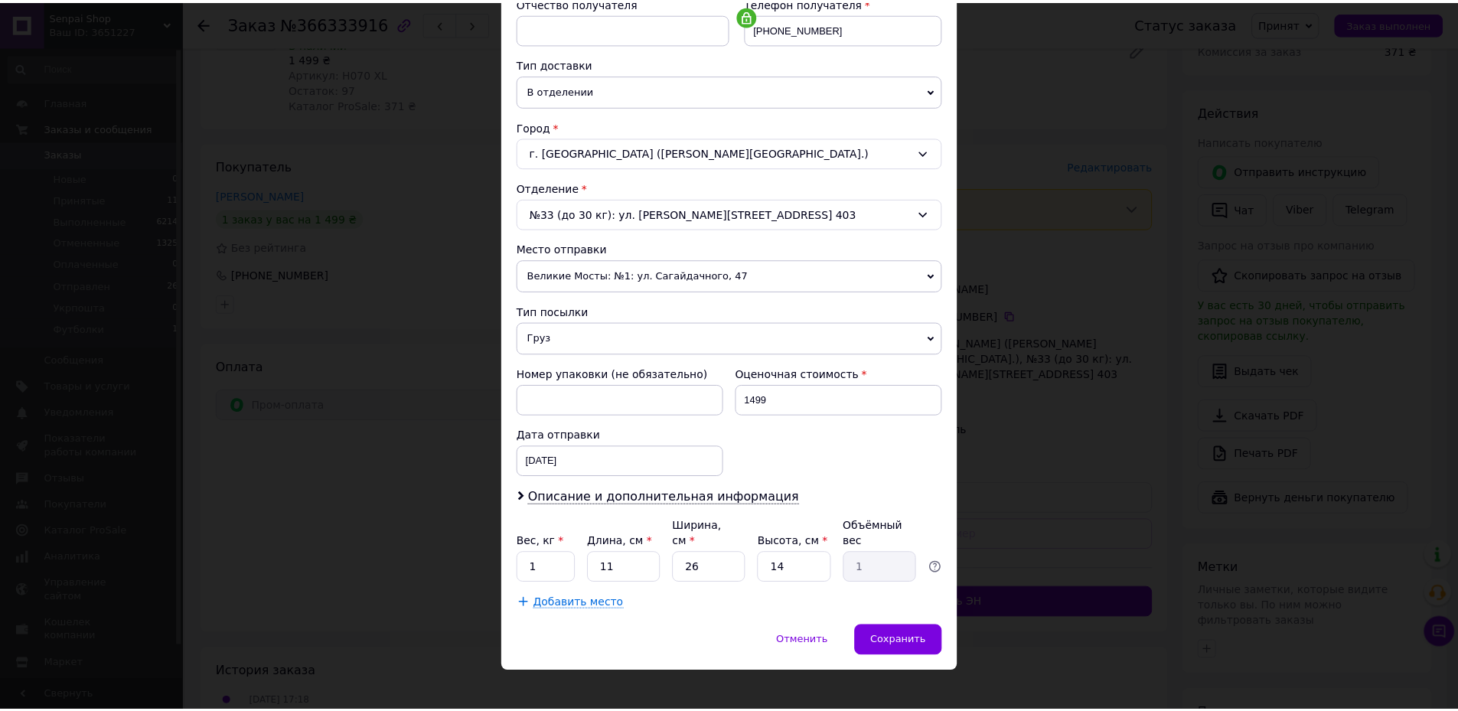
scroll to position [305, 0]
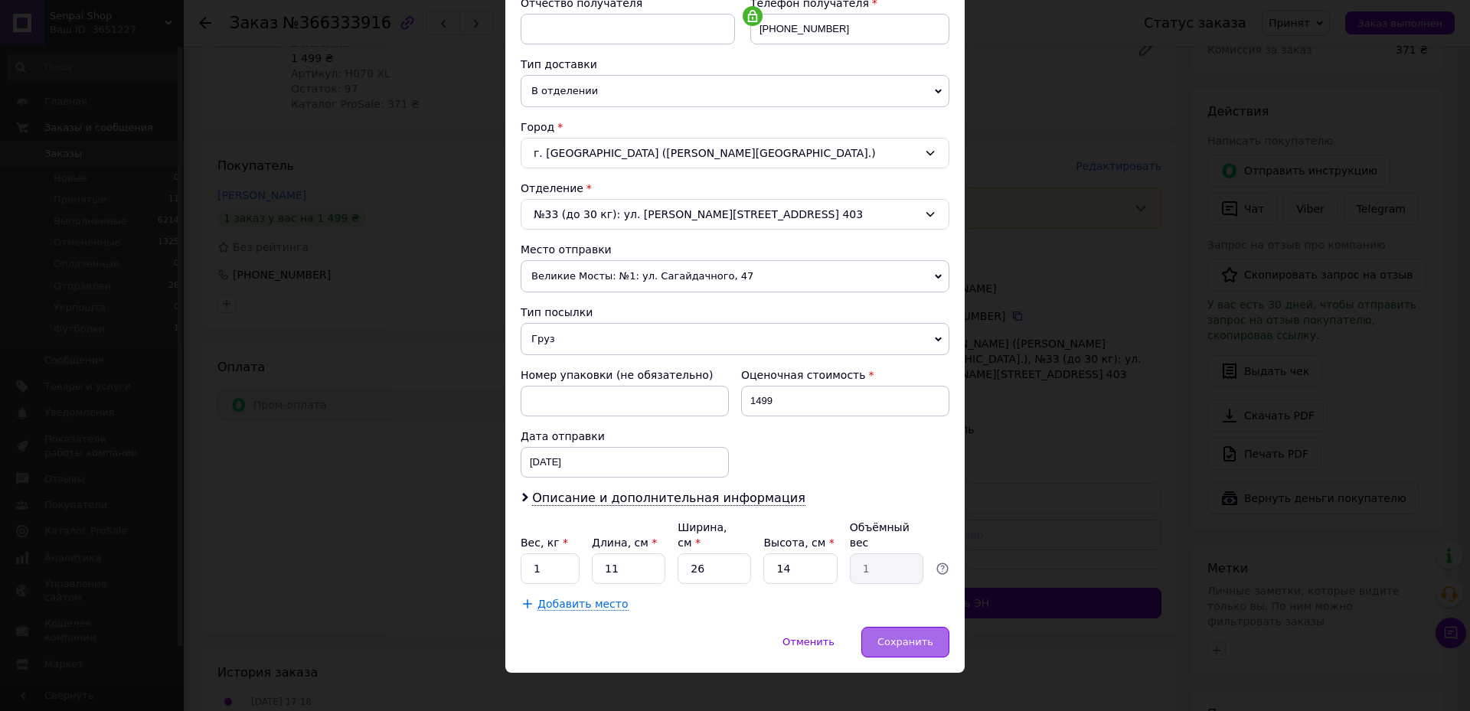
click at [923, 635] on div "Сохранить" at bounding box center [905, 642] width 88 height 31
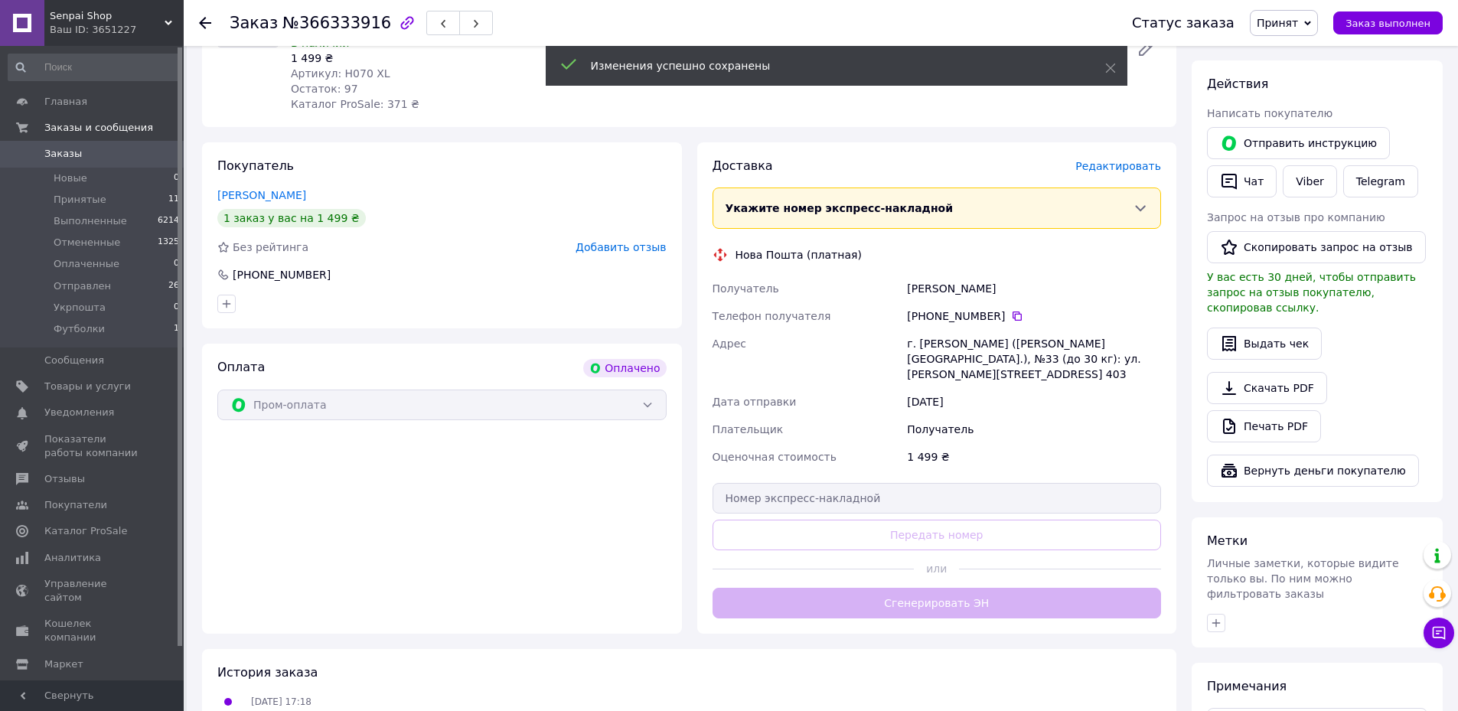
click at [920, 583] on div "Доставка Редактировать Укажите номер экспресс-накладной Обязательно введите ном…" at bounding box center [937, 388] width 449 height 461
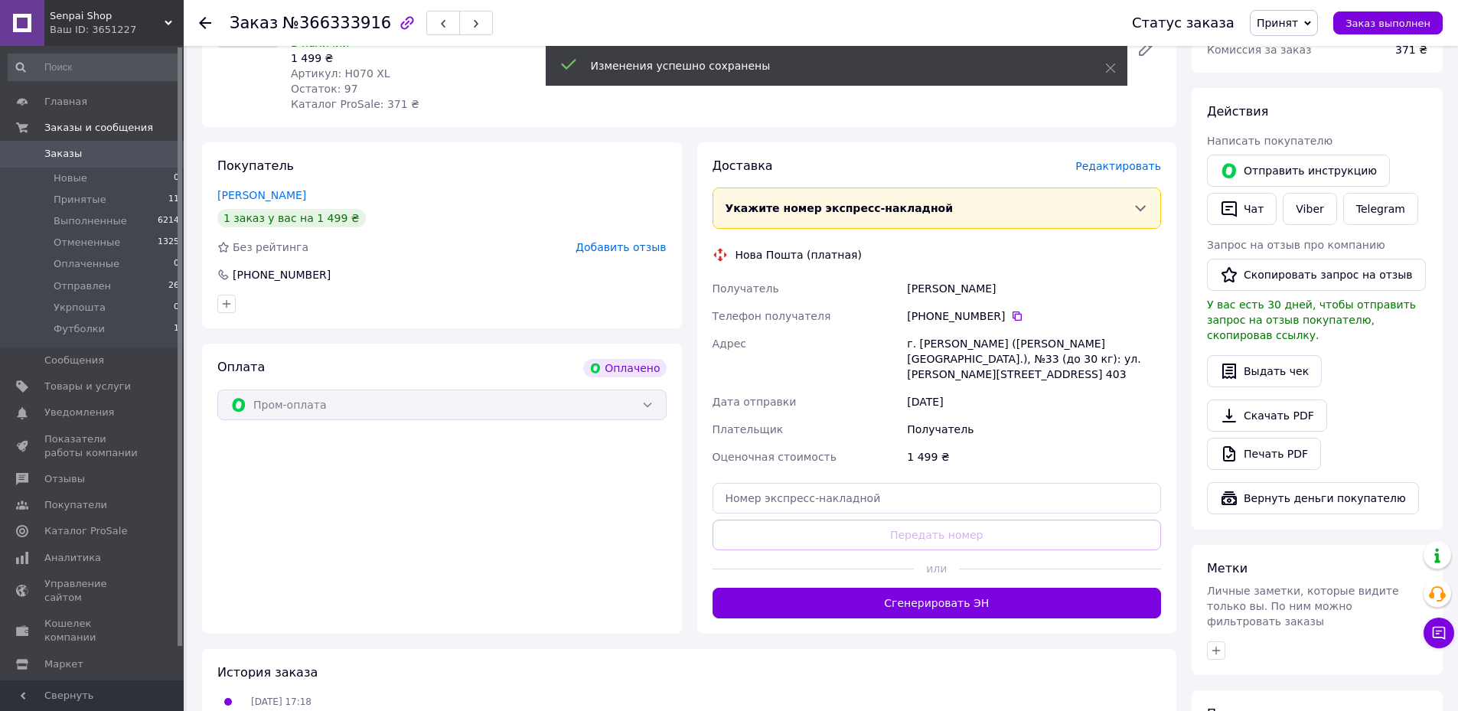
click at [920, 588] on button "Сгенерировать ЭН" at bounding box center [937, 603] width 449 height 31
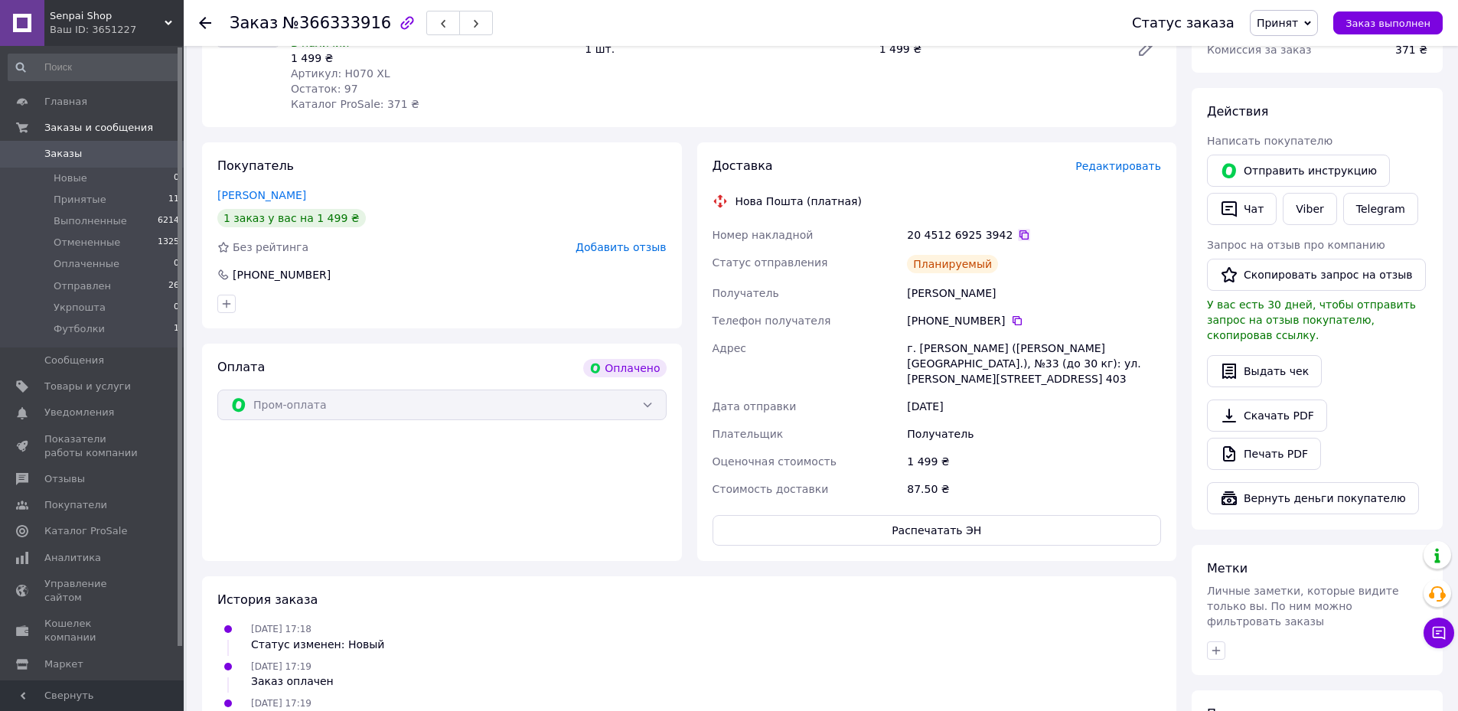
click at [1018, 229] on icon at bounding box center [1024, 235] width 12 height 12
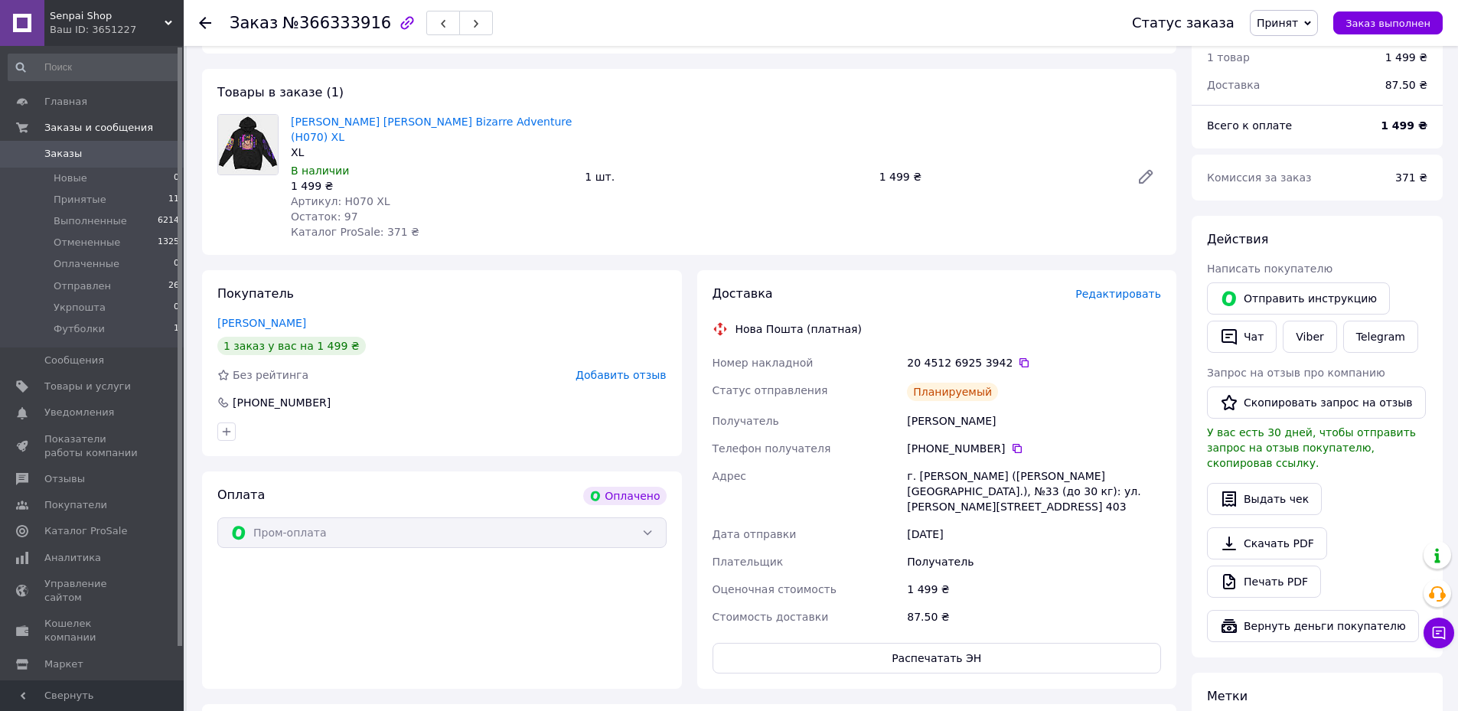
scroll to position [0, 0]
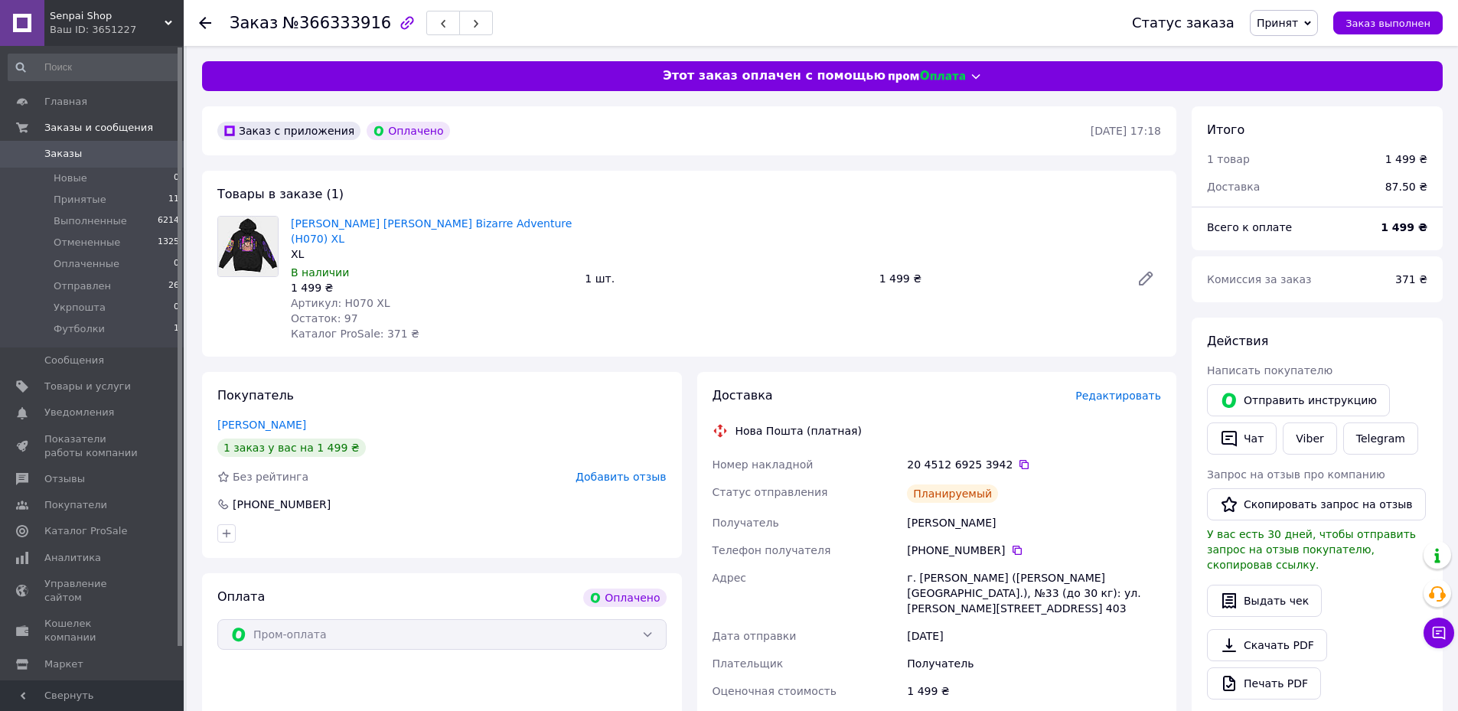
click at [1298, 22] on span "Принят" at bounding box center [1277, 23] width 41 height 12
click at [1302, 158] on li "Футболки" at bounding box center [1291, 168] width 81 height 23
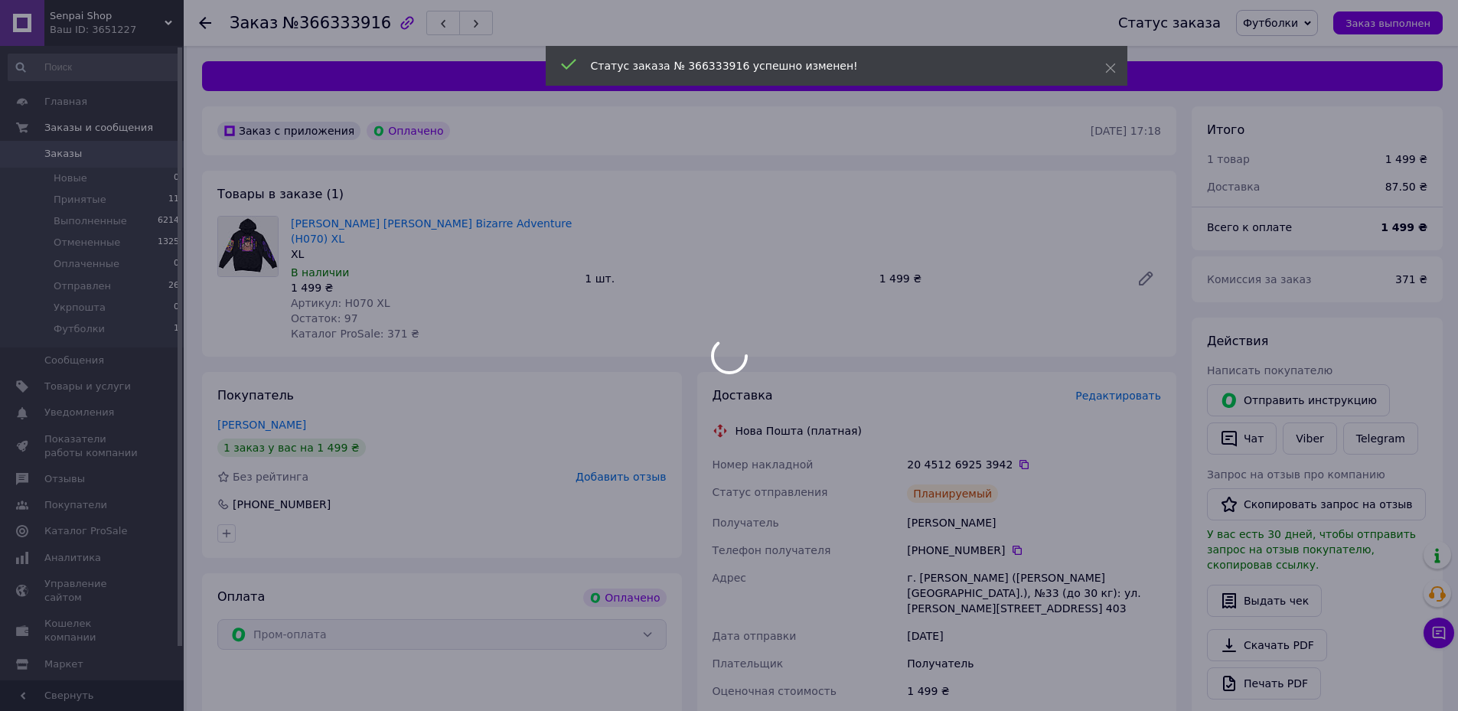
drag, startPoint x: 1059, startPoint y: 206, endPoint x: 1045, endPoint y: 206, distance: 14.5
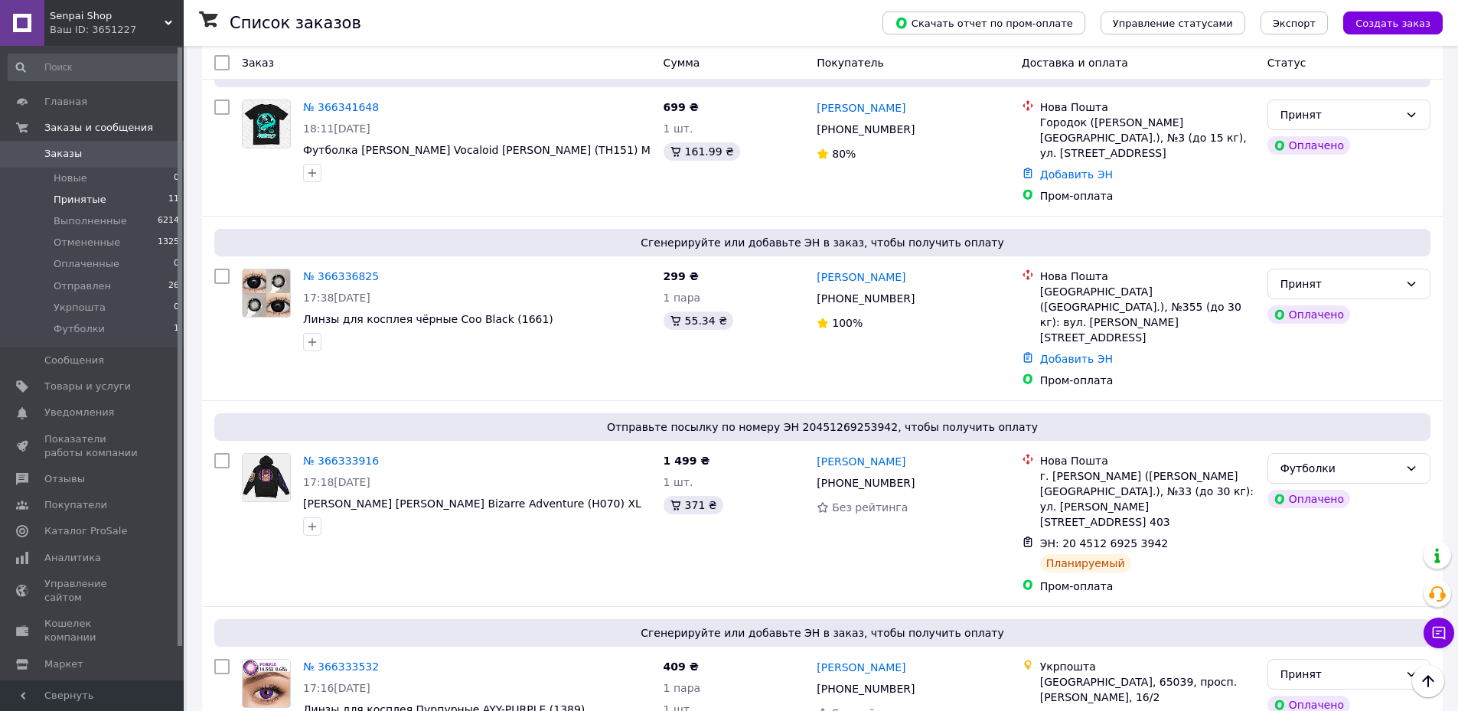
scroll to position [77, 0]
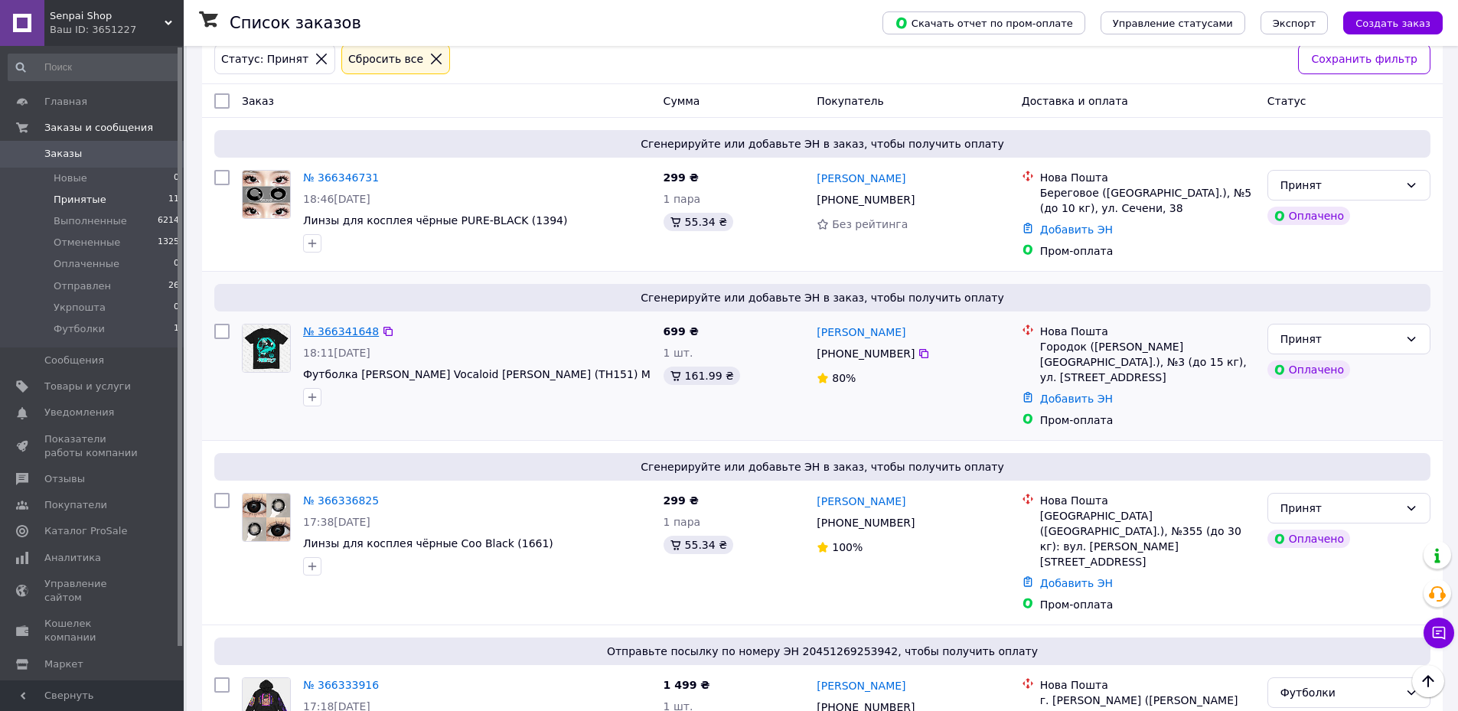
click at [325, 329] on link "№ 366341648" at bounding box center [341, 331] width 76 height 12
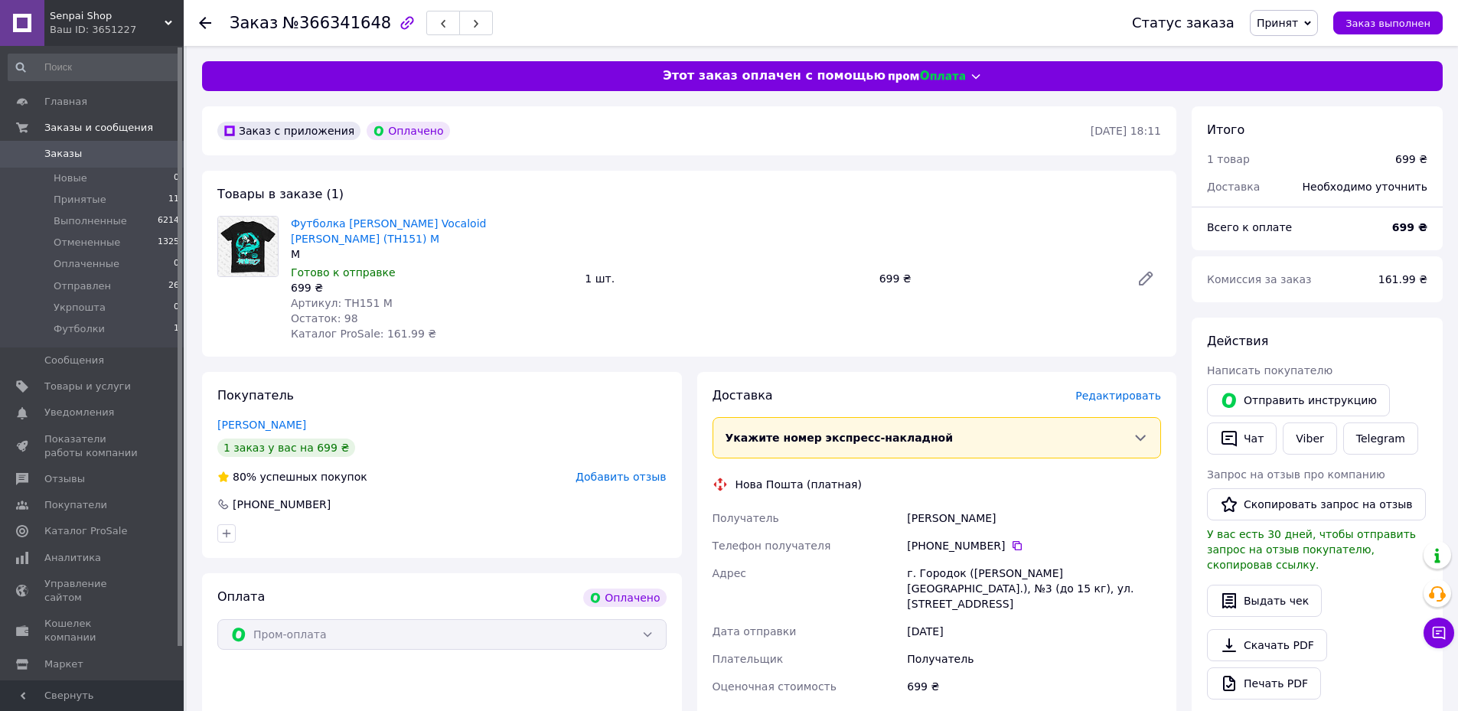
click at [1113, 391] on span "Редактировать" at bounding box center [1119, 396] width 86 height 12
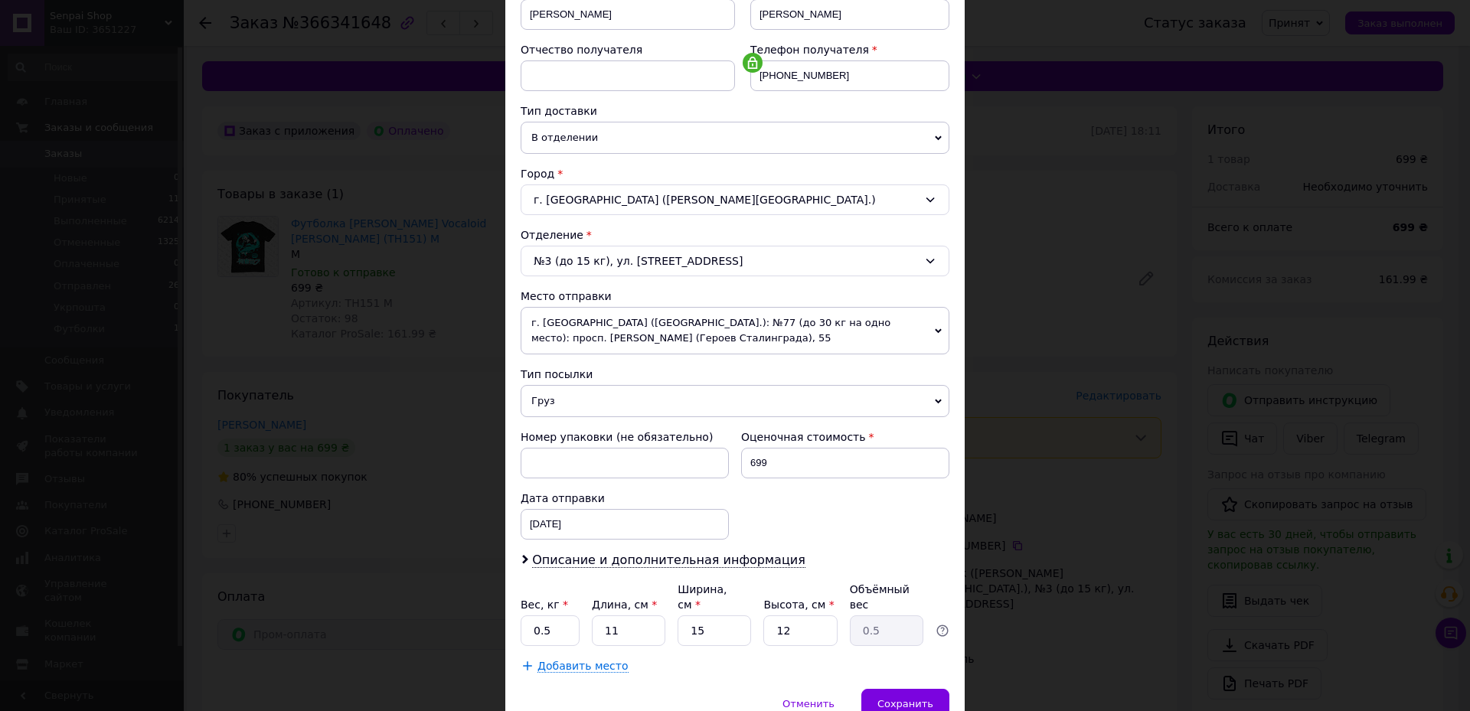
scroll to position [321, 0]
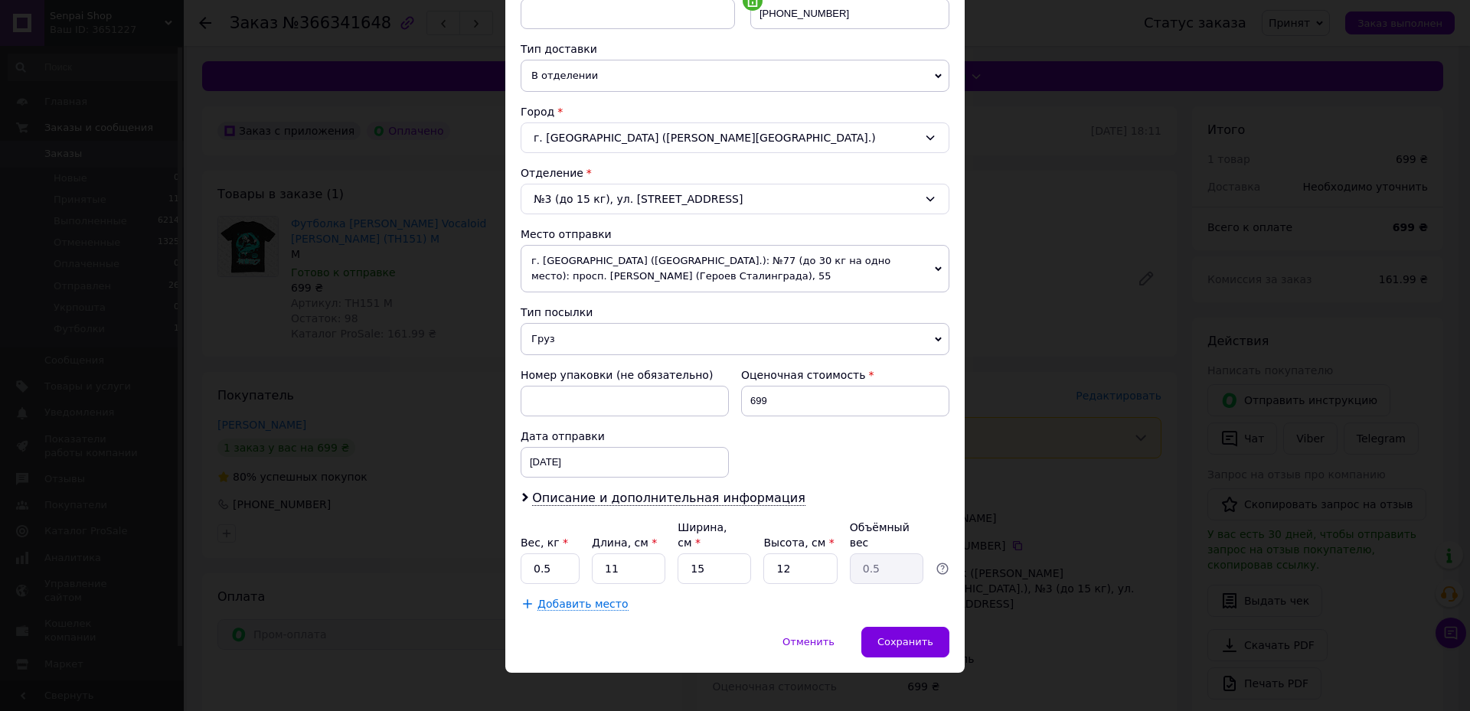
click at [584, 269] on span "г. [GEOGRAPHIC_DATA] ([GEOGRAPHIC_DATA].): №77 (до 30 кг на одно место): просп.…" at bounding box center [735, 268] width 429 height 47
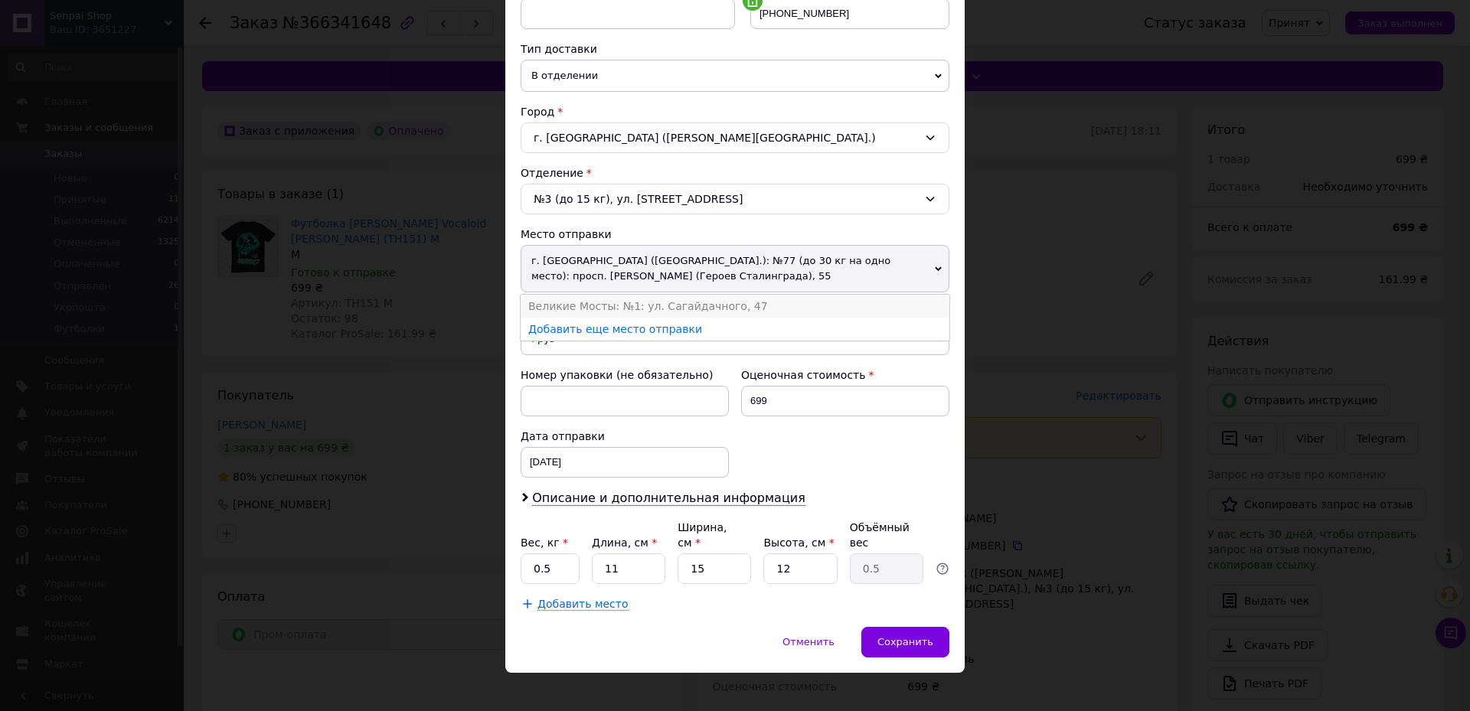
click at [570, 308] on li "Великие Мосты: №1: ул. Сагайдачного, 47" at bounding box center [735, 306] width 429 height 23
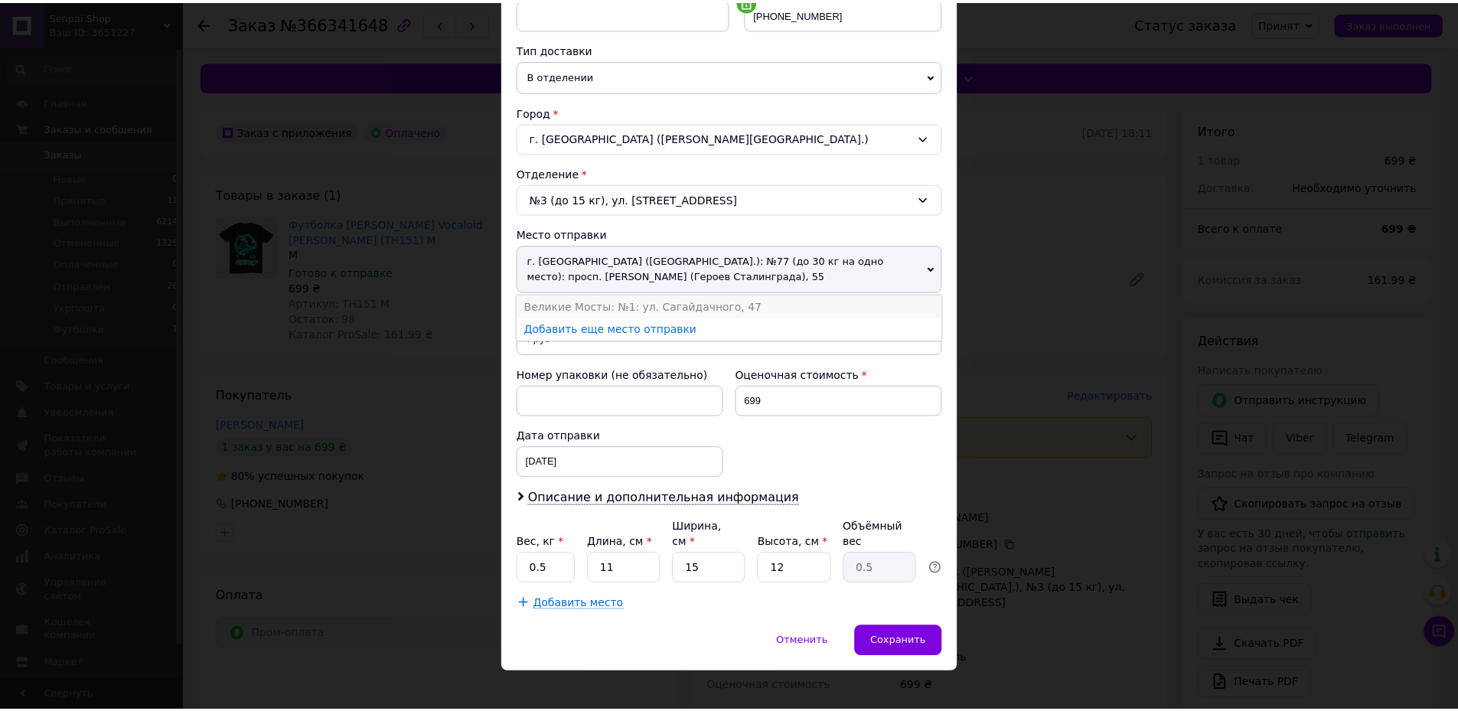
scroll to position [305, 0]
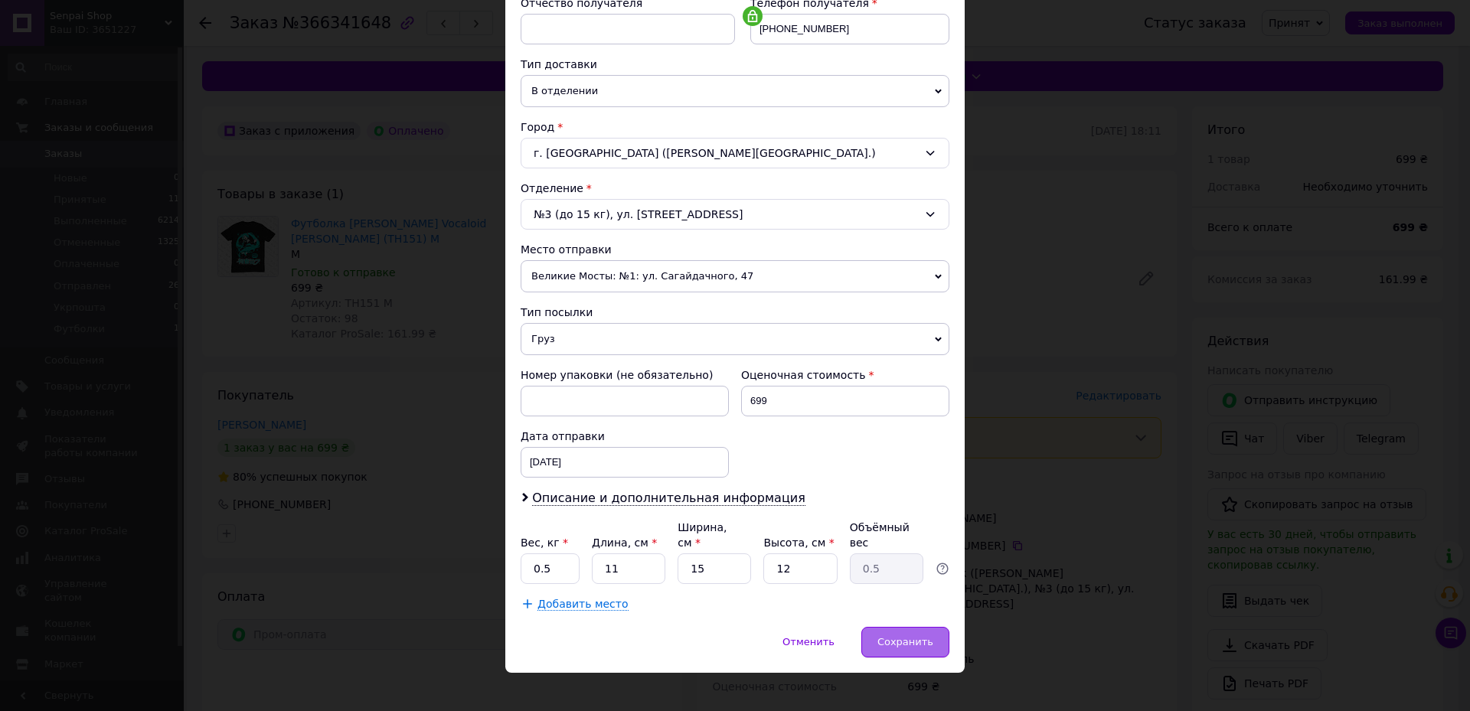
click at [899, 636] on span "Сохранить" at bounding box center [905, 641] width 56 height 11
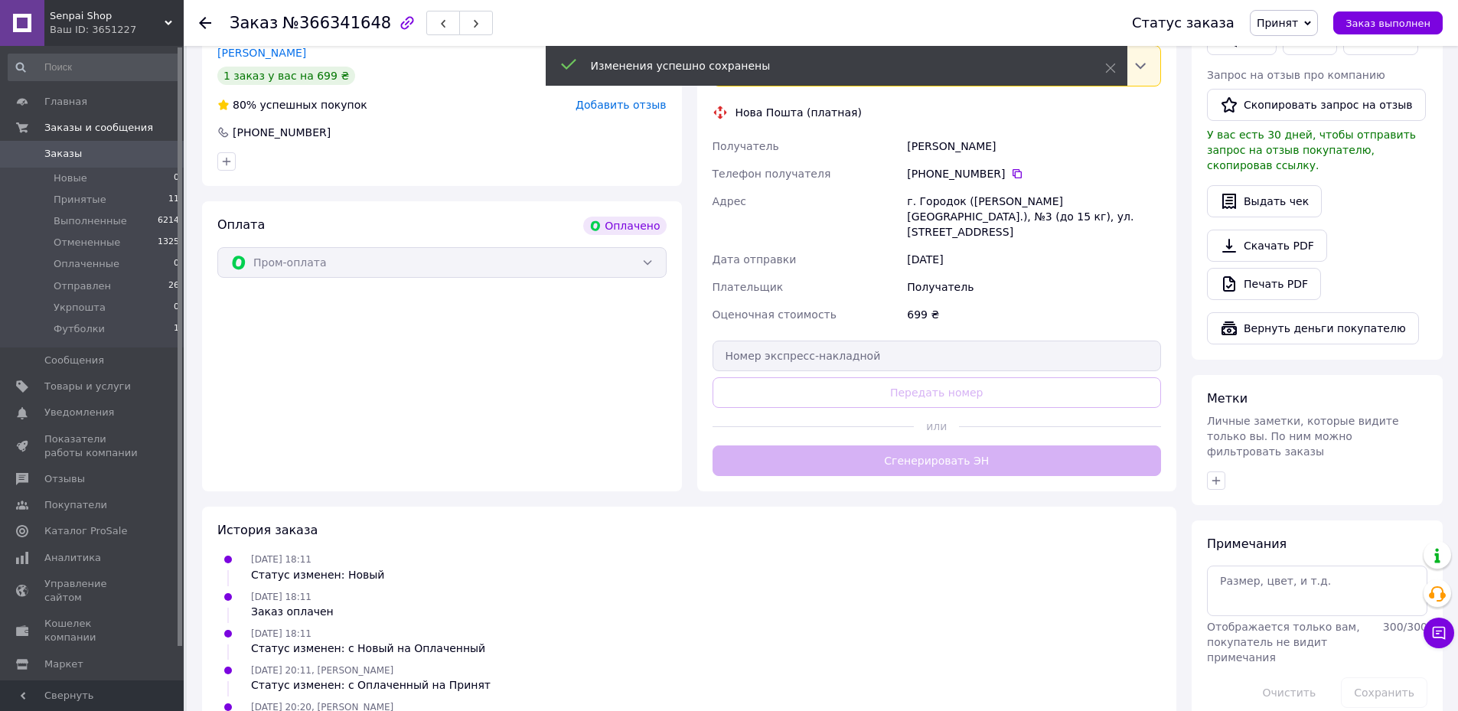
scroll to position [383, 0]
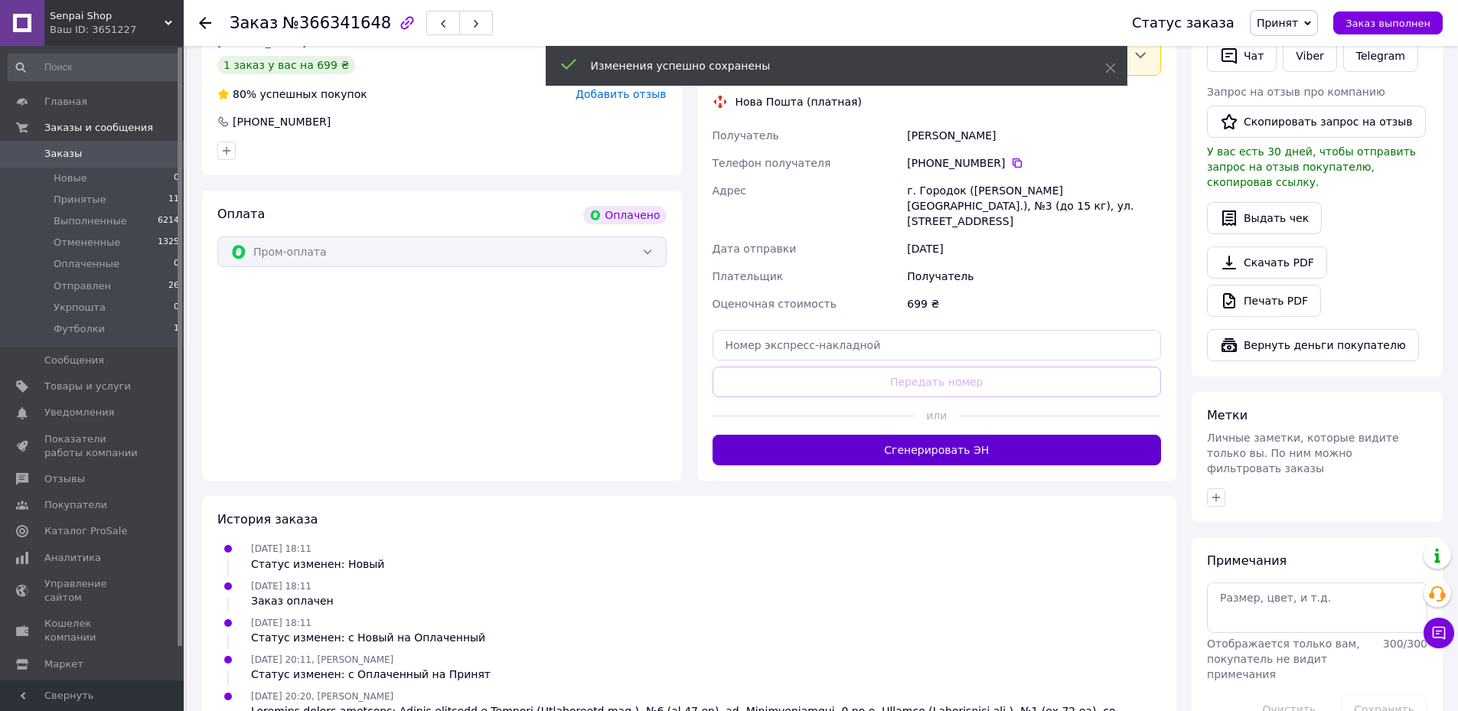
click at [883, 439] on button "Сгенерировать ЭН" at bounding box center [937, 450] width 449 height 31
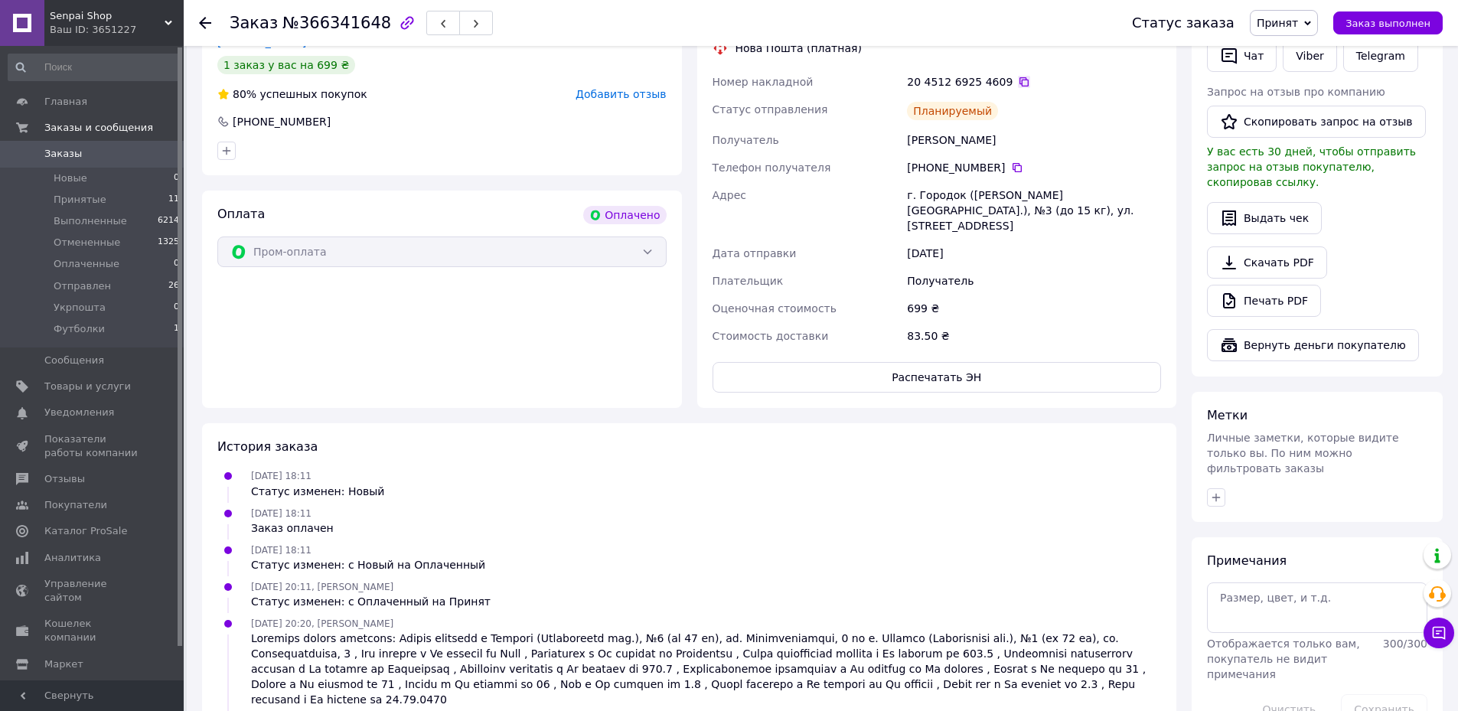
click at [1018, 79] on icon at bounding box center [1024, 82] width 12 height 12
click at [1289, 21] on span "Принят" at bounding box center [1277, 23] width 41 height 12
drag, startPoint x: 1288, startPoint y: 168, endPoint x: 1245, endPoint y: 174, distance: 43.2
click at [1288, 169] on li "Футболки" at bounding box center [1291, 168] width 81 height 23
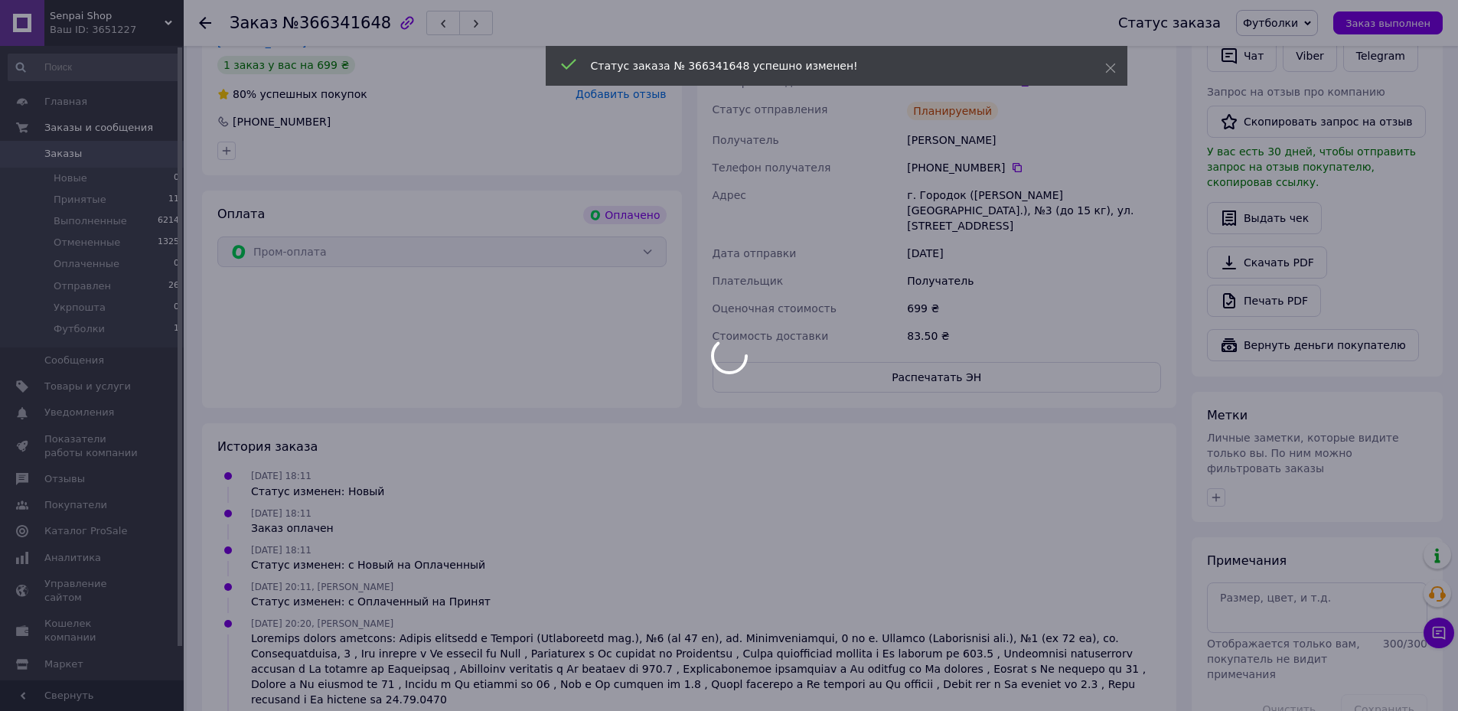
click at [1007, 80] on div "Статус заказа № 366341648 успешно изменен!" at bounding box center [837, 68] width 582 height 44
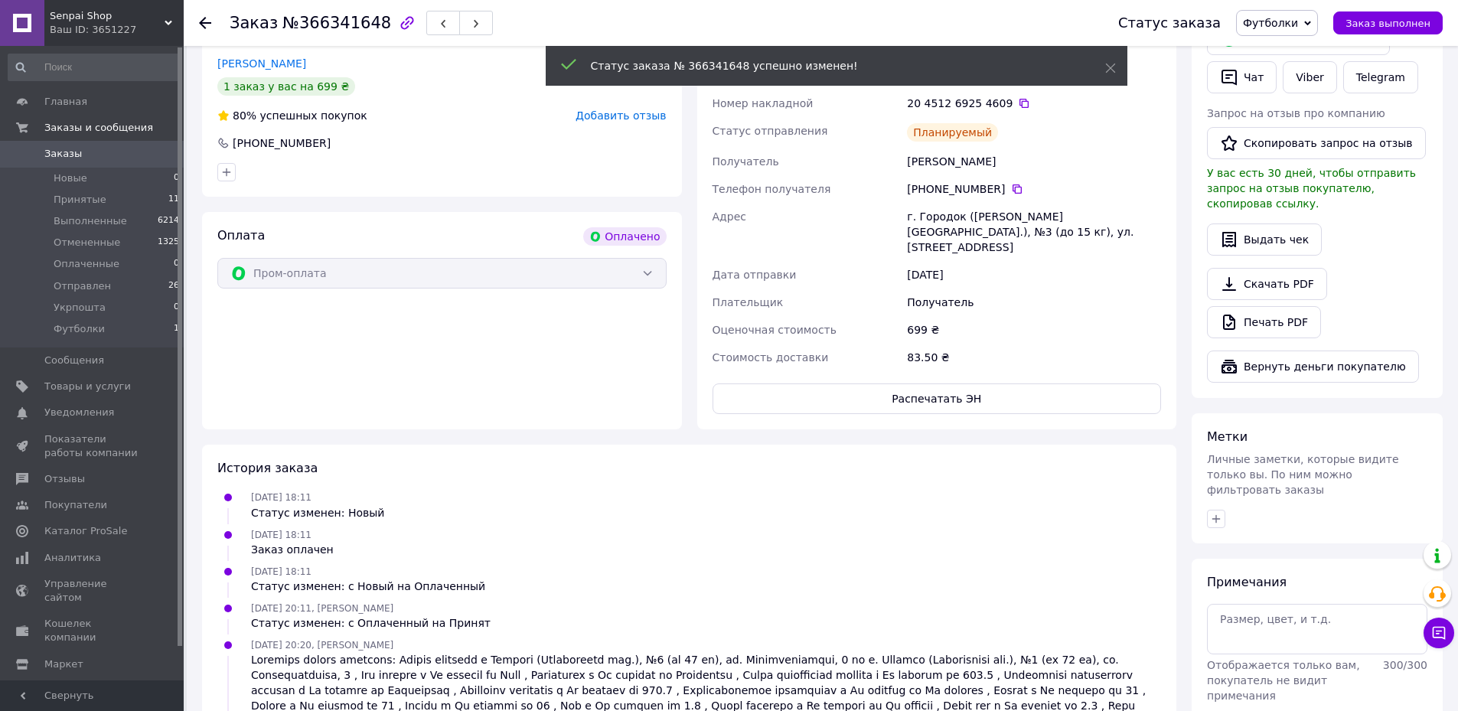
scroll to position [230, 0]
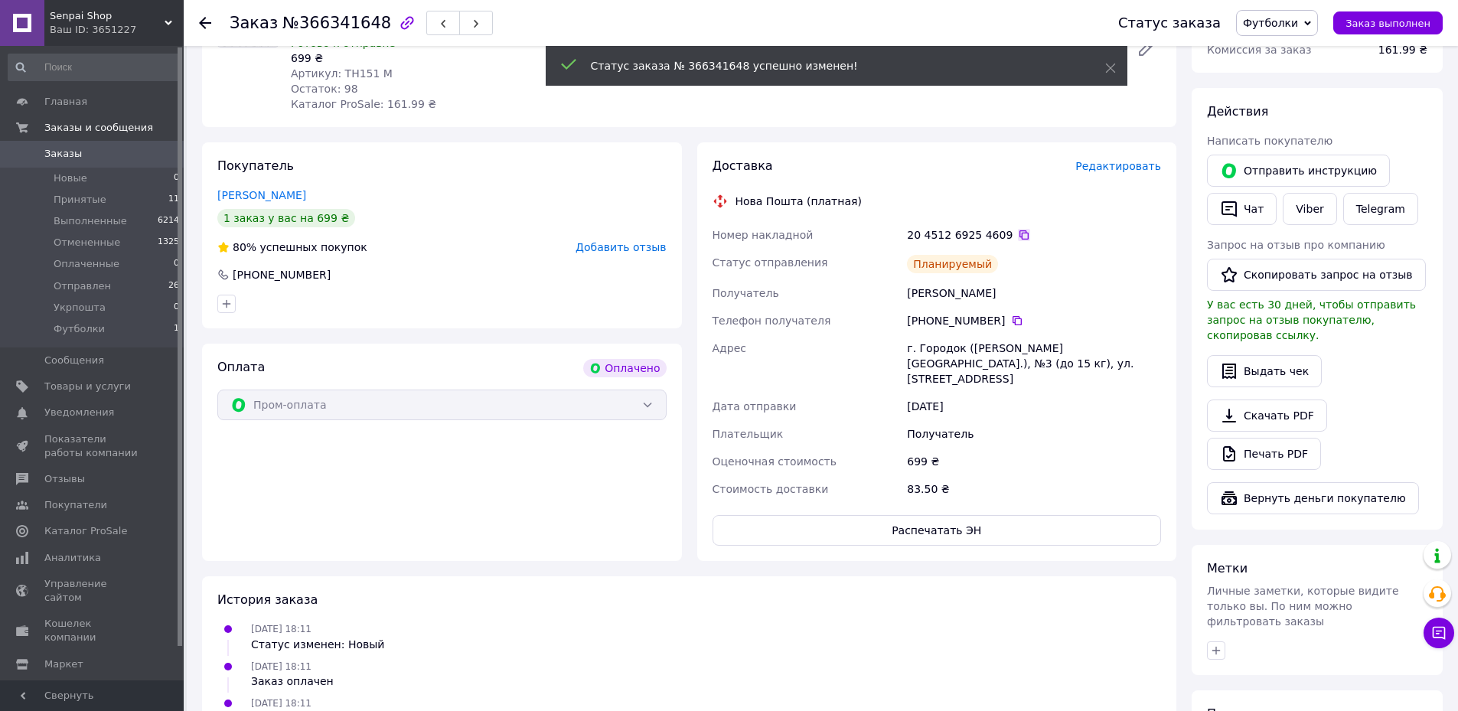
click at [1018, 237] on icon at bounding box center [1024, 235] width 12 height 12
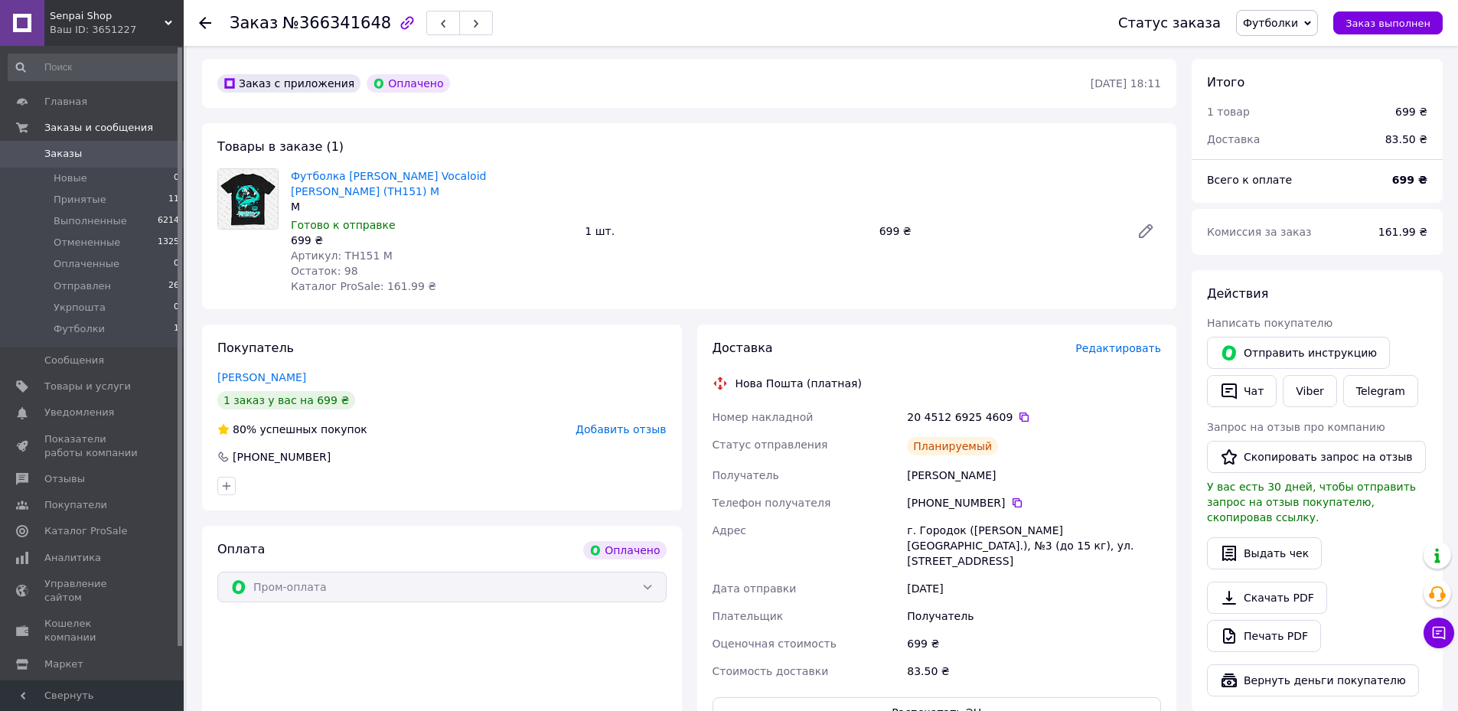
scroll to position [0, 0]
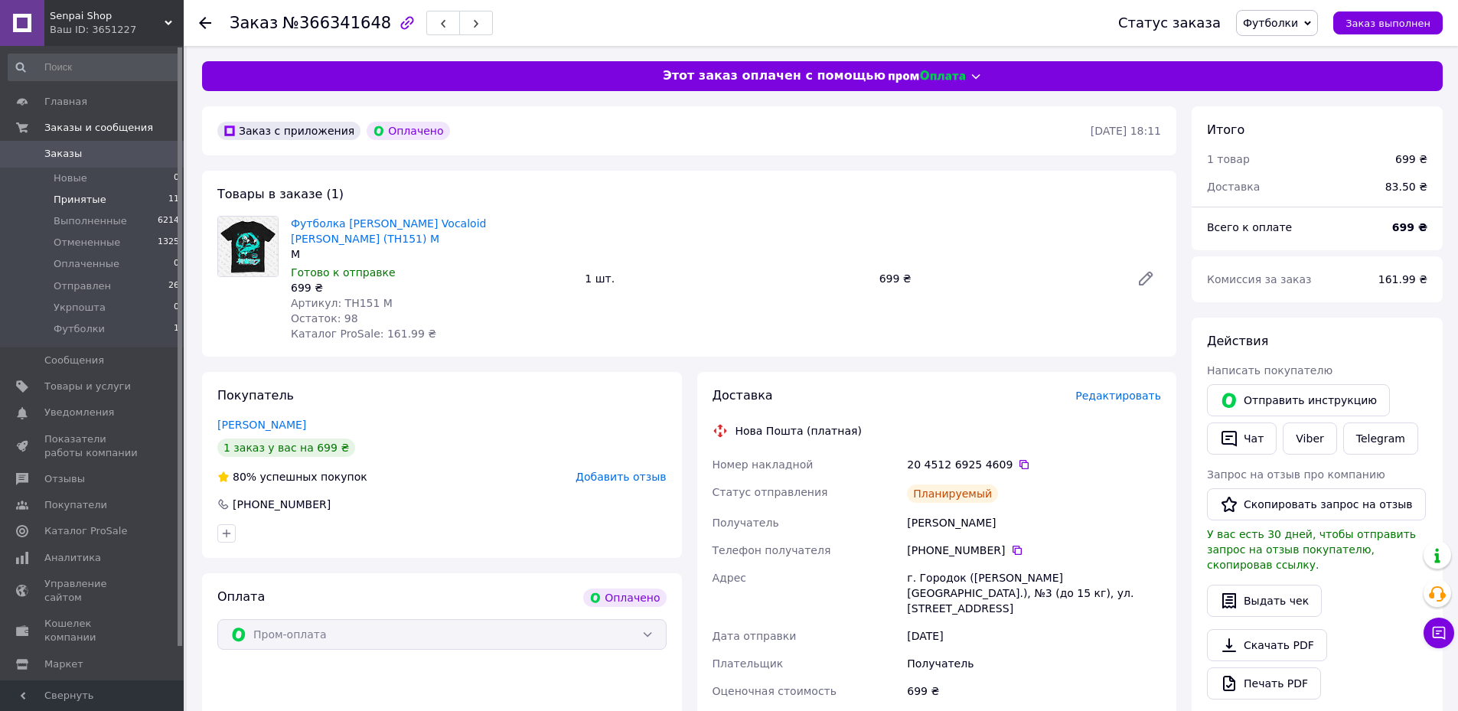
click at [120, 203] on li "Принятые 11" at bounding box center [94, 199] width 188 height 21
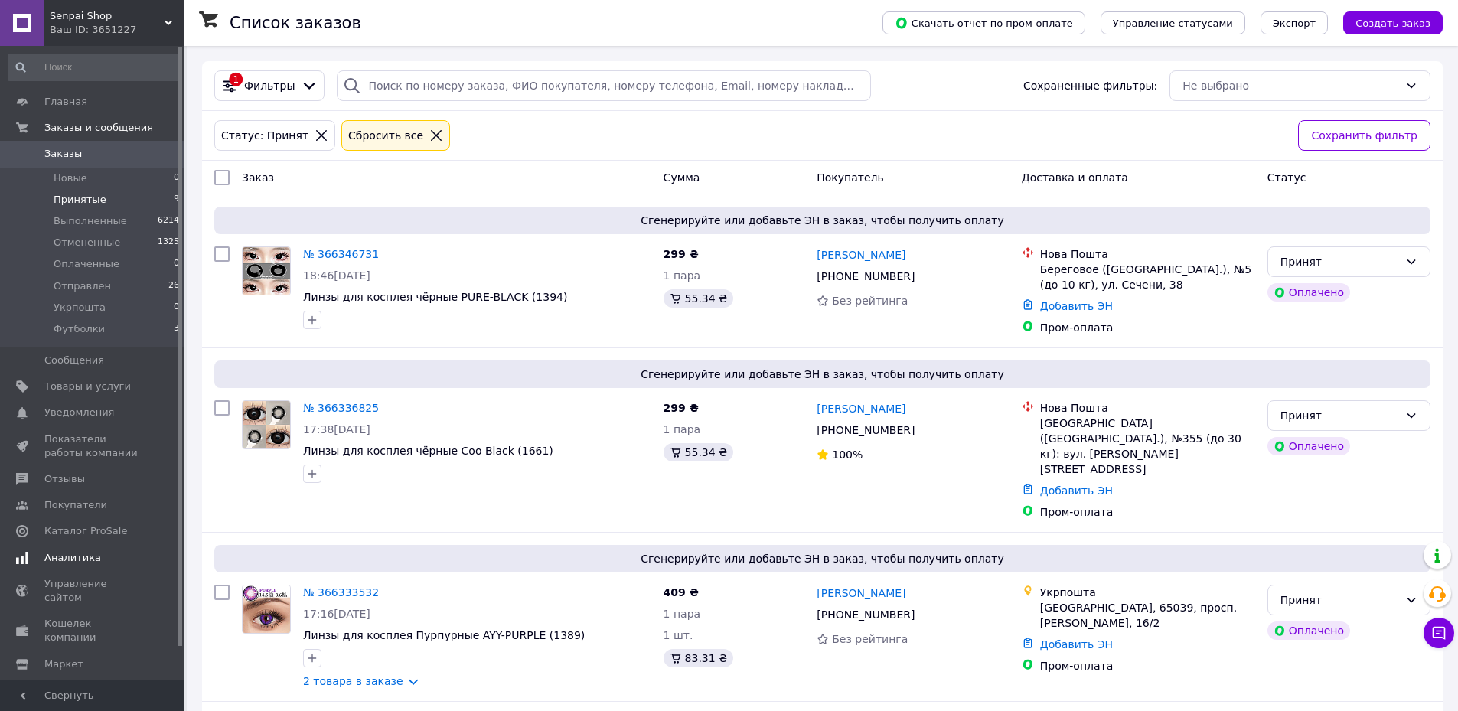
click at [104, 560] on span "Аналитика" at bounding box center [92, 558] width 97 height 14
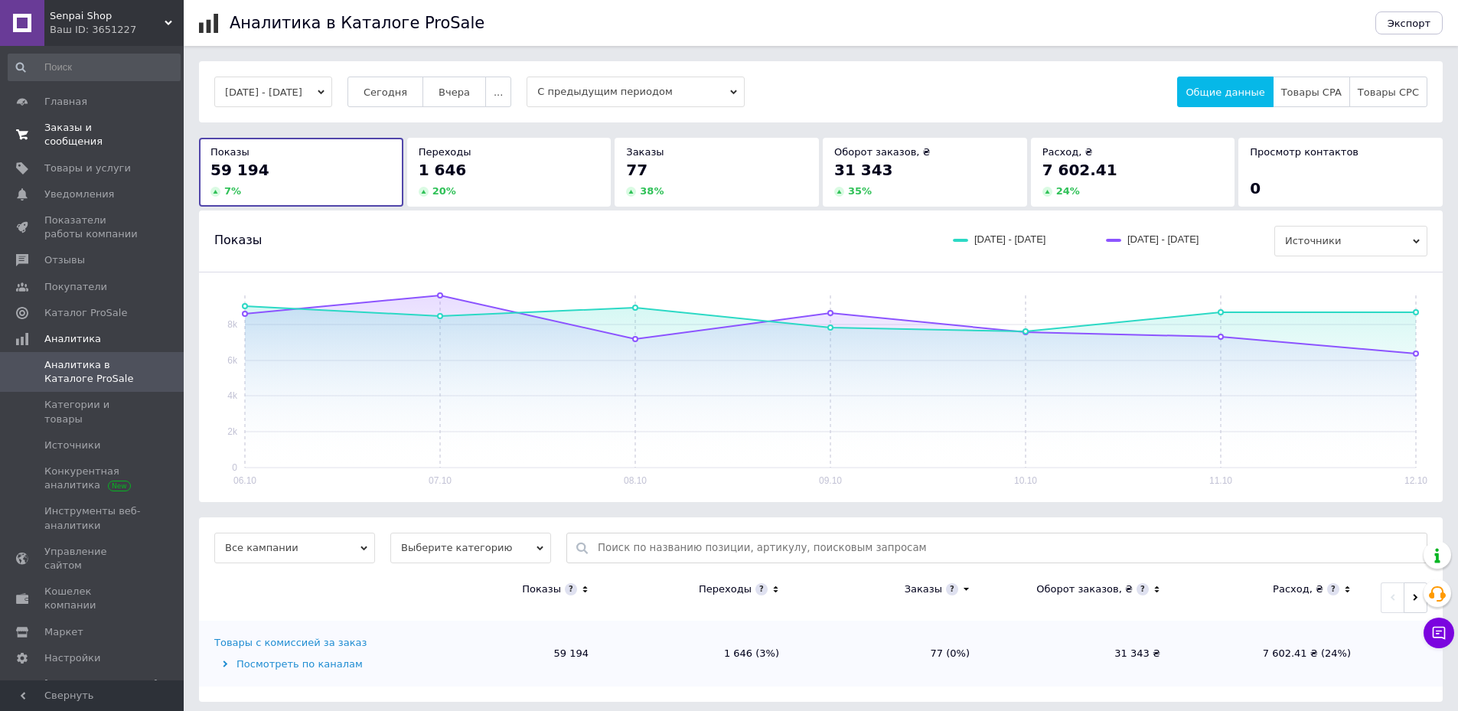
click at [83, 128] on span "Заказы и сообщения" at bounding box center [92, 135] width 97 height 28
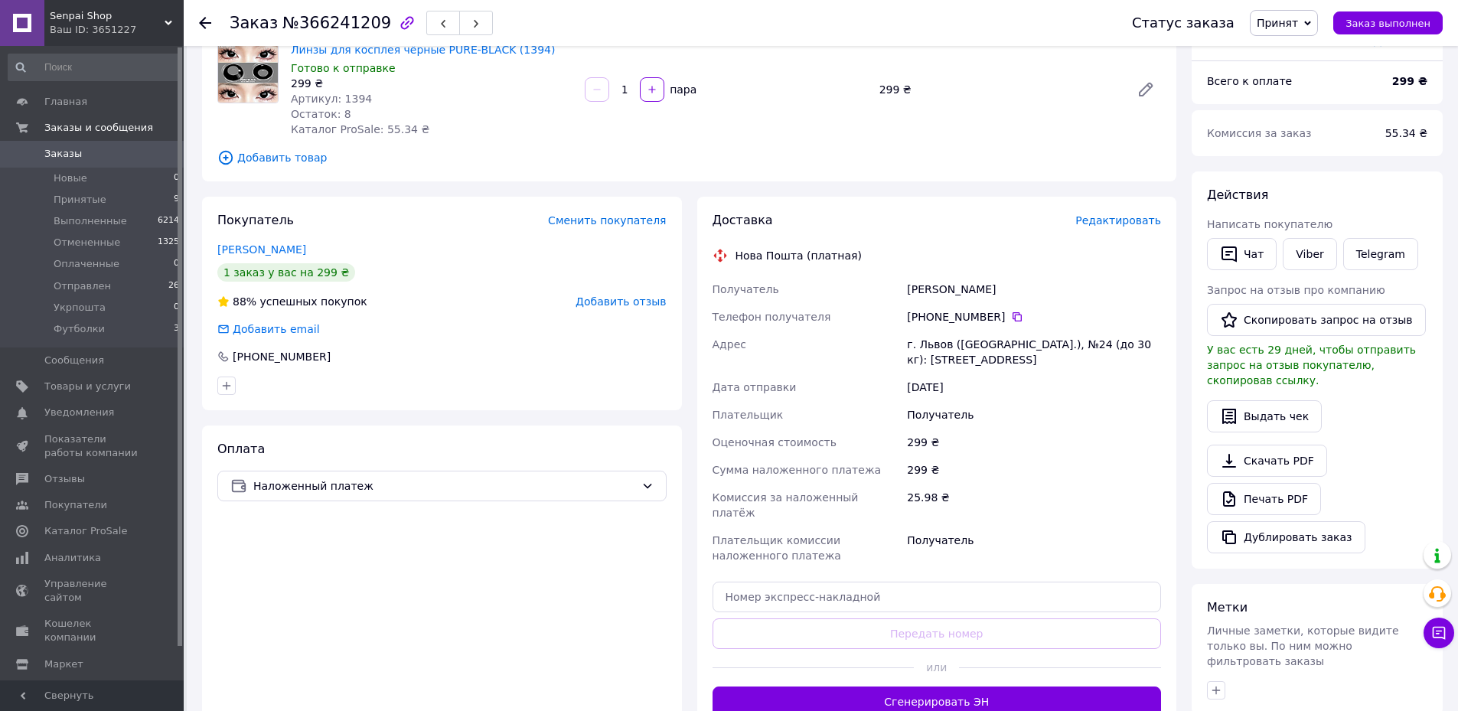
scroll to position [335, 0]
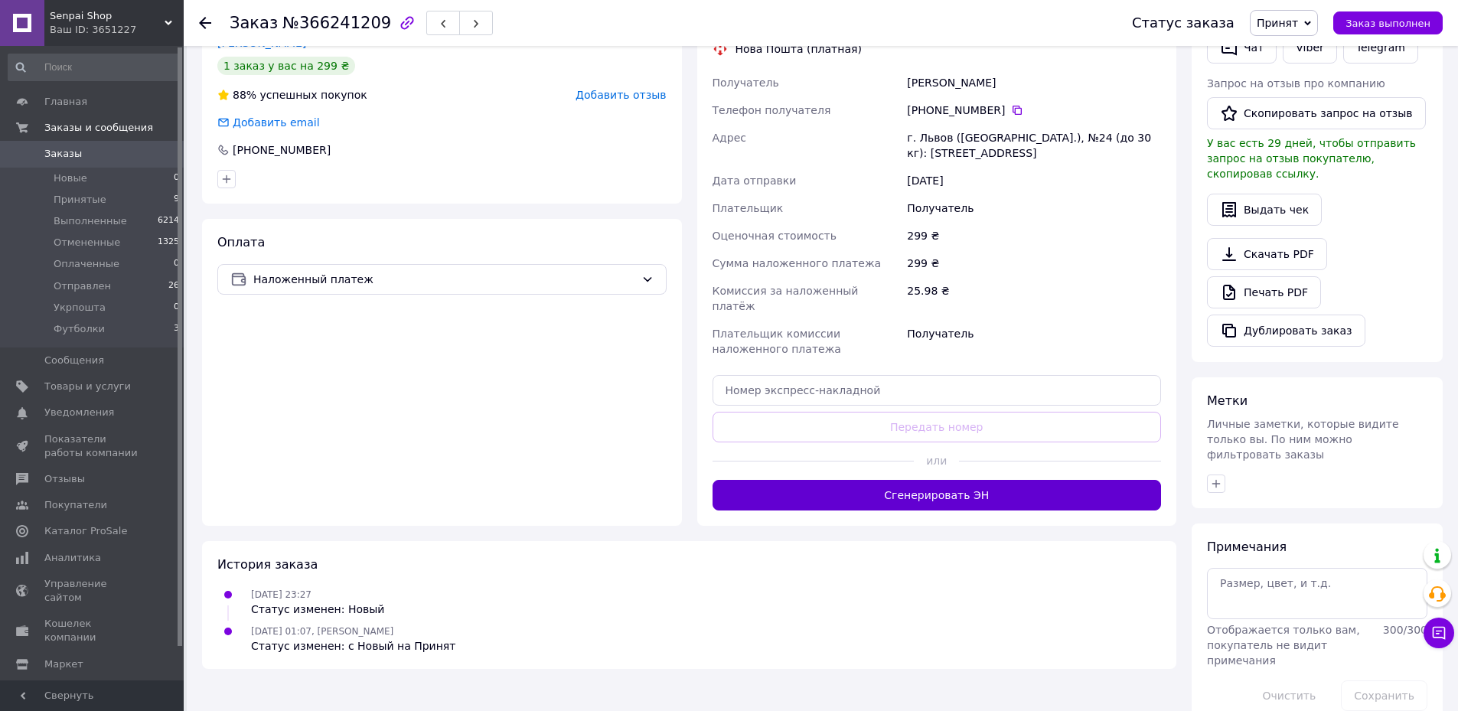
click at [786, 482] on button "Сгенерировать ЭН" at bounding box center [937, 495] width 449 height 31
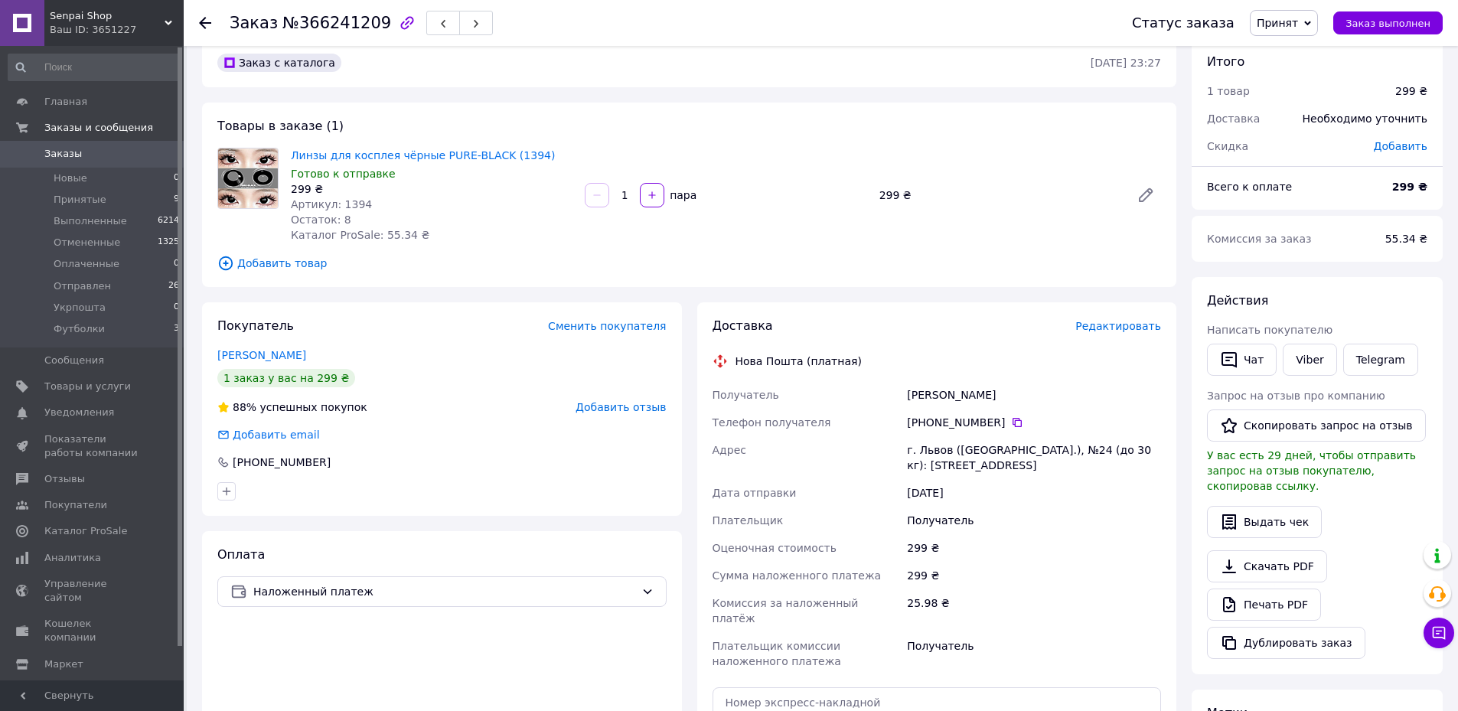
scroll to position [0, 0]
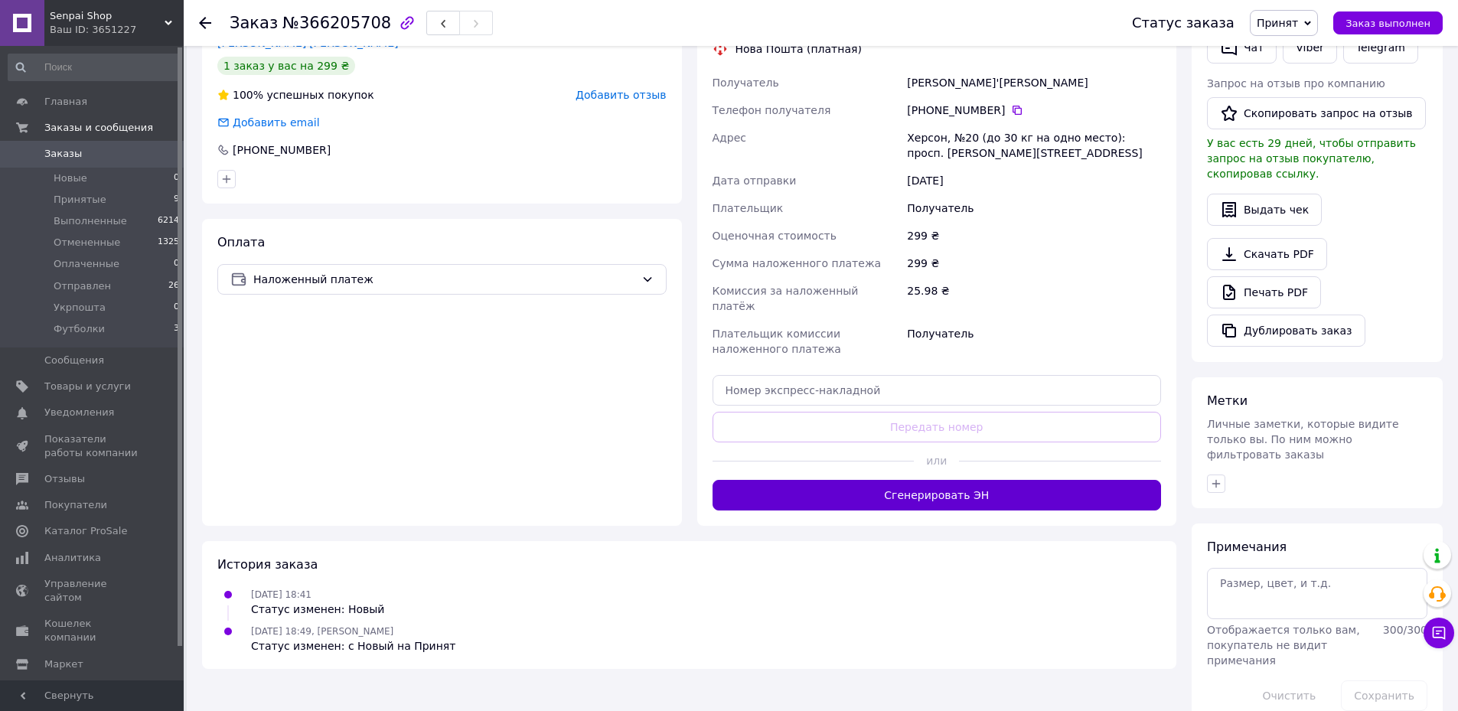
click at [883, 483] on button "Сгенерировать ЭН" at bounding box center [937, 495] width 449 height 31
click at [881, 480] on button "Сгенерировать ЭН" at bounding box center [937, 495] width 449 height 31
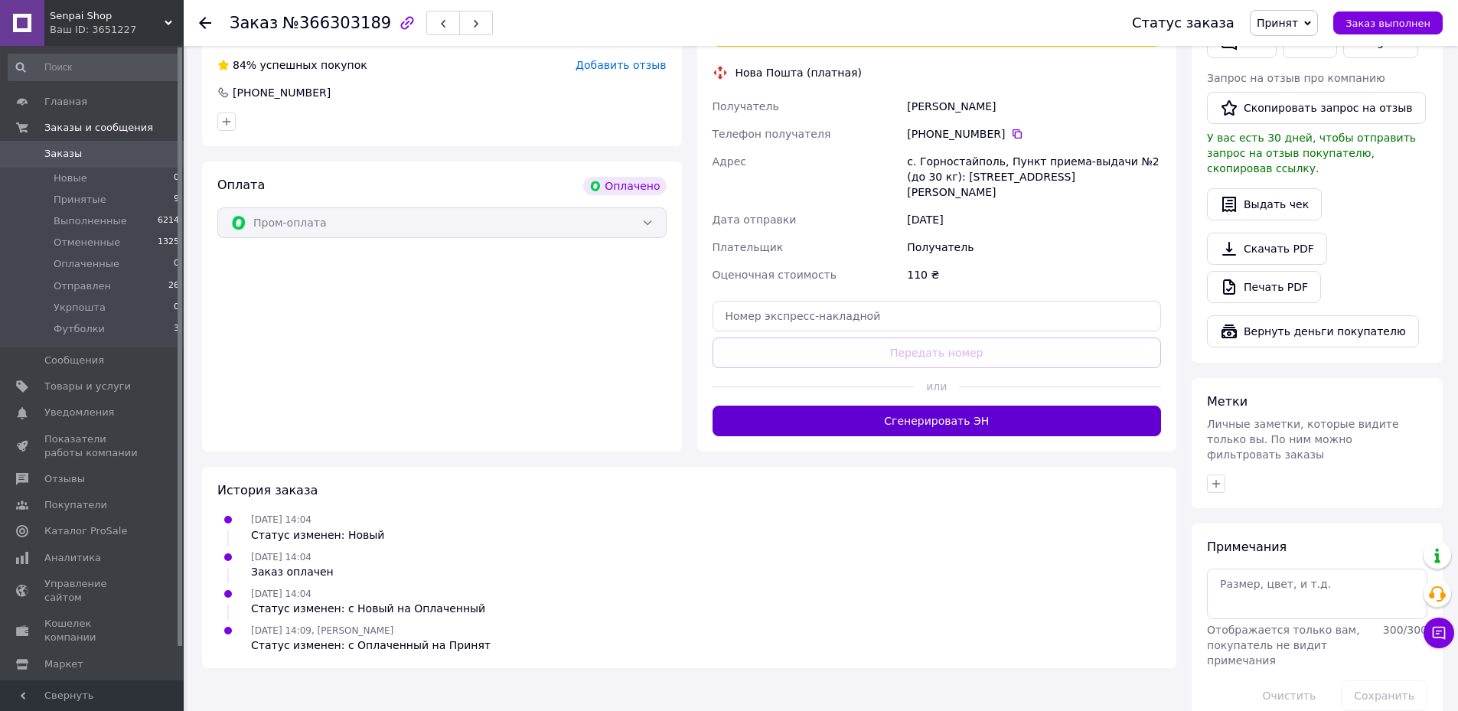
click at [841, 406] on button "Сгенерировать ЭН" at bounding box center [937, 421] width 449 height 31
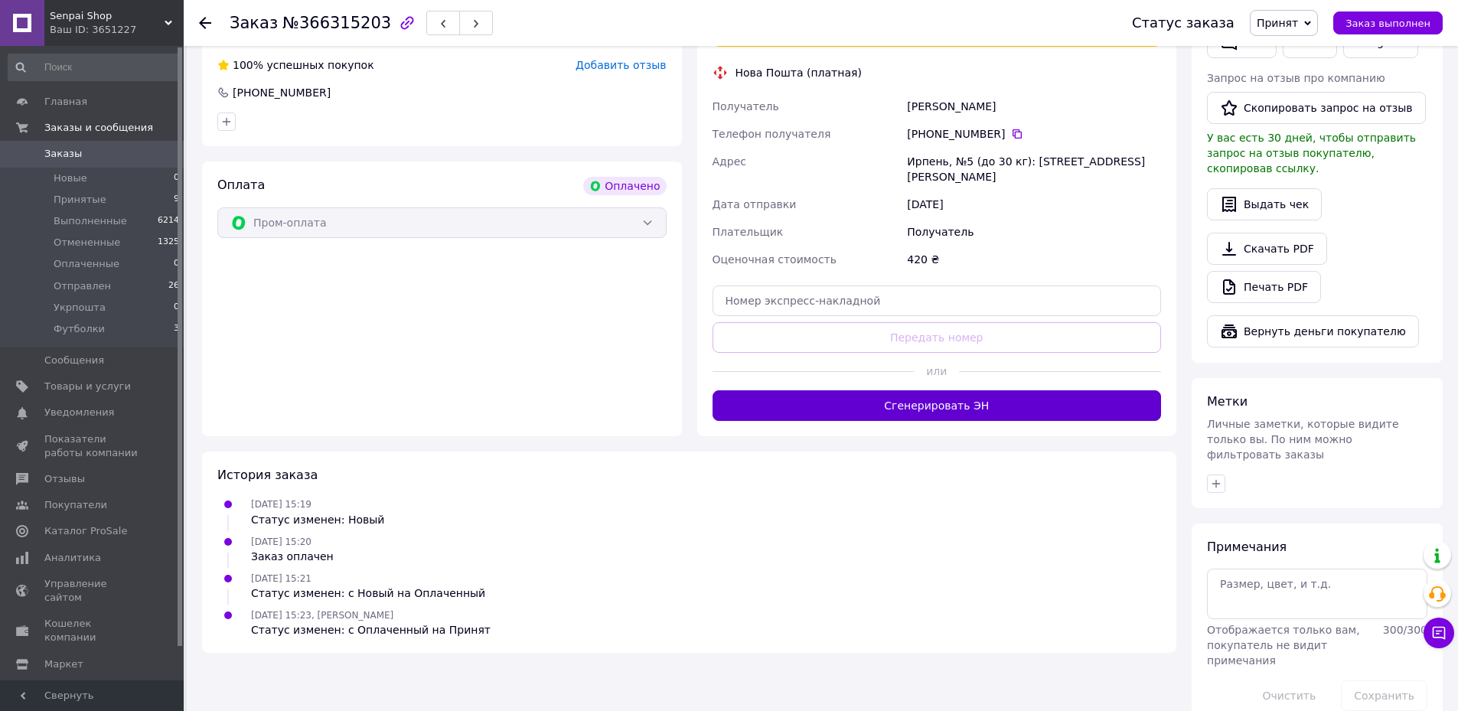
click at [811, 408] on button "Сгенерировать ЭН" at bounding box center [937, 405] width 449 height 31
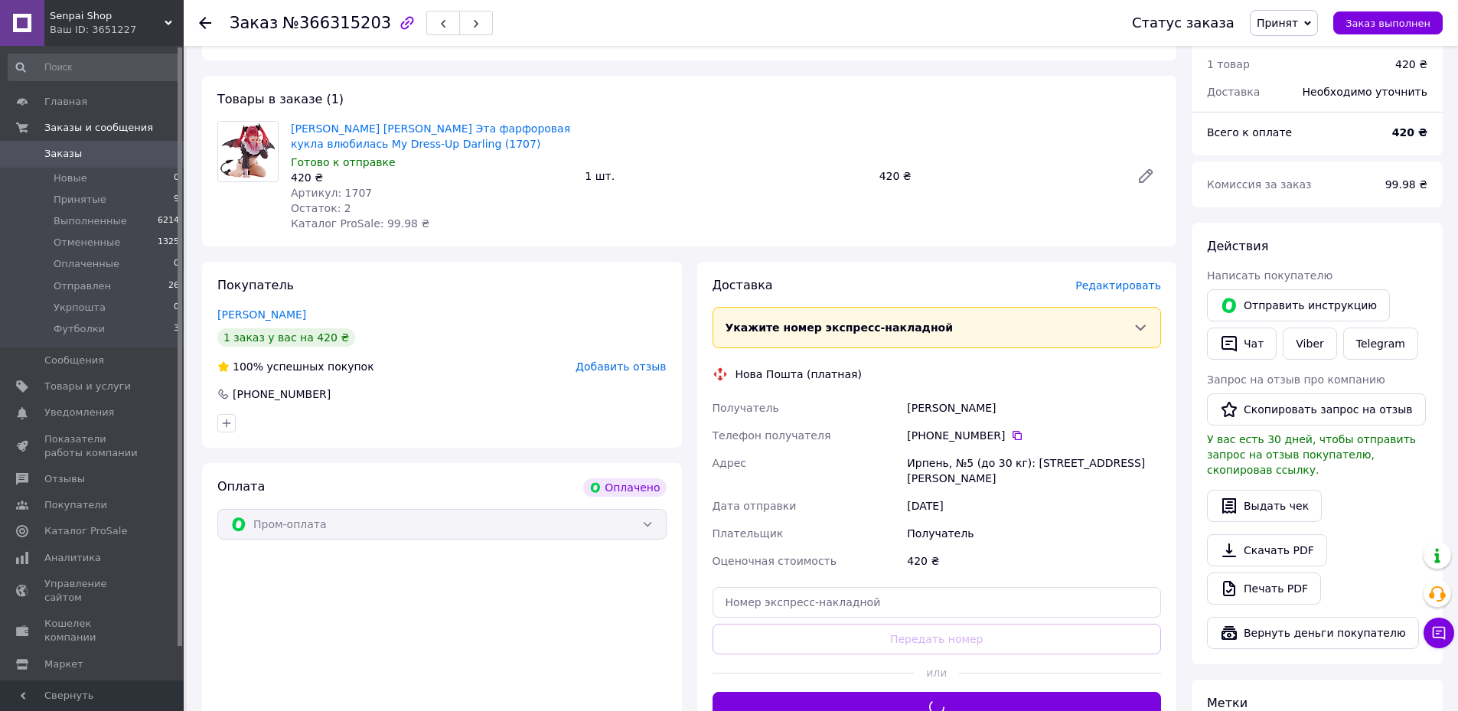
scroll to position [14, 0]
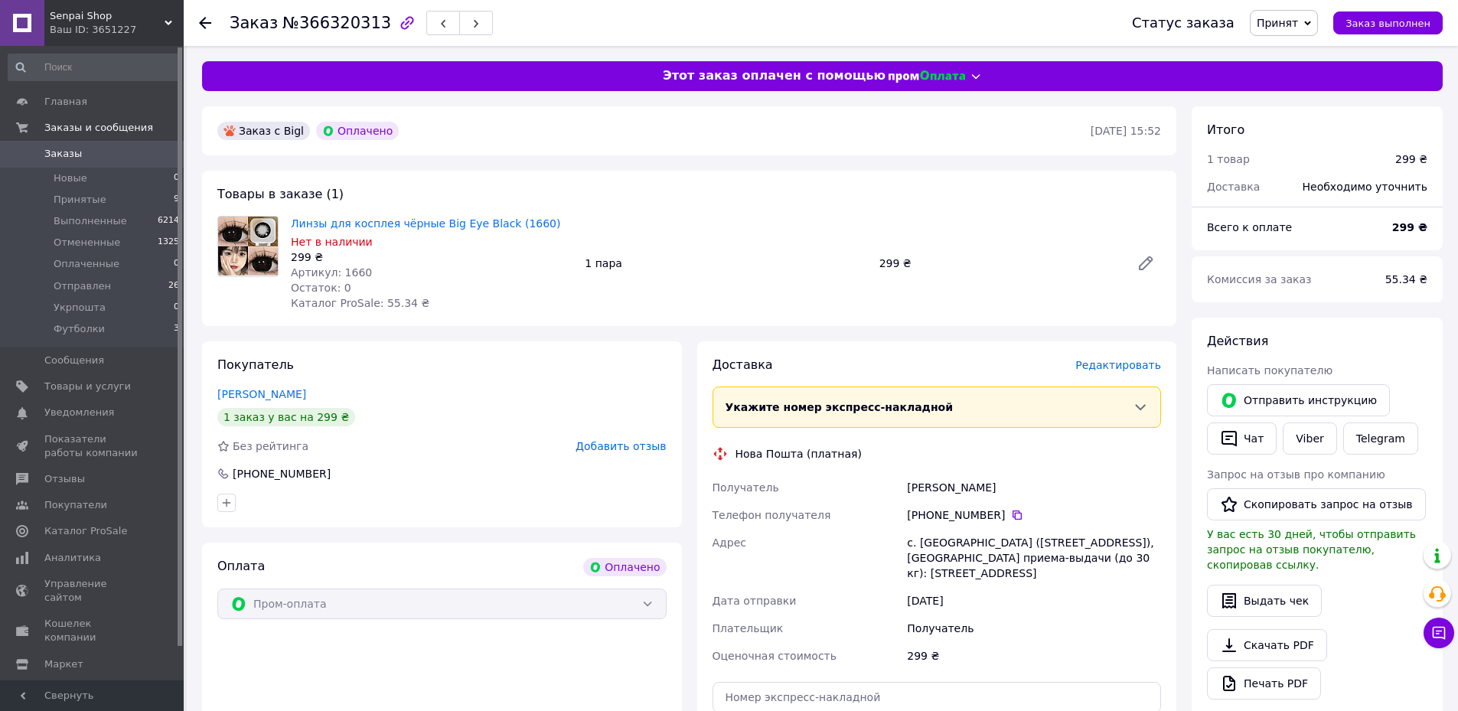
scroll to position [397, 0]
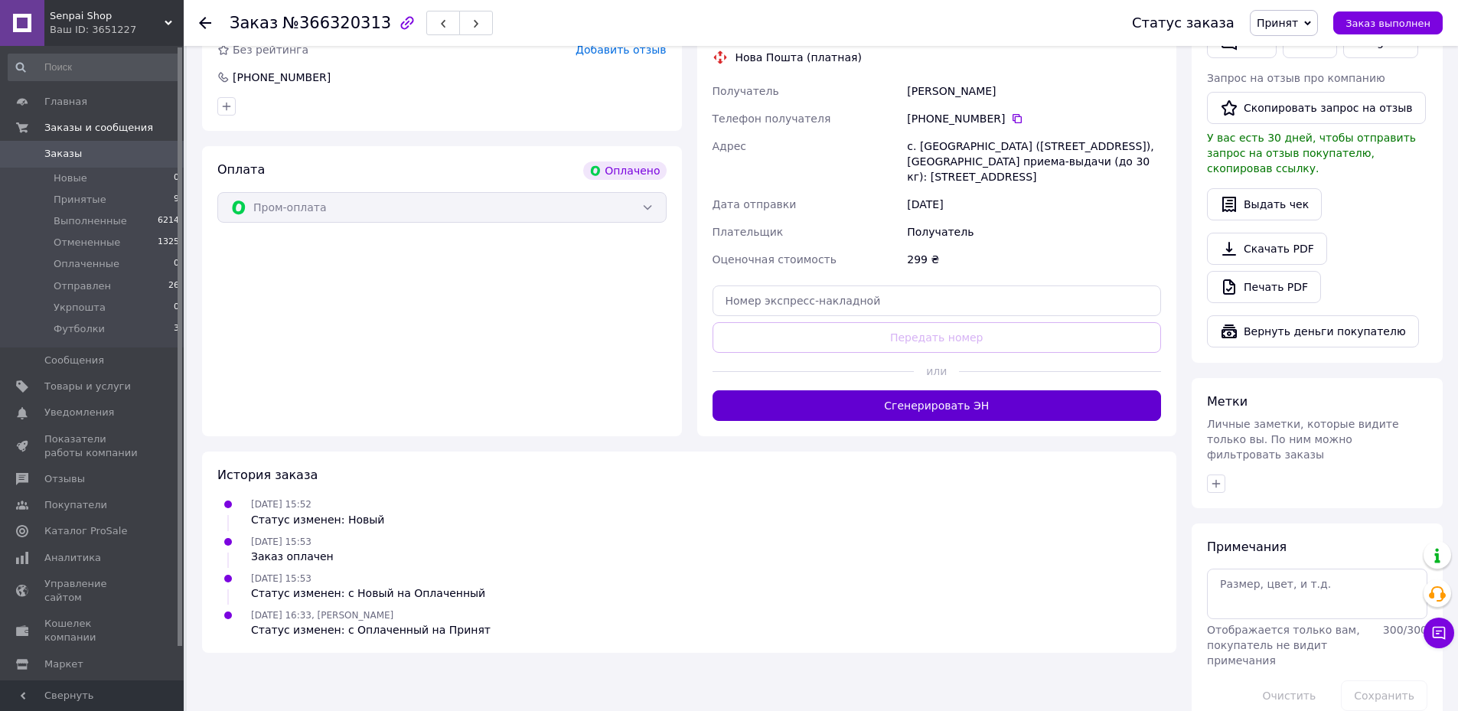
click at [798, 416] on button "Сгенерировать ЭН" at bounding box center [937, 405] width 449 height 31
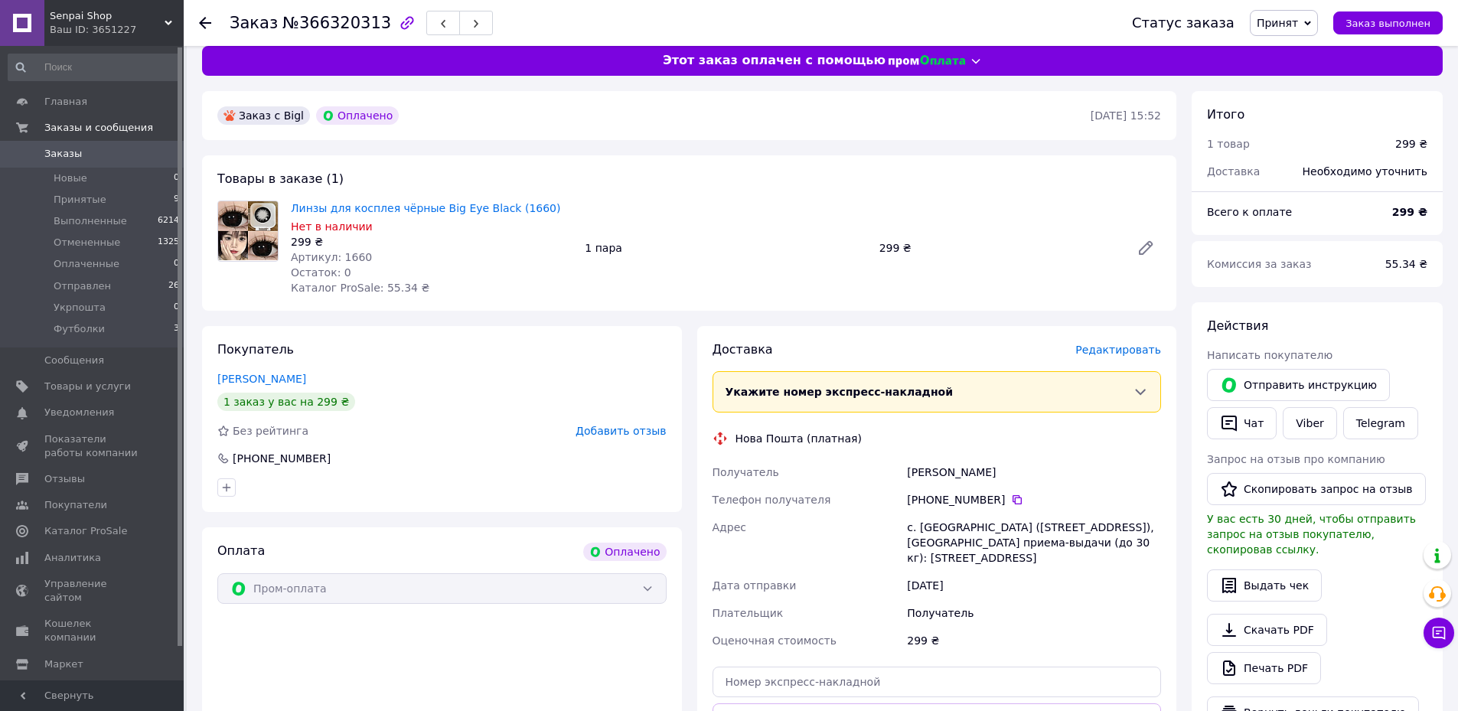
scroll to position [14, 0]
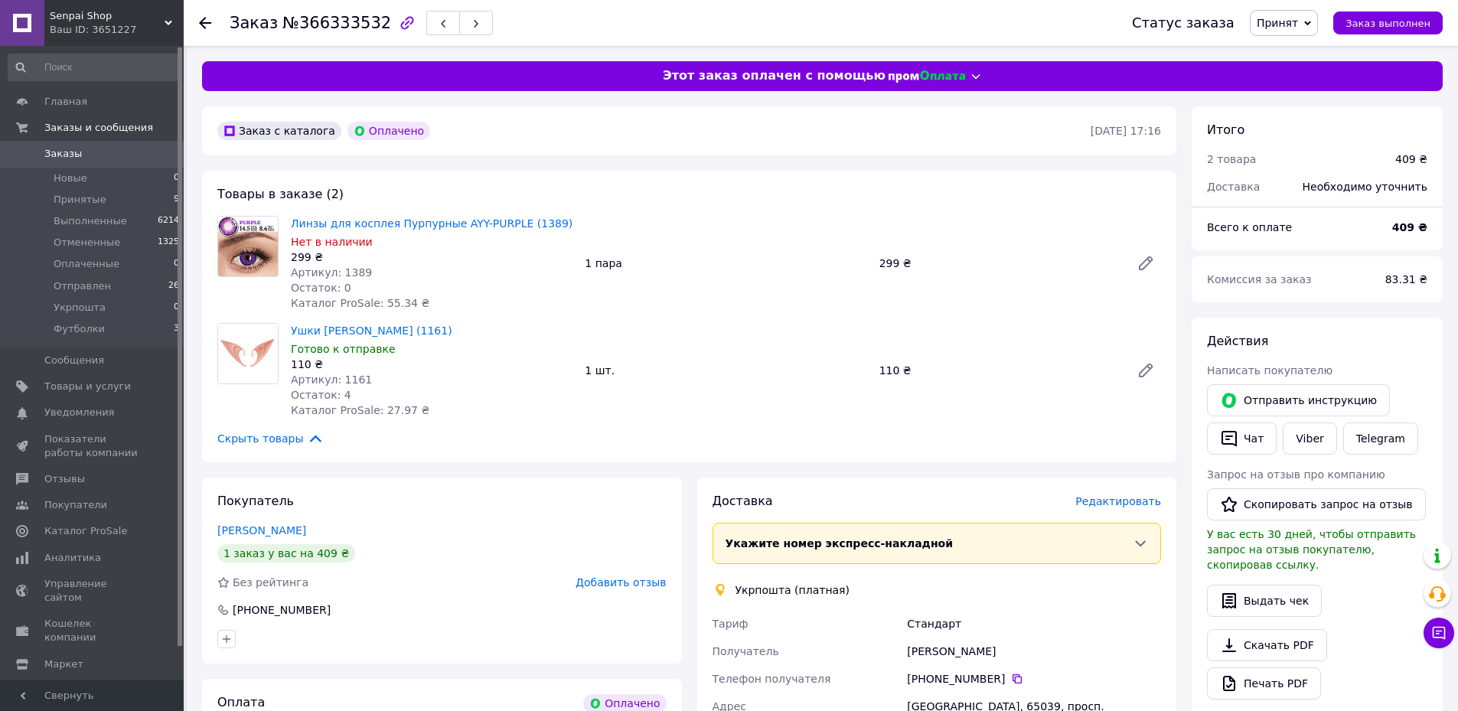
scroll to position [459, 0]
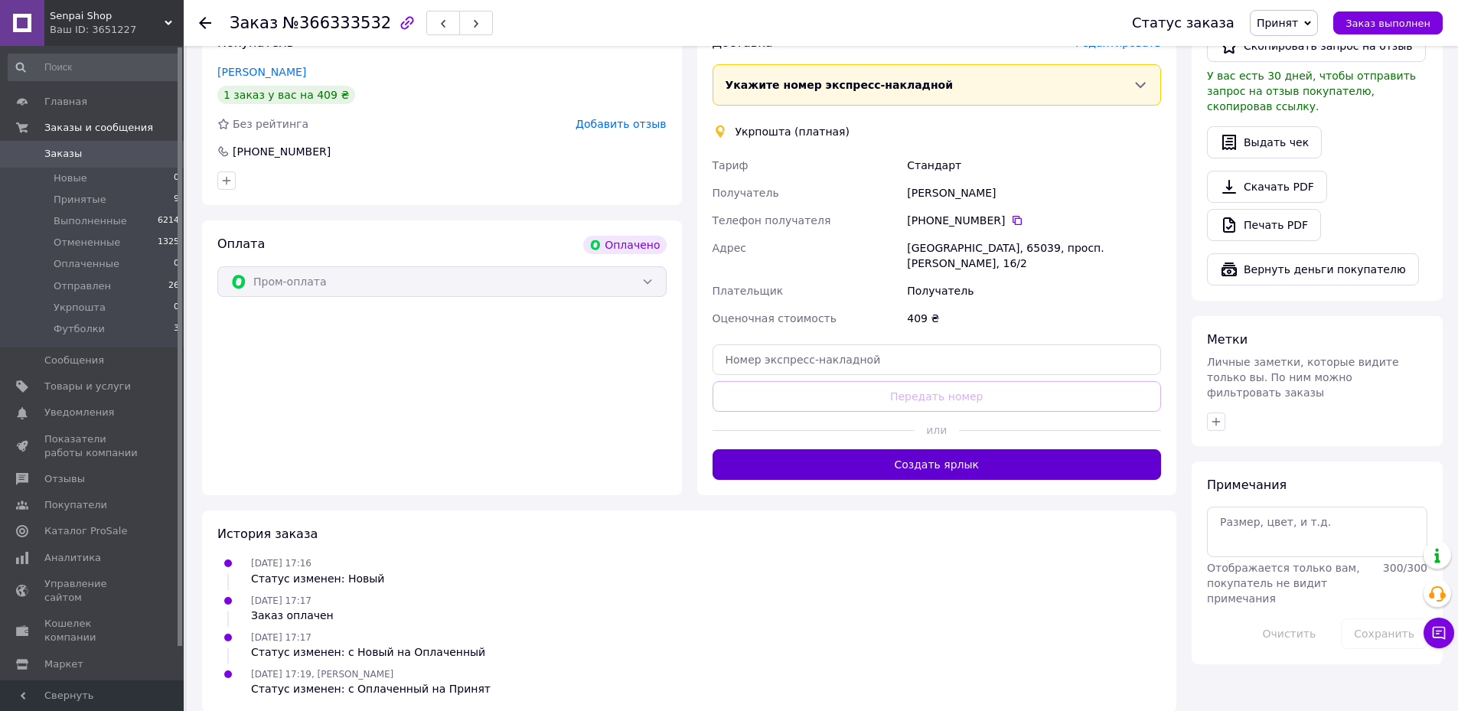
click at [826, 456] on button "Создать ярлык" at bounding box center [937, 464] width 449 height 31
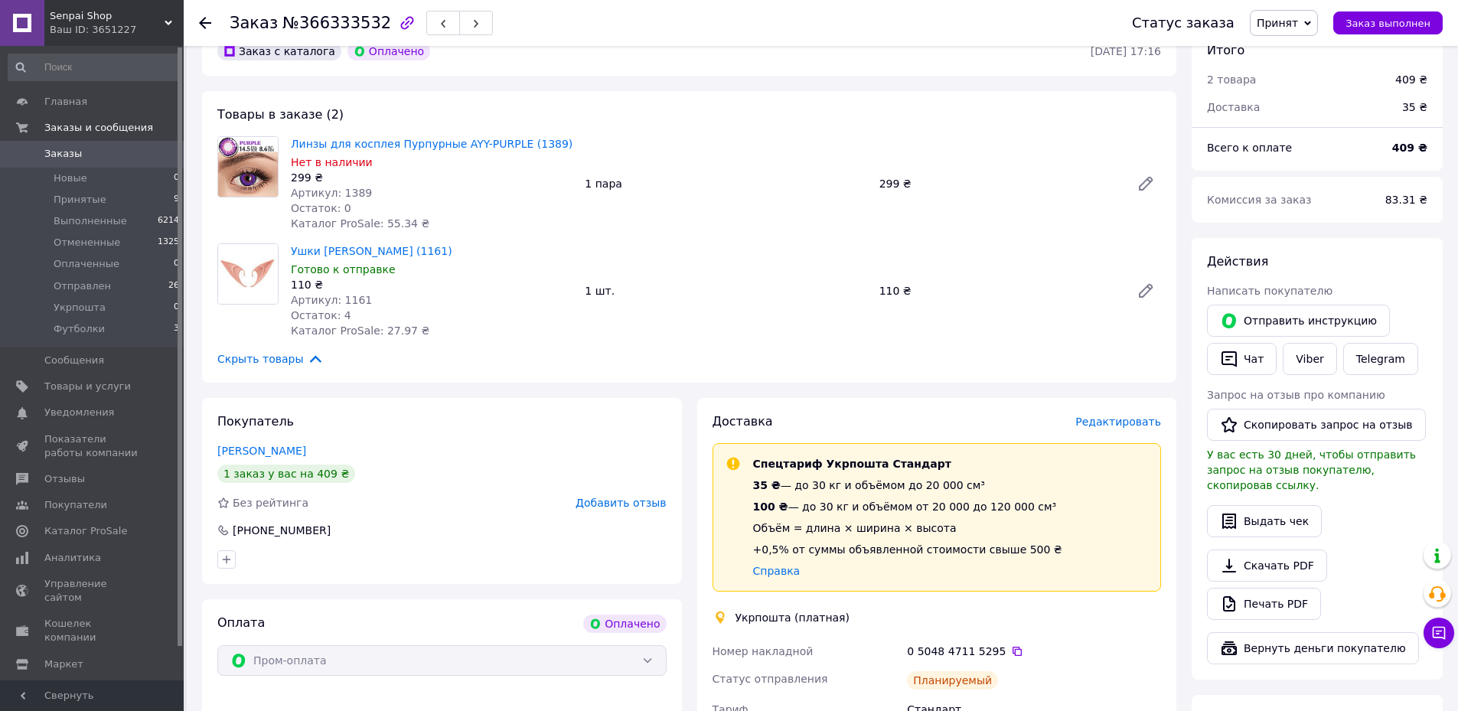
scroll to position [0, 0]
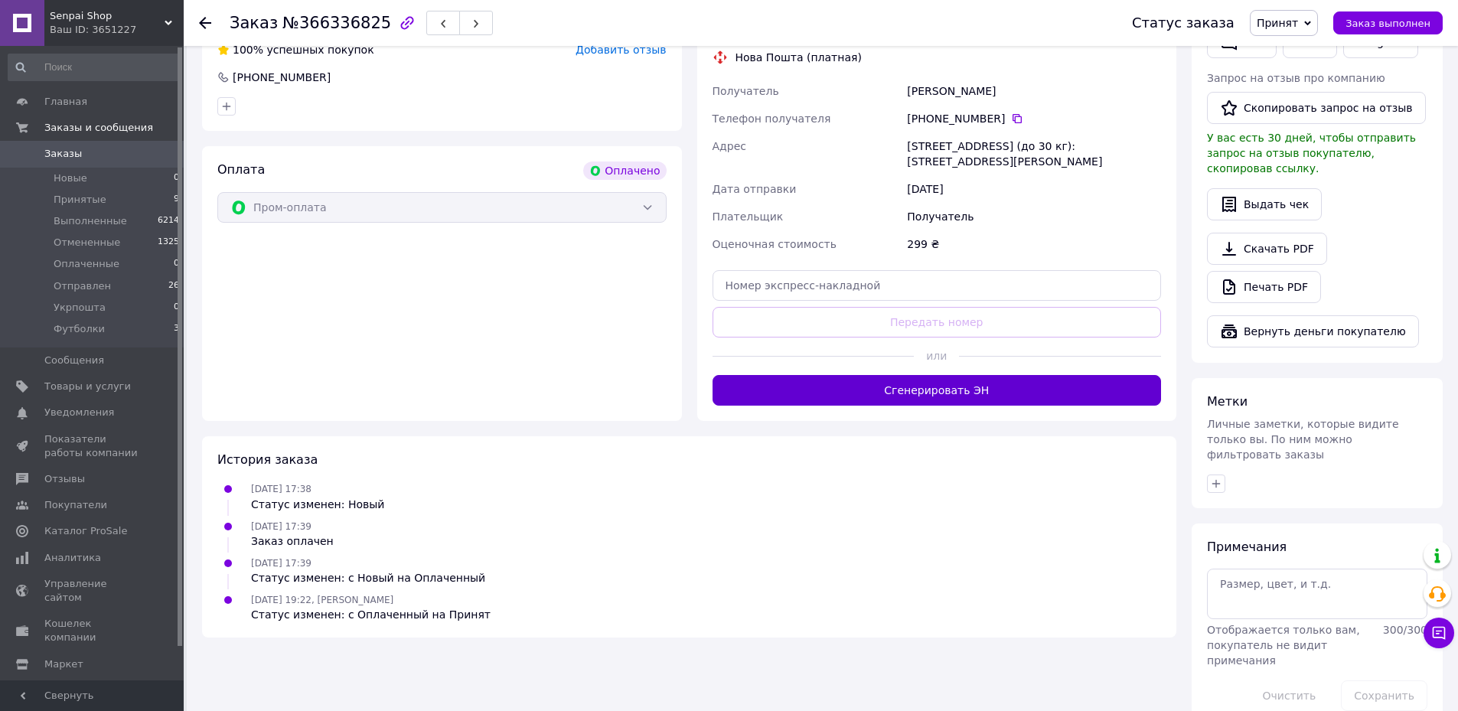
click at [792, 384] on button "Сгенерировать ЭН" at bounding box center [937, 390] width 449 height 31
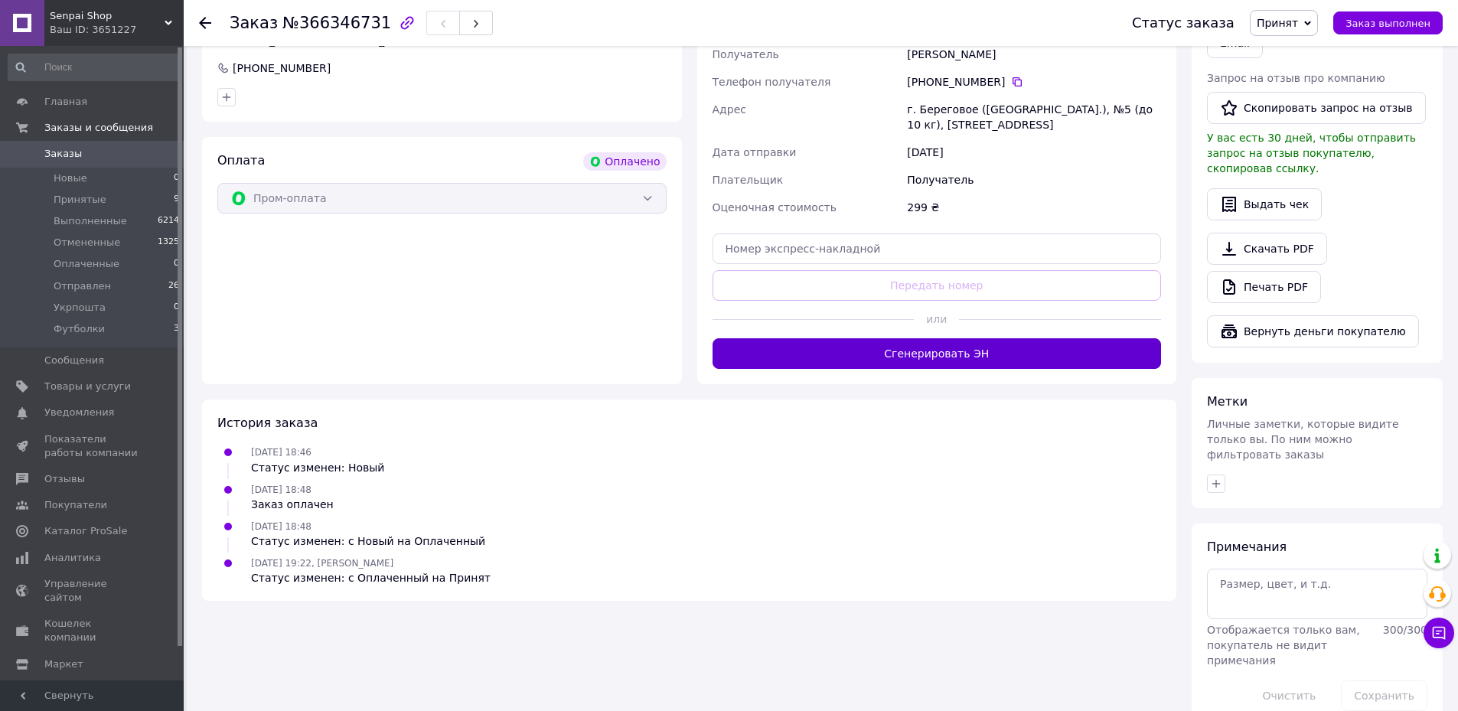
click at [760, 358] on button "Сгенерировать ЭН" at bounding box center [937, 353] width 449 height 31
